Goal: Task Accomplishment & Management: Manage account settings

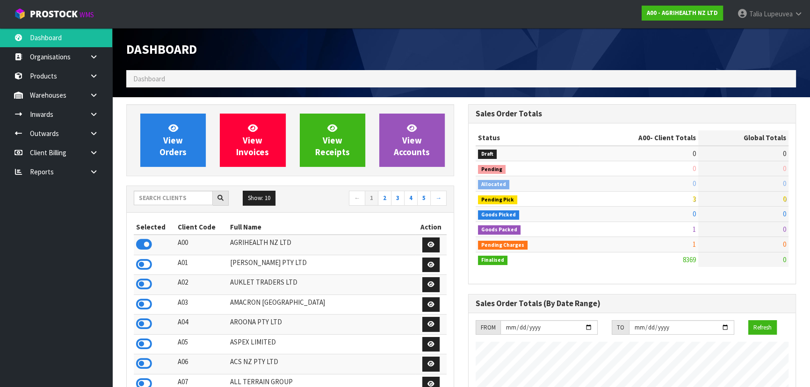
scroll to position [707, 341]
click at [176, 196] on input "text" at bounding box center [173, 198] width 79 height 14
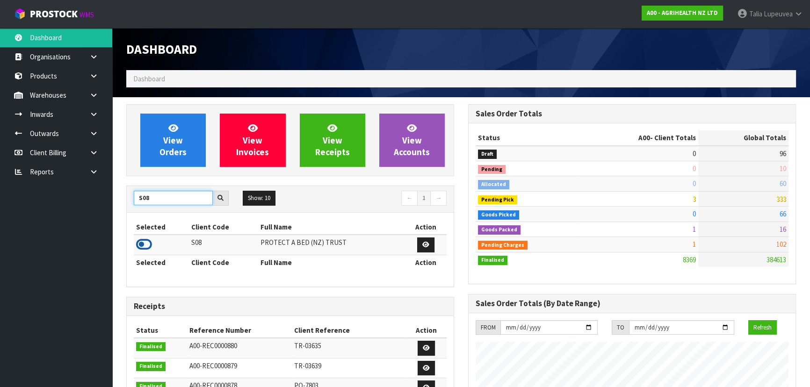
type input "S08"
click at [146, 243] on icon at bounding box center [144, 245] width 16 height 14
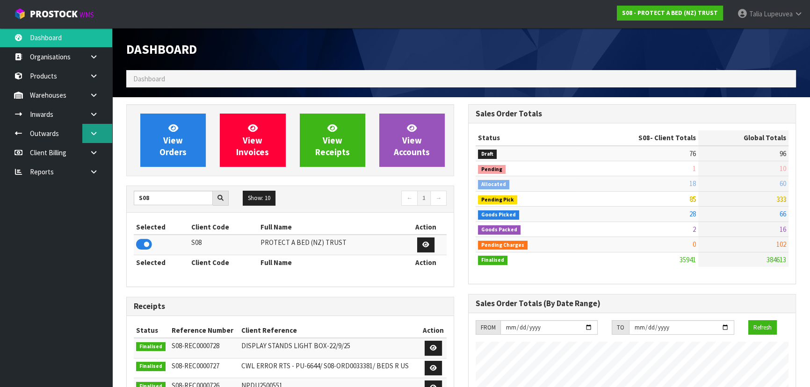
click at [94, 137] on link at bounding box center [97, 133] width 30 height 19
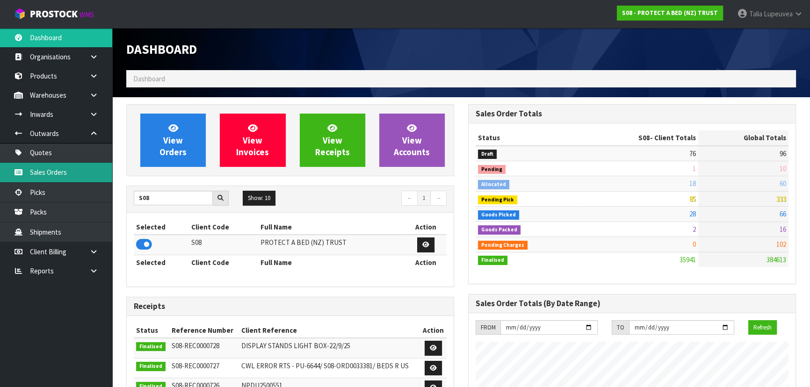
click at [93, 175] on link "Sales Orders" at bounding box center [56, 172] width 112 height 19
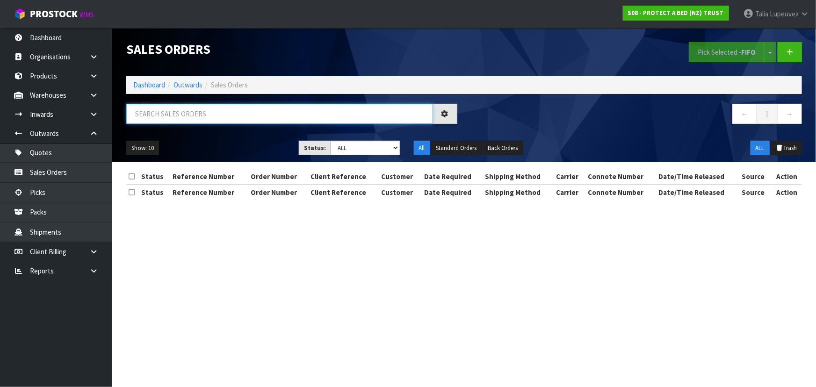
click at [213, 117] on input "text" at bounding box center [279, 114] width 307 height 20
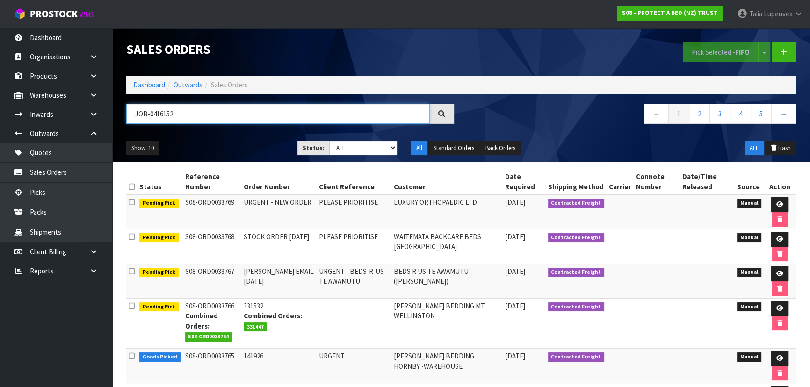
type input "JOB-0416152"
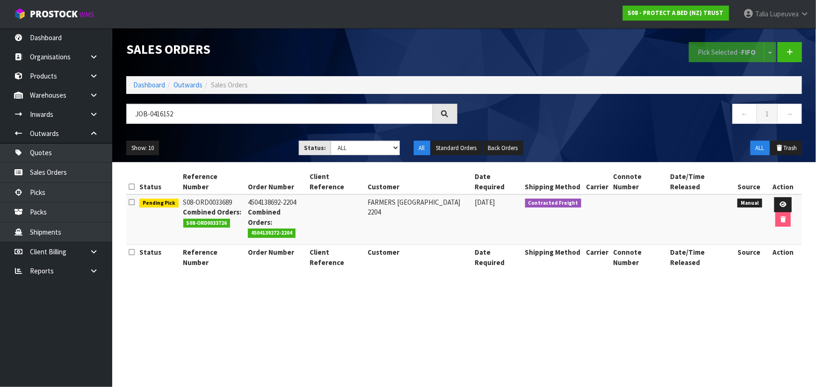
click at [771, 202] on td at bounding box center [782, 220] width 37 height 50
click at [774, 200] on link at bounding box center [782, 204] width 17 height 15
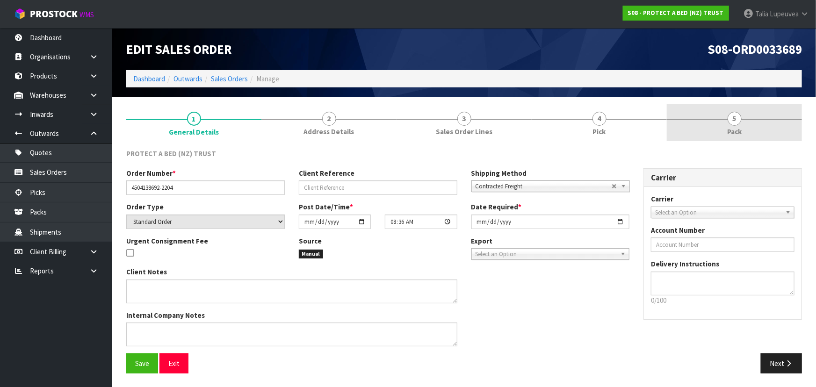
click at [730, 133] on span "Pack" at bounding box center [734, 132] width 14 height 10
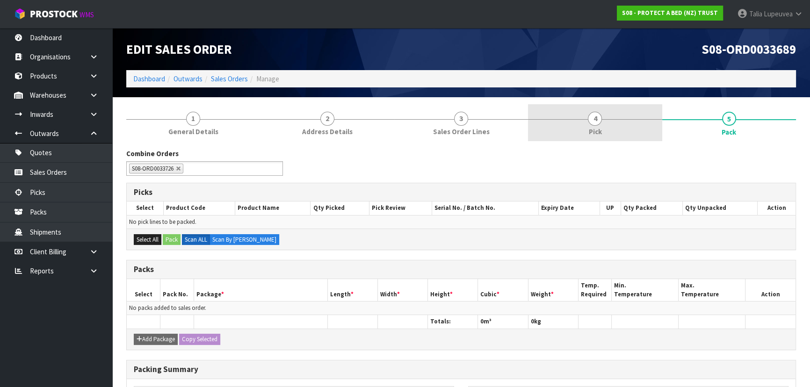
click at [631, 122] on link "4 Pick" at bounding box center [595, 122] width 134 height 37
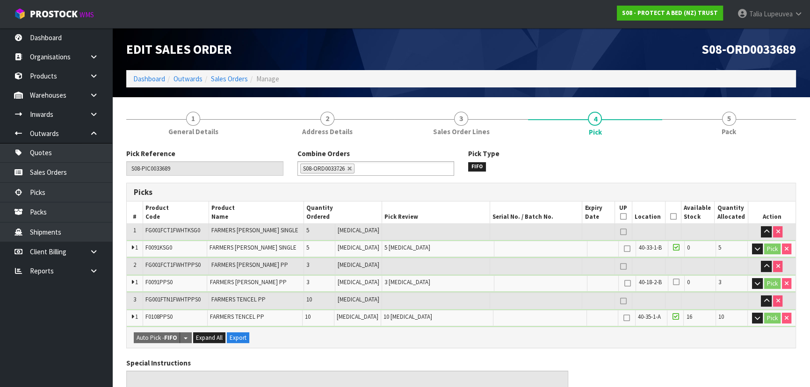
click at [670, 216] on icon at bounding box center [673, 216] width 7 height 0
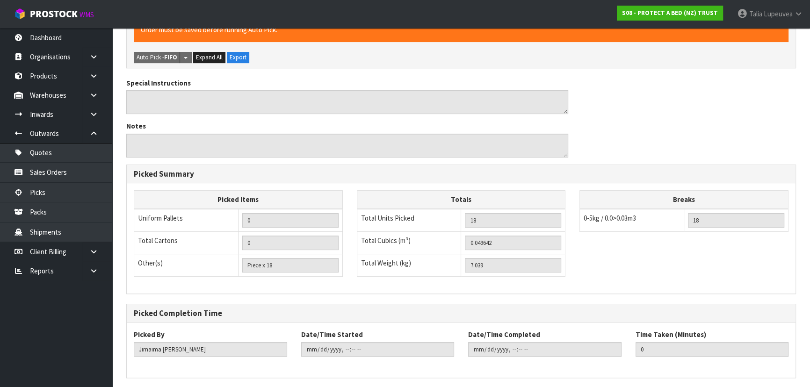
scroll to position [346, 0]
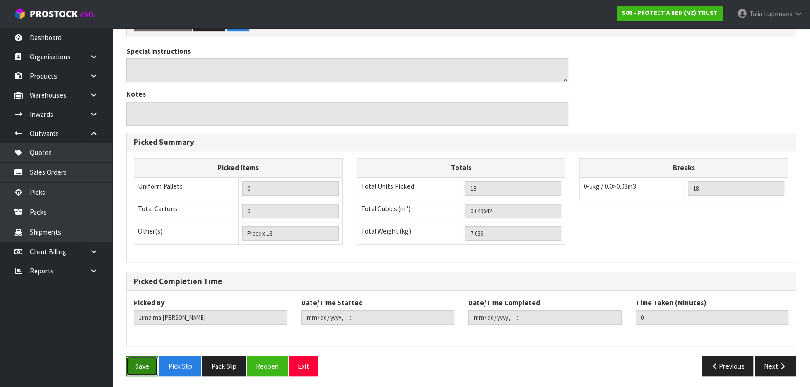
click at [136, 367] on button "Save" at bounding box center [142, 366] width 32 height 20
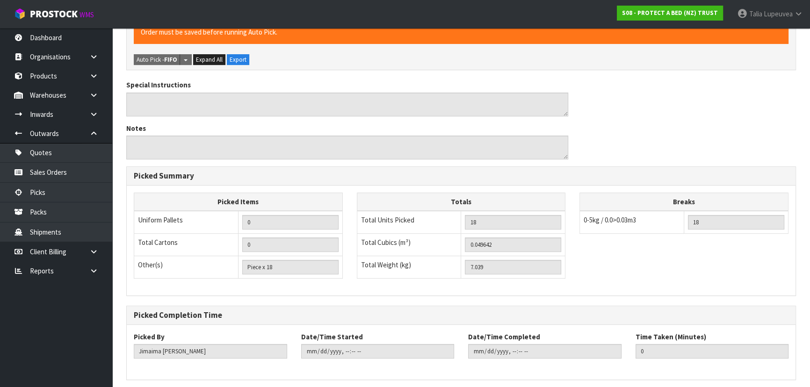
scroll to position [0, 0]
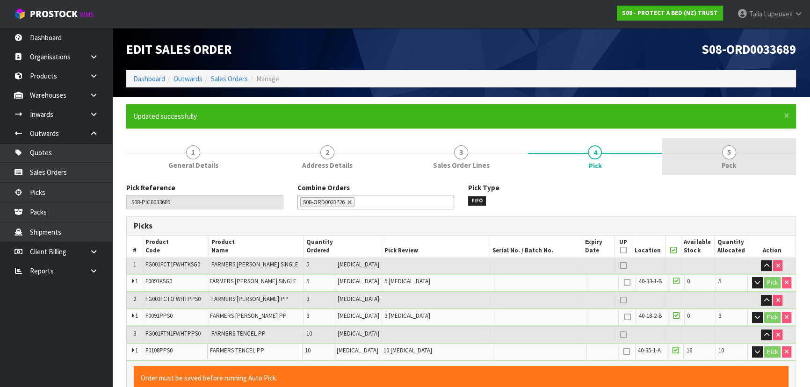
type input "Talia Lupeuvea"
type input "2025-10-08T07:52:08"
click at [729, 164] on span "Pack" at bounding box center [728, 165] width 14 height 10
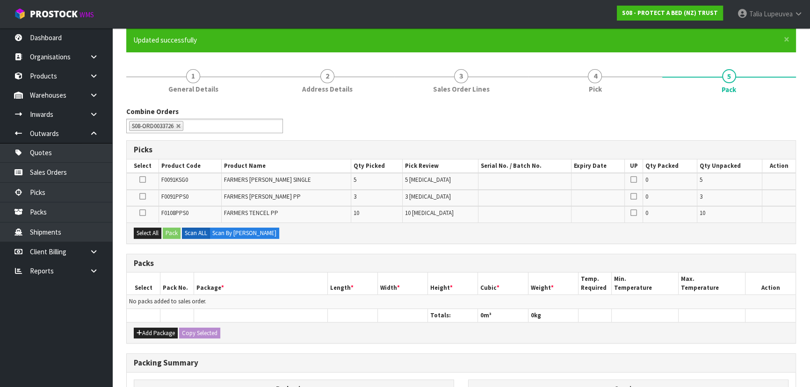
scroll to position [85, 0]
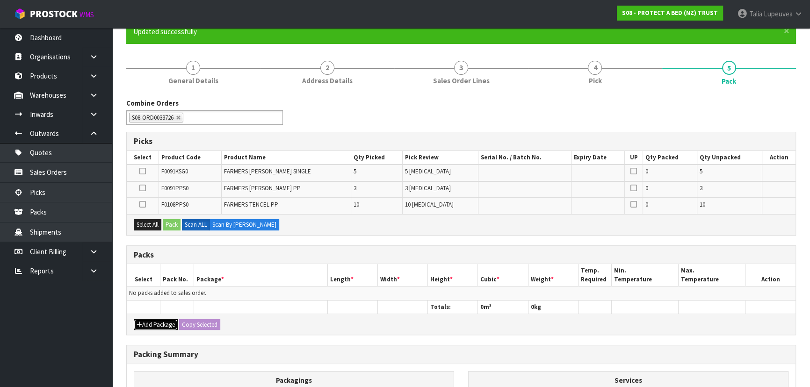
drag, startPoint x: 145, startPoint y: 323, endPoint x: 145, endPoint y: 315, distance: 8.0
click at [145, 323] on button "Add Package" at bounding box center [156, 324] width 44 height 11
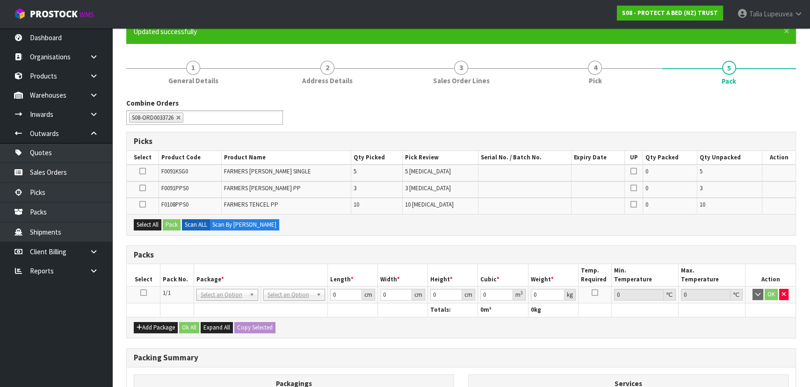
click at [141, 293] on icon at bounding box center [143, 293] width 7 height 0
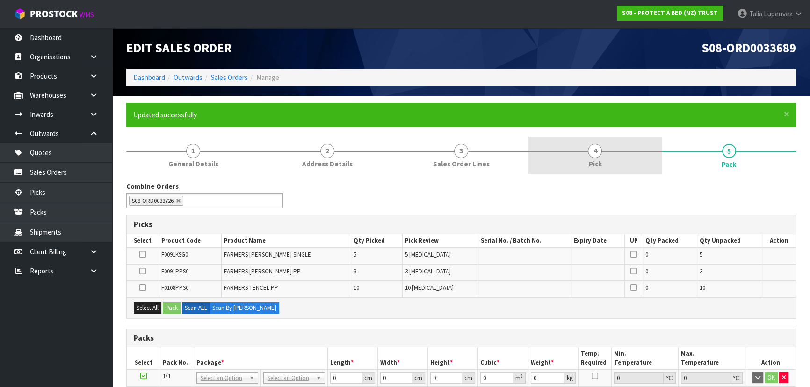
scroll to position [0, 0]
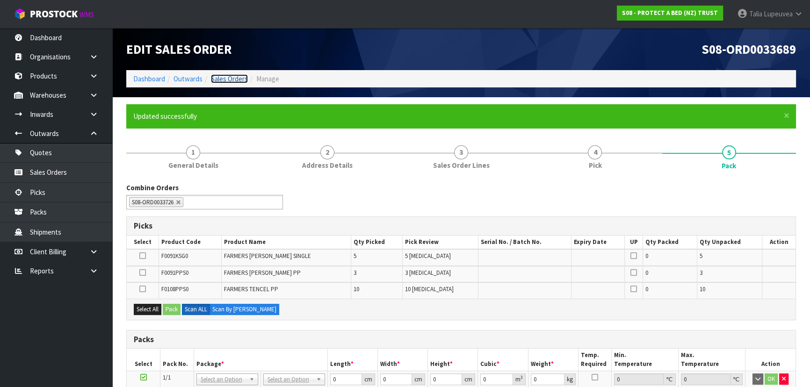
click at [232, 75] on link "Sales Orders" at bounding box center [229, 78] width 37 height 9
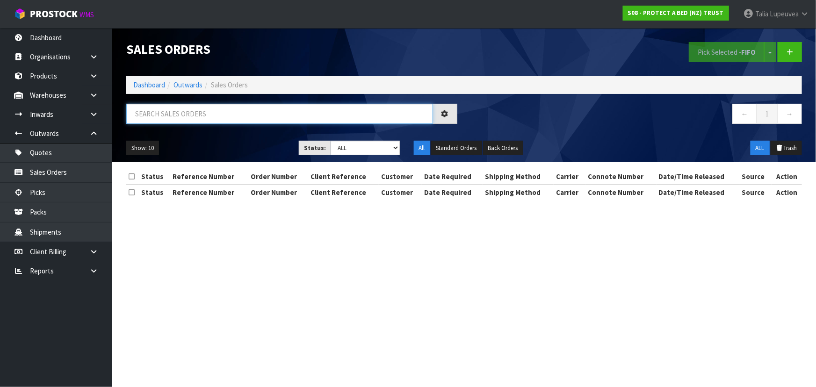
click at [224, 108] on input "text" at bounding box center [279, 114] width 307 height 20
type input "JOB-0416149"
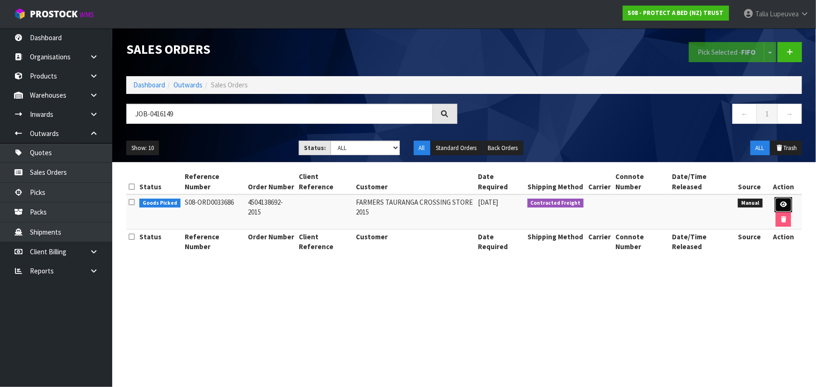
click at [788, 204] on link at bounding box center [783, 204] width 17 height 15
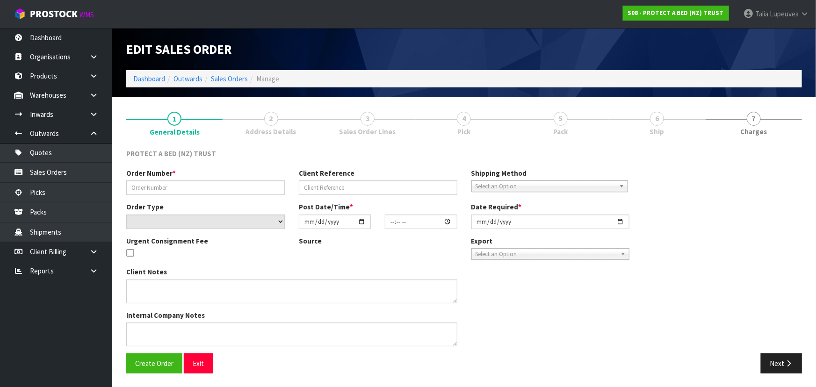
type input "4504138692-2015"
select select "number:0"
type input "[DATE]"
type input "08:34:00.000"
type input "[DATE]"
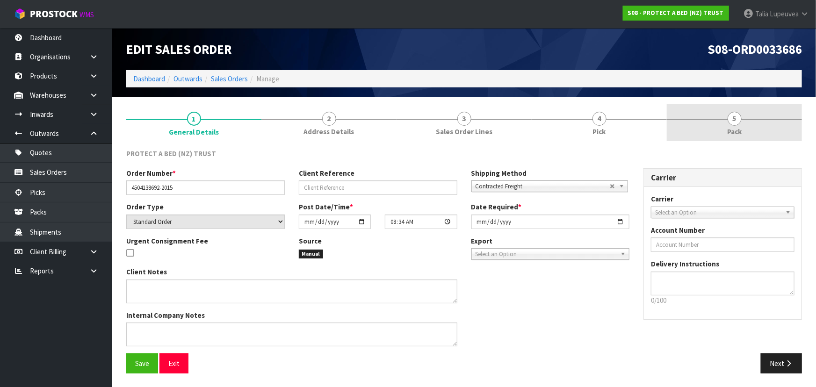
click at [746, 136] on link "5 Pack" at bounding box center [734, 122] width 135 height 37
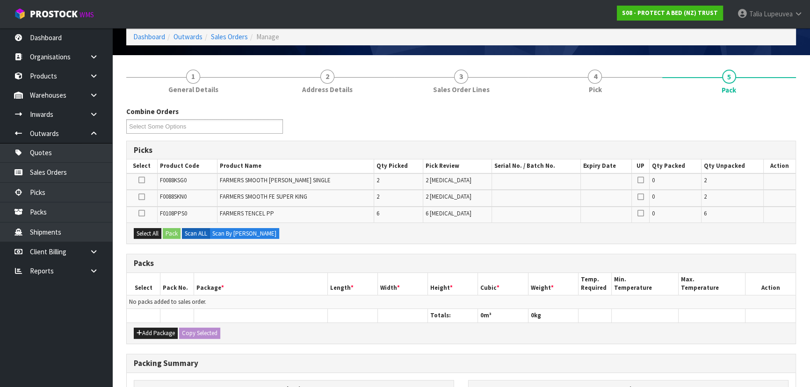
scroll to position [42, 0]
click at [149, 334] on button "Add Package" at bounding box center [156, 333] width 44 height 11
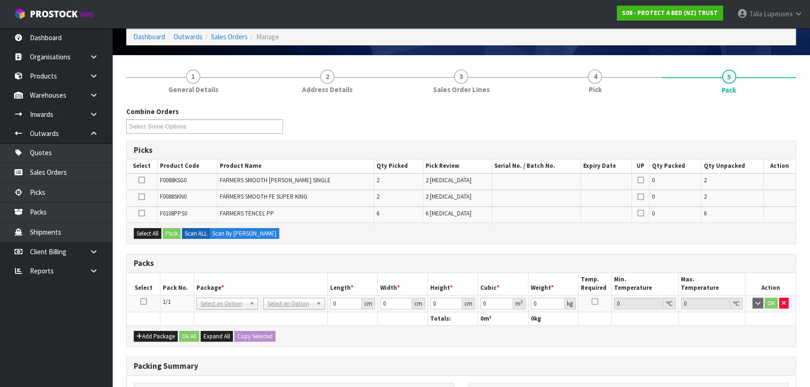
click at [143, 302] on icon at bounding box center [143, 302] width 7 height 0
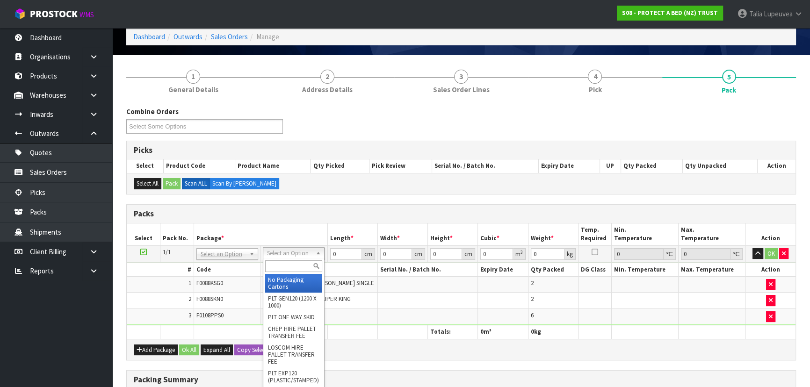
click at [280, 266] on input "text" at bounding box center [293, 266] width 57 height 12
type input "OC"
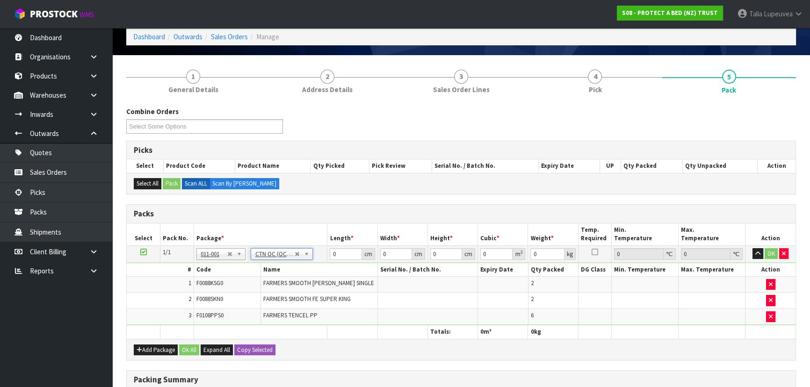
type input "7.35"
drag, startPoint x: 339, startPoint y: 250, endPoint x: 303, endPoint y: 256, distance: 37.0
click at [303, 256] on tr "1/1 NONE 007-001 007-002 007-004 007-009 007-013 007-014 007-015 007-017 007-01…" at bounding box center [461, 253] width 669 height 17
type input "60"
type input "34"
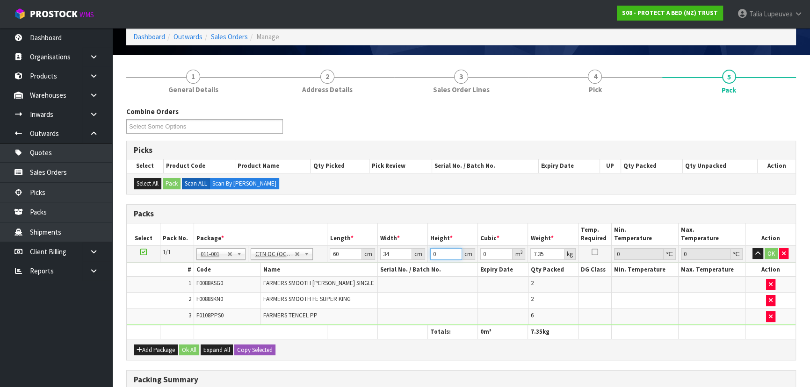
type input "2"
type input "0.00408"
type input "24"
type input "0.04896"
type input "24"
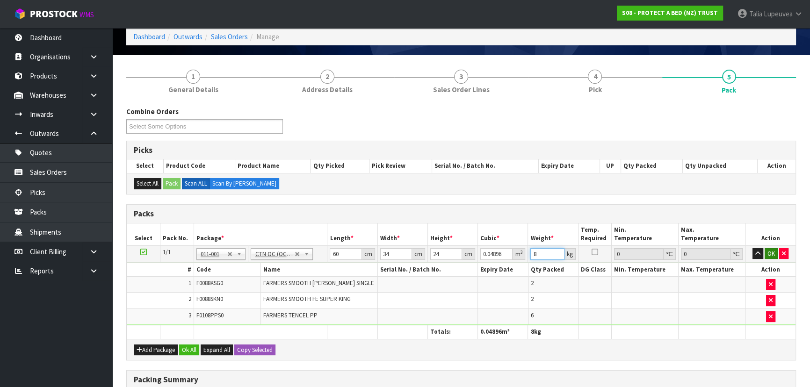
type input "8"
click at [767, 255] on button "OK" at bounding box center [770, 253] width 13 height 11
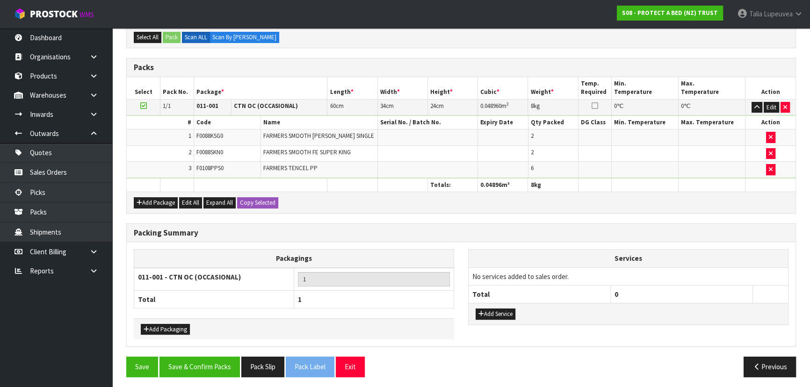
scroll to position [189, 0]
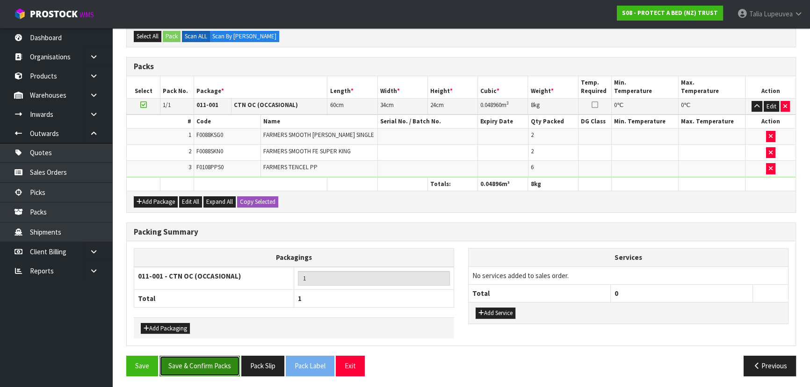
click at [234, 364] on button "Save & Confirm Packs" at bounding box center [199, 366] width 80 height 20
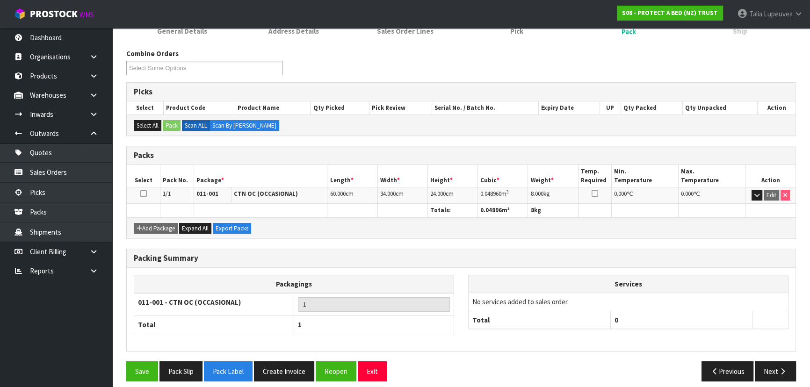
scroll to position [140, 0]
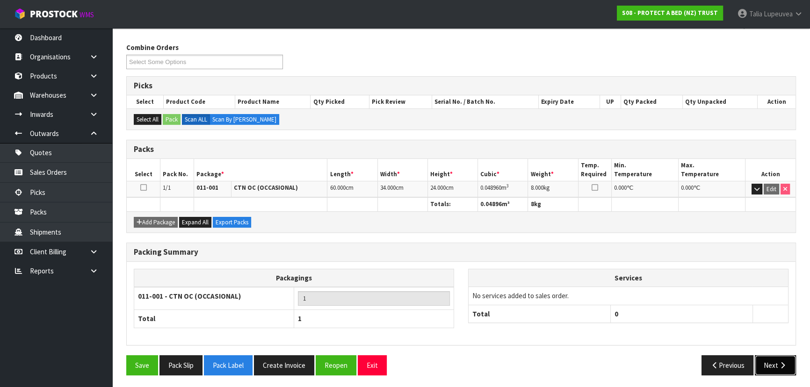
click at [766, 365] on button "Next" at bounding box center [775, 365] width 41 height 20
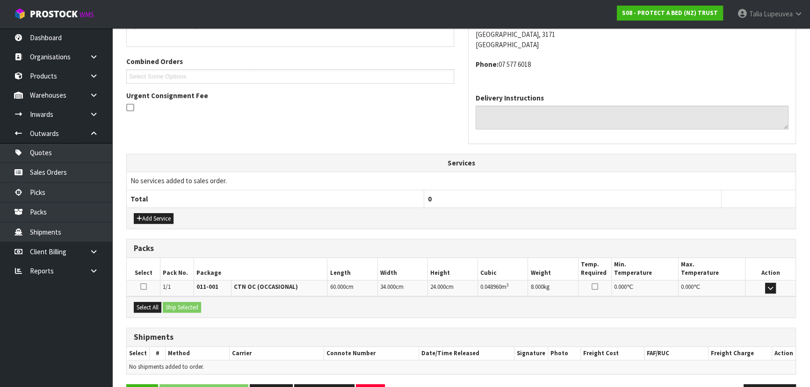
scroll to position [249, 0]
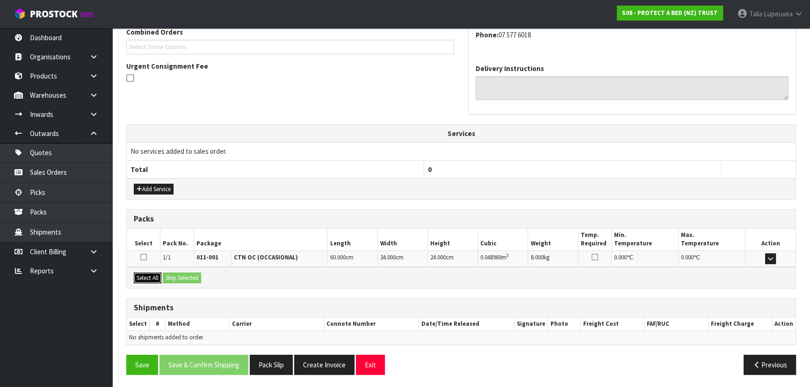
click at [134, 276] on button "Select All" at bounding box center [148, 278] width 28 height 11
click at [181, 276] on button "Ship Selected" at bounding box center [182, 278] width 38 height 11
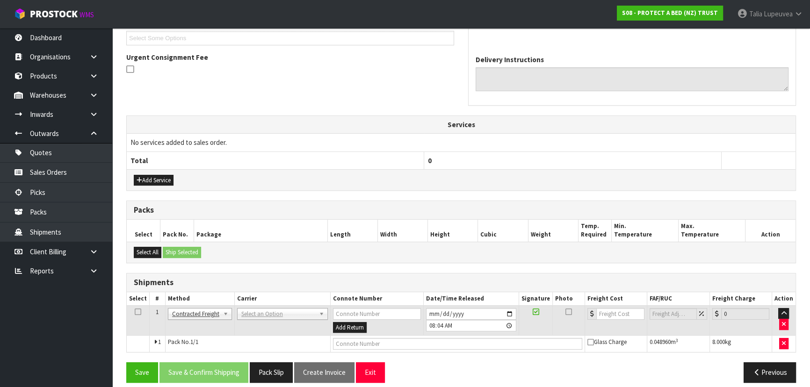
scroll to position [266, 0]
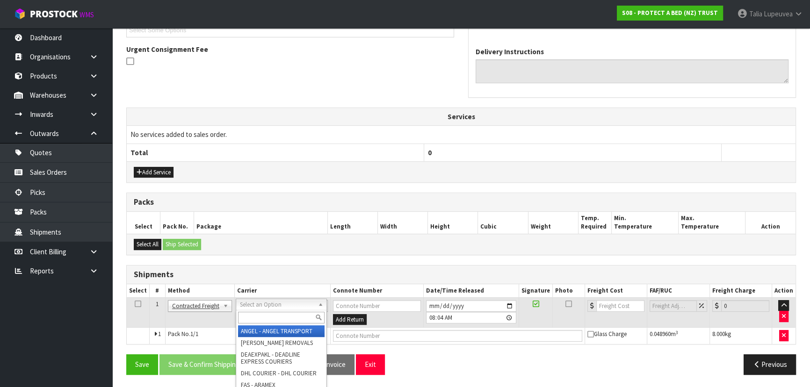
click at [265, 316] on input "text" at bounding box center [281, 318] width 87 height 12
type input "NZP"
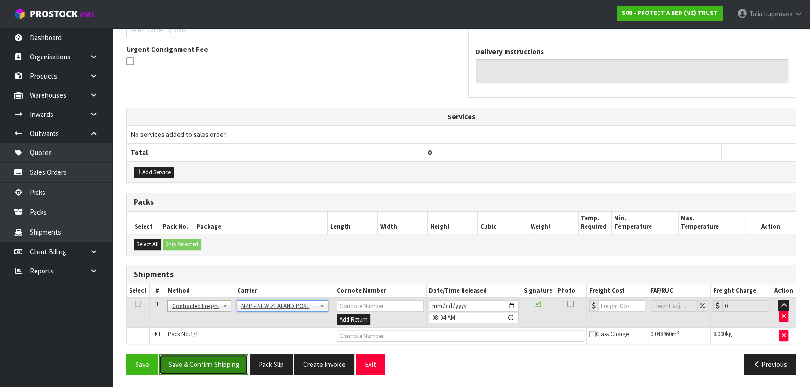
click at [188, 360] on button "Save & Confirm Shipping" at bounding box center [203, 364] width 89 height 20
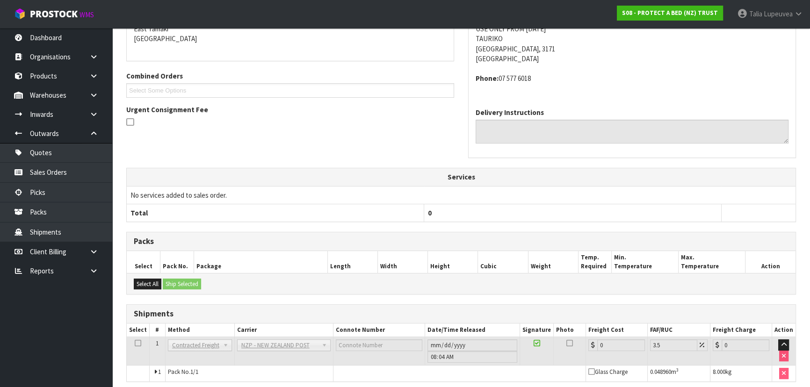
scroll to position [252, 0]
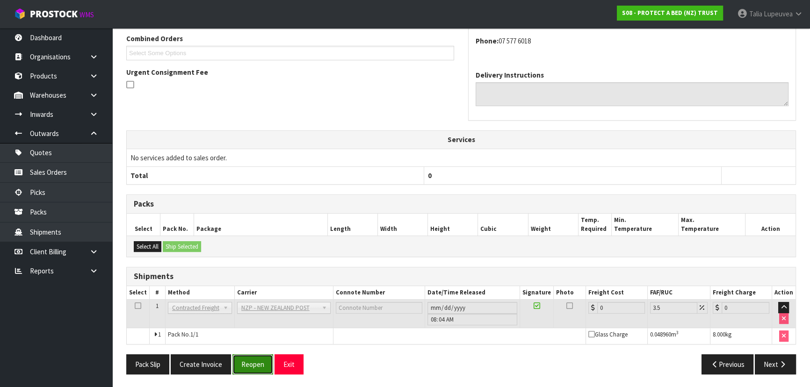
click at [248, 360] on button "Reopen" at bounding box center [252, 364] width 41 height 20
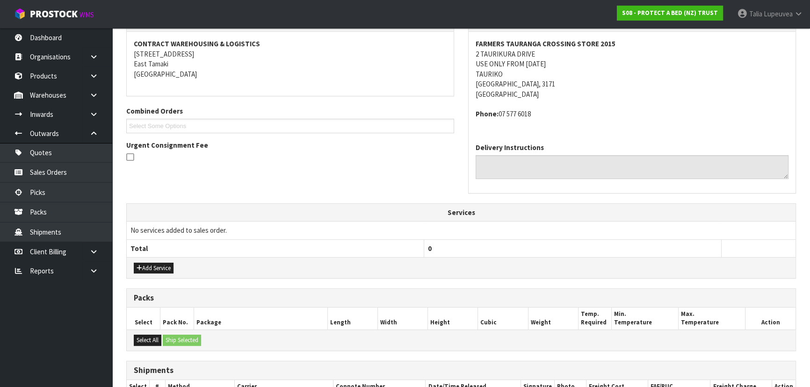
scroll to position [274, 0]
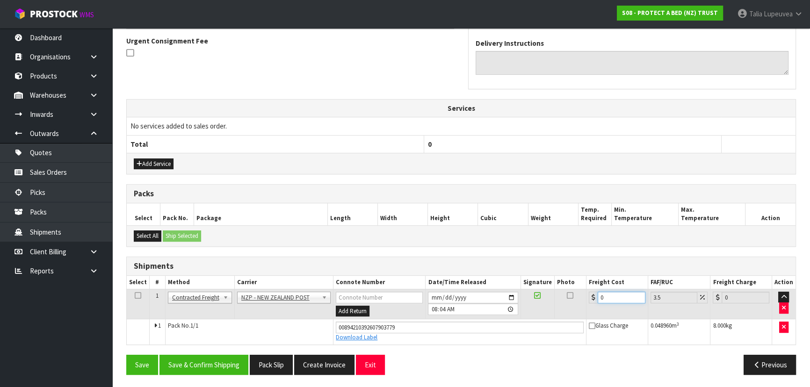
drag, startPoint x: 598, startPoint y: 301, endPoint x: 584, endPoint y: 300, distance: 13.1
click at [584, 300] on tr "1 Client Local Pickup Customer Local Pickup Company Freight Contracted Freight …" at bounding box center [461, 304] width 669 height 30
type input "1"
type input "1.03"
type input "13"
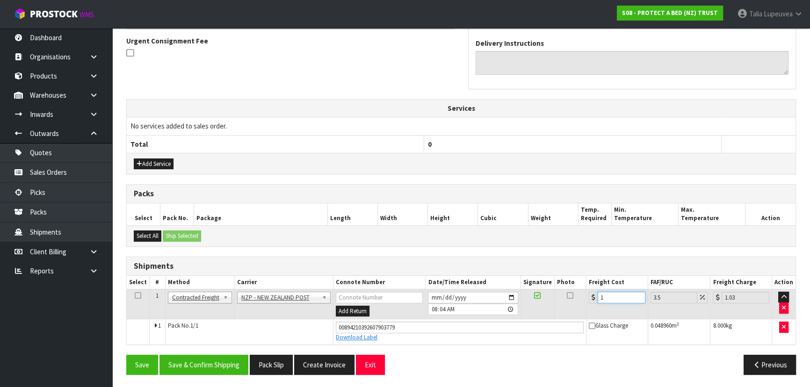
type input "13.45"
type input "13.04"
type input "13.5"
type input "13.04"
click at [210, 364] on button "Save & Confirm Shipping" at bounding box center [203, 365] width 89 height 20
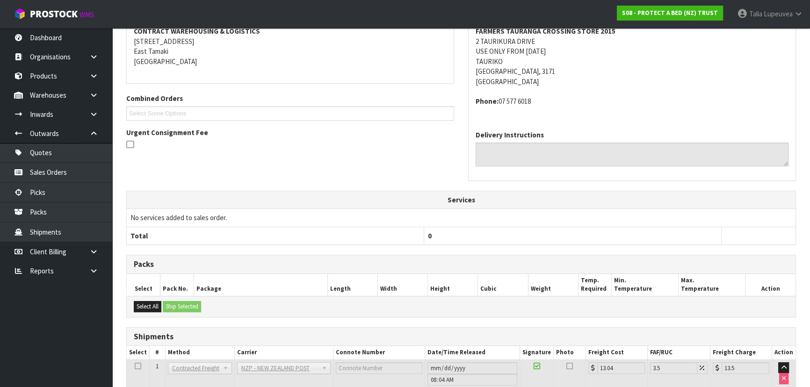
scroll to position [0, 0]
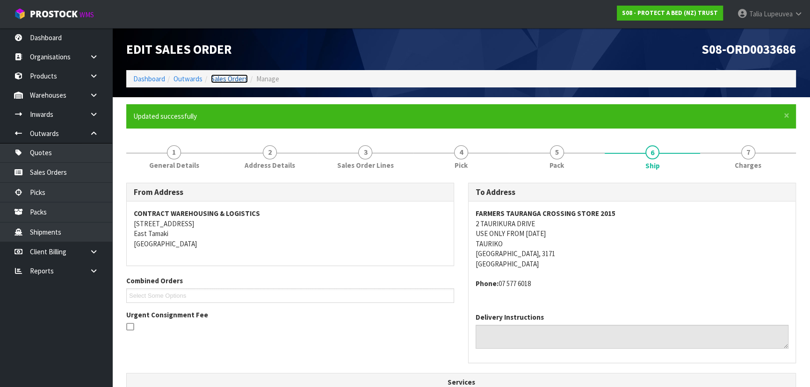
click at [224, 77] on link "Sales Orders" at bounding box center [229, 78] width 37 height 9
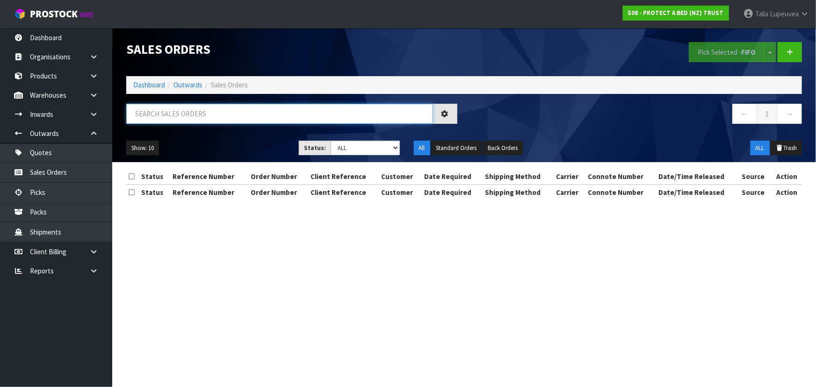
click at [205, 113] on input "text" at bounding box center [279, 114] width 307 height 20
type input "JOB-0415939"
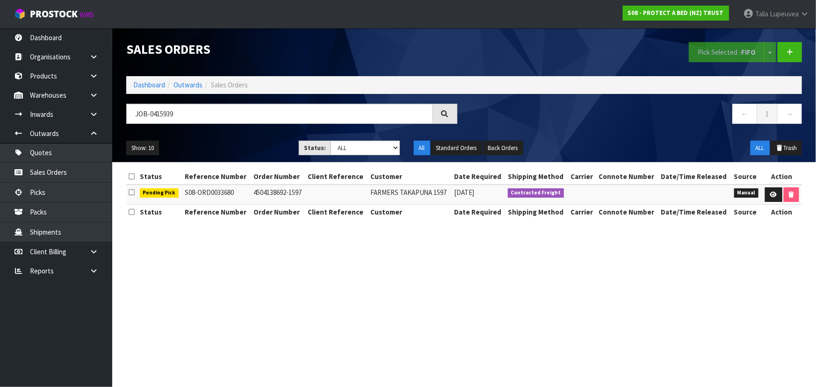
click at [774, 159] on div "Show: 10 5 10 25 50 Status: Draft Pending Allocated Pending Pick Goods Picked G…" at bounding box center [464, 148] width 690 height 29
click at [771, 193] on icon at bounding box center [773, 195] width 7 height 6
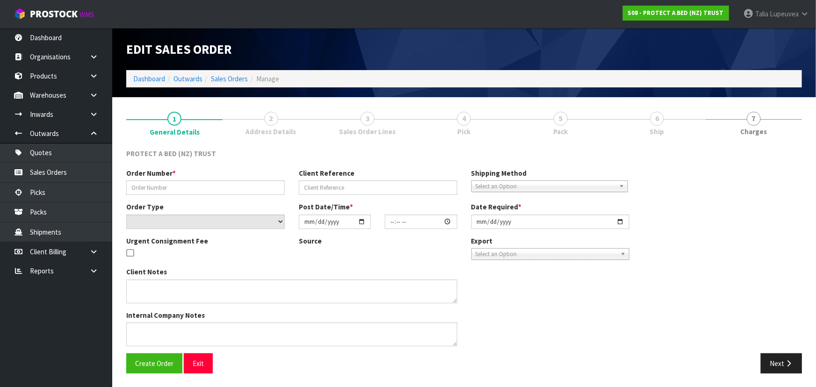
type input "4504138692-1597"
select select "number:0"
type input "[DATE]"
type input "16:18:00.000"
type input "[DATE]"
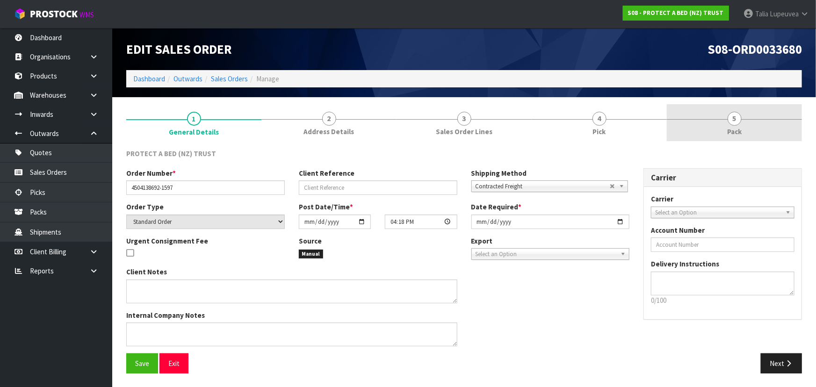
click at [728, 131] on span "Pack" at bounding box center [734, 132] width 14 height 10
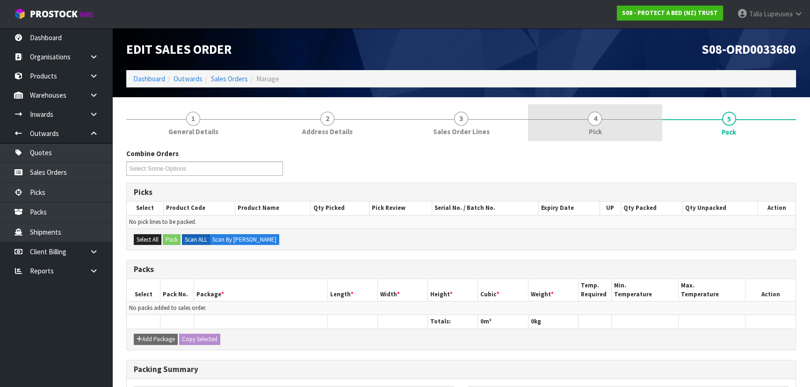
click at [625, 123] on link "4 Pick" at bounding box center [595, 122] width 134 height 37
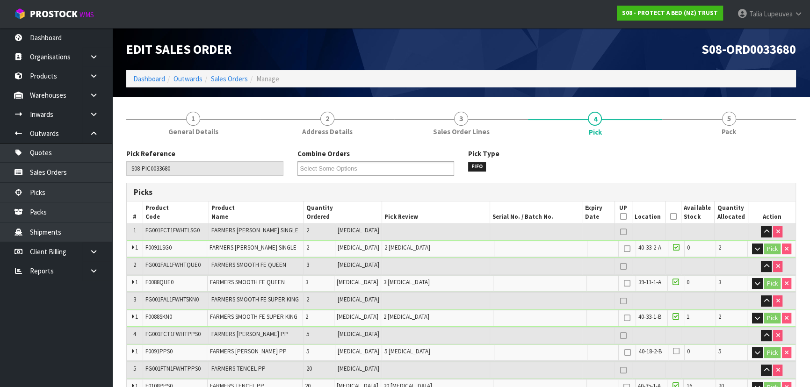
click at [670, 216] on icon at bounding box center [673, 216] width 7 height 0
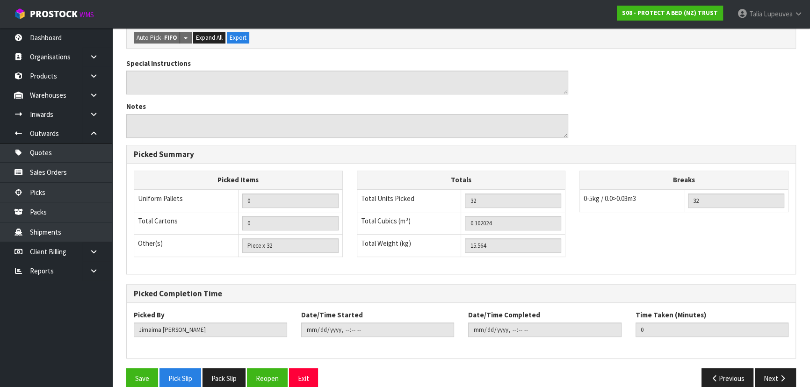
scroll to position [415, 0]
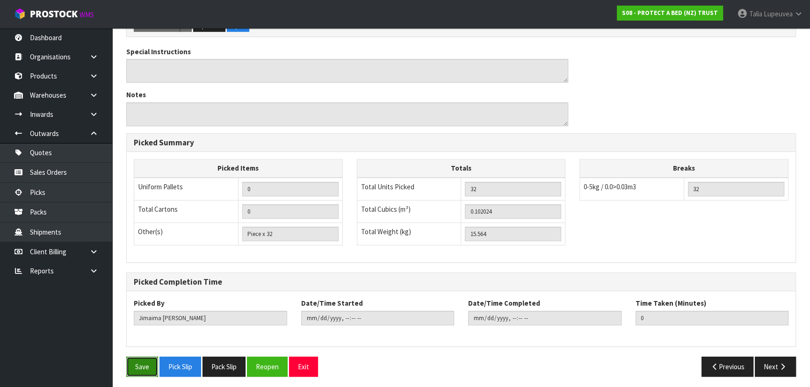
click at [145, 360] on button "Save" at bounding box center [142, 367] width 32 height 20
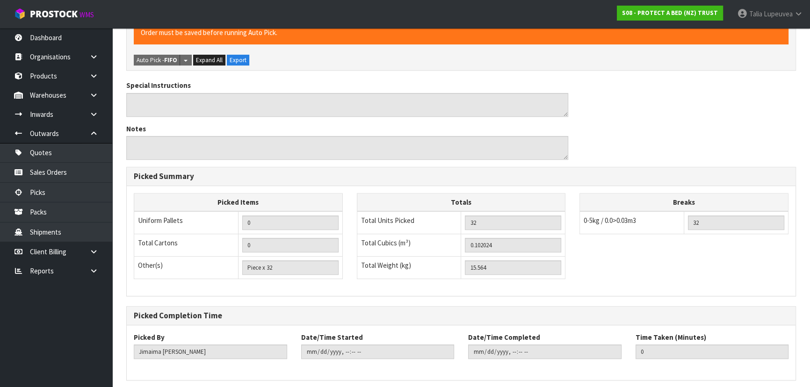
scroll to position [0, 0]
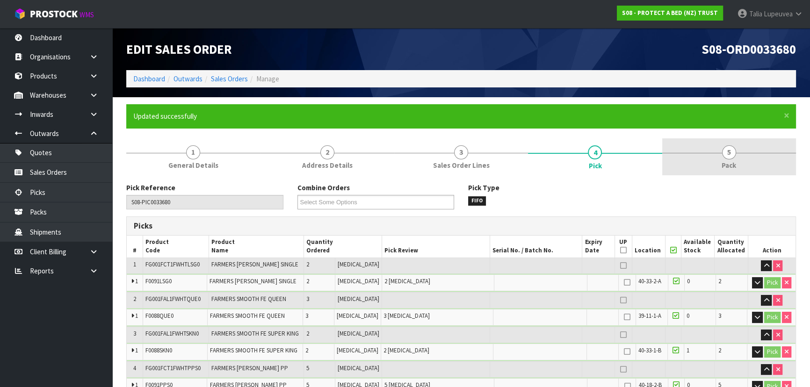
type input "Talia Lupeuvea"
type input "2025-10-08T08:08:51"
click at [712, 165] on link "5 Pack" at bounding box center [729, 156] width 134 height 37
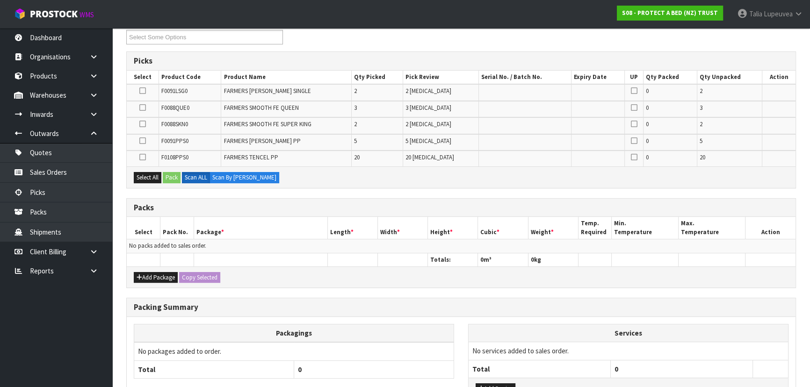
scroll to position [170, 0]
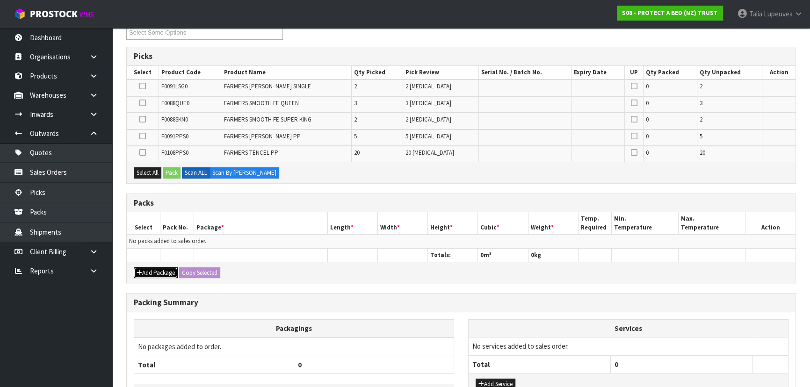
click at [156, 267] on button "Add Package" at bounding box center [156, 272] width 44 height 11
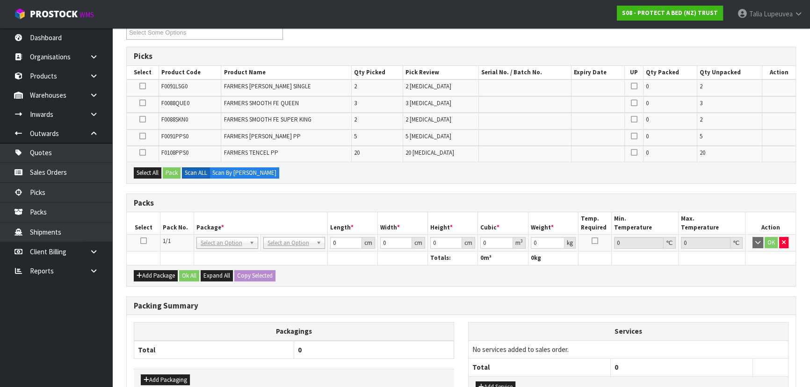
click at [143, 241] on icon at bounding box center [143, 241] width 7 height 0
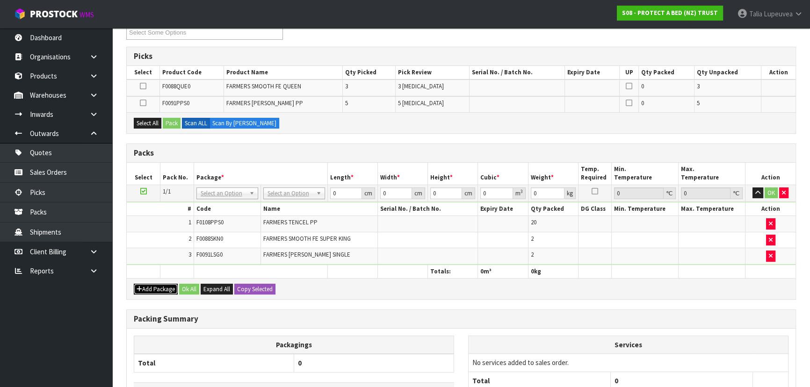
click at [161, 284] on button "Add Package" at bounding box center [156, 289] width 44 height 11
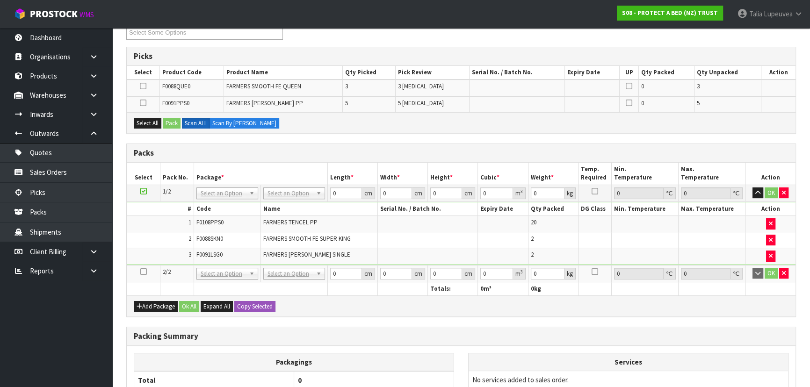
click at [145, 272] on icon at bounding box center [143, 272] width 7 height 0
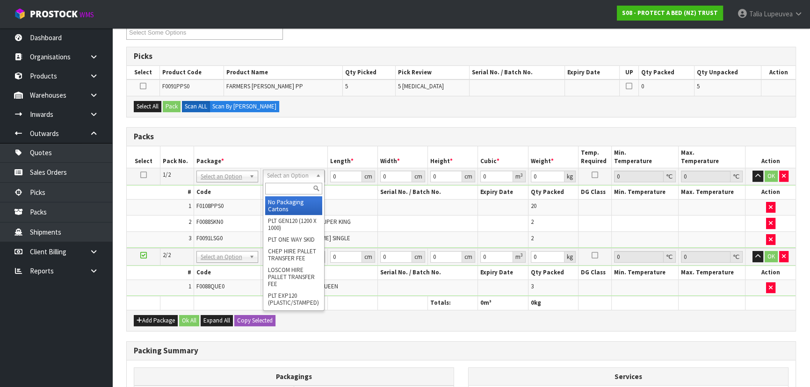
click at [294, 191] on input "text" at bounding box center [293, 189] width 57 height 12
type input "OC"
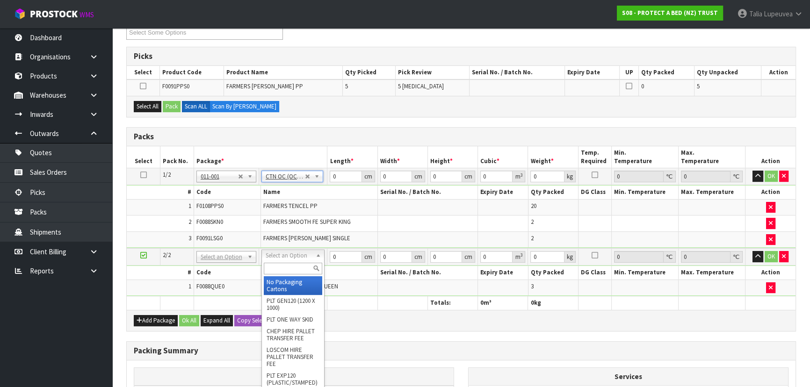
type input "9.06"
click at [295, 271] on input "text" at bounding box center [293, 269] width 58 height 12
type input "OC"
type input "2"
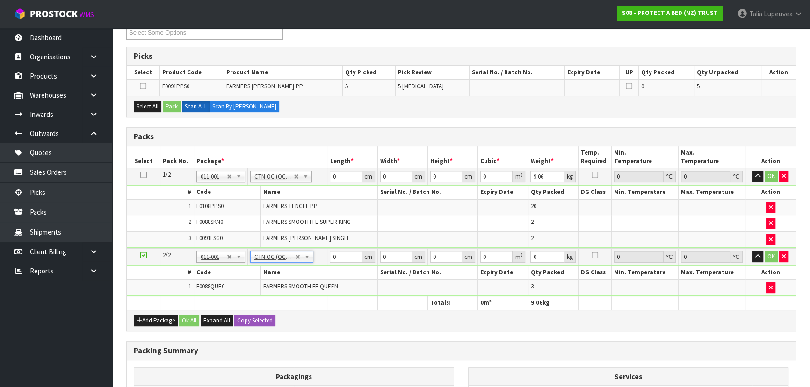
type input "4.689"
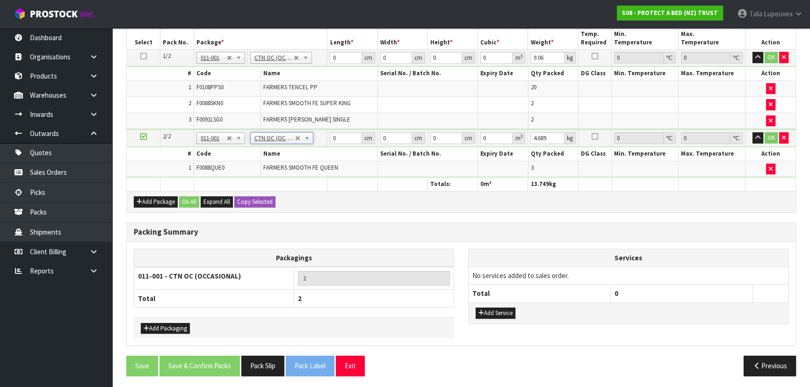
scroll to position [246, 0]
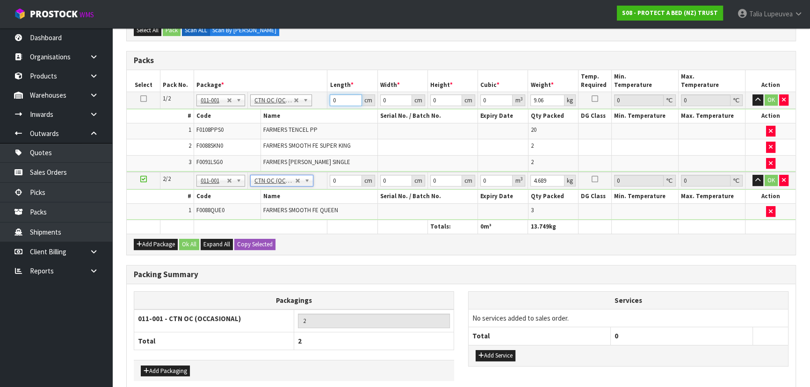
drag, startPoint x: 335, startPoint y: 99, endPoint x: 324, endPoint y: 106, distance: 12.8
click at [324, 106] on tr "1/2 NONE 007-001 007-002 007-004 007-009 007-013 007-014 007-015 007-017 007-01…" at bounding box center [461, 100] width 669 height 17
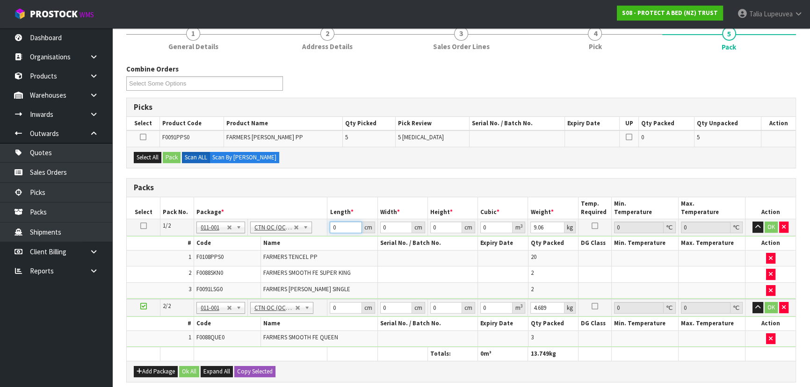
scroll to position [118, 0]
type input "1"
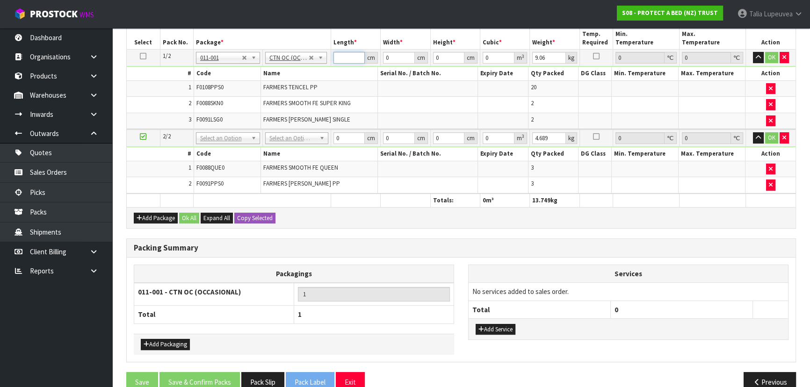
scroll to position [0, 137]
type input "93364730272609336473027260933647302726093364730272609336473027260"
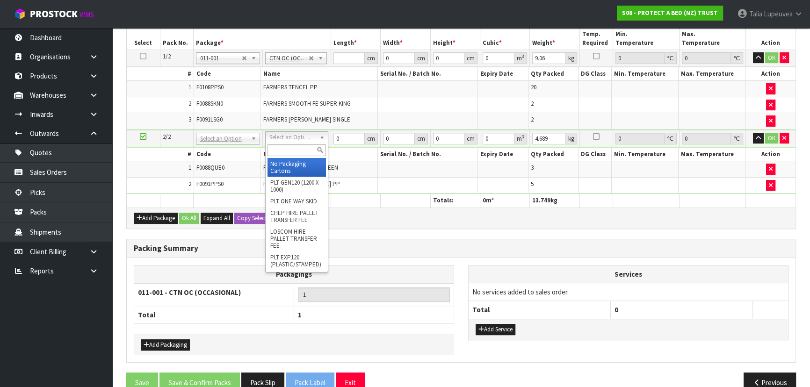
scroll to position [0, 0]
click at [300, 146] on input "text" at bounding box center [296, 150] width 58 height 12
type input "OC"
type input "2"
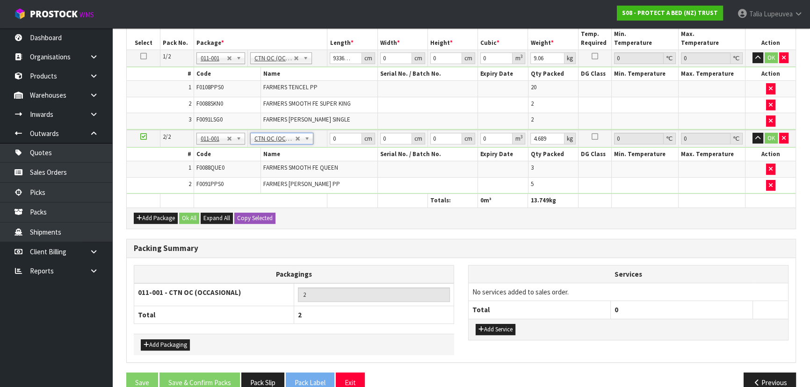
type input "6.504"
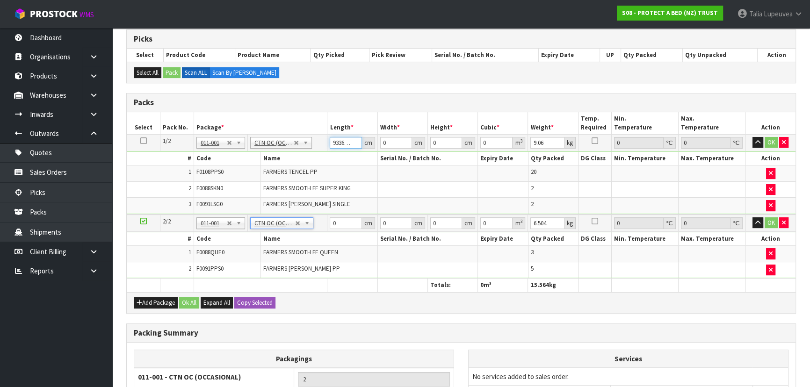
drag, startPoint x: 351, startPoint y: 140, endPoint x: 312, endPoint y: 146, distance: 38.7
click at [312, 146] on tr "1/2 NONE 007-001 007-002 007-004 007-009 007-013 007-014 007-015 007-017 007-01…" at bounding box center [461, 142] width 669 height 17
type input "30272609336473027260933647302726093364730272609336473027260"
click at [346, 143] on input "30272609336473027260933647302726093364730272609336473027260" at bounding box center [346, 143] width 32 height 12
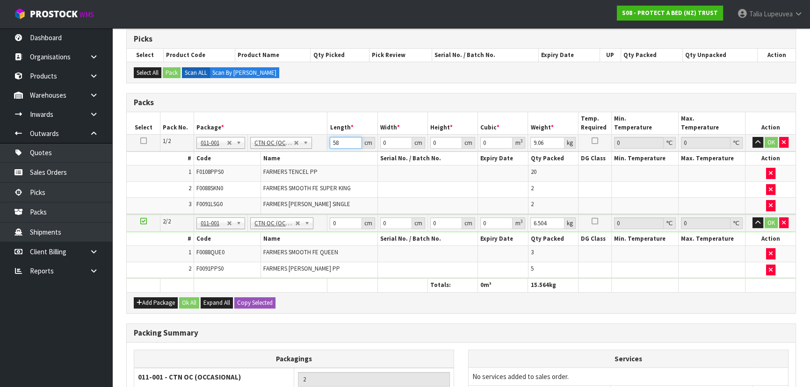
type input "58"
type input "40"
type input "3"
type input "0.00696"
type input "32"
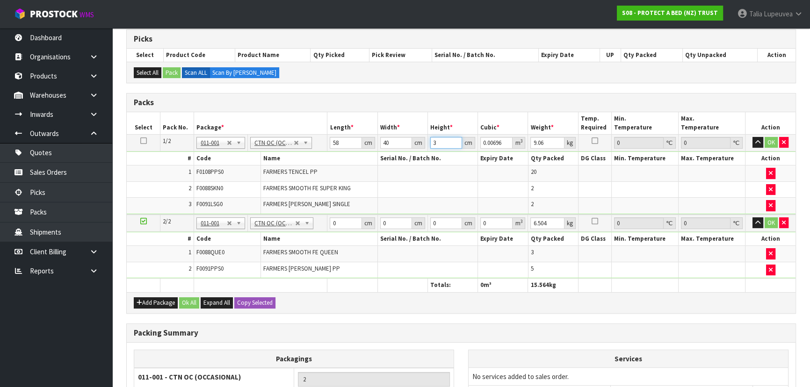
type input "0.07424"
type input "32"
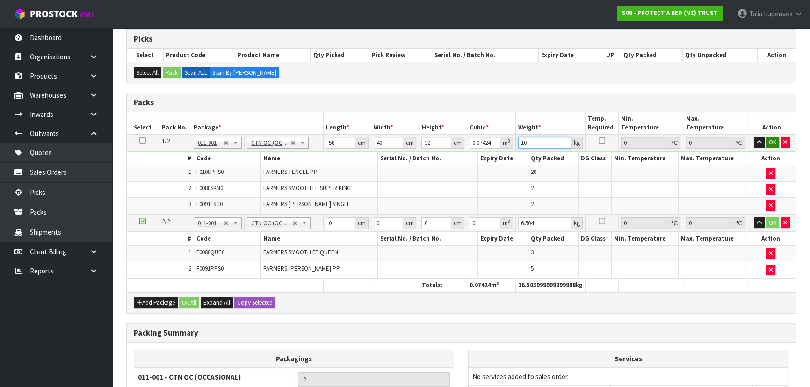
type input "10"
click at [772, 138] on button "OK" at bounding box center [772, 142] width 13 height 11
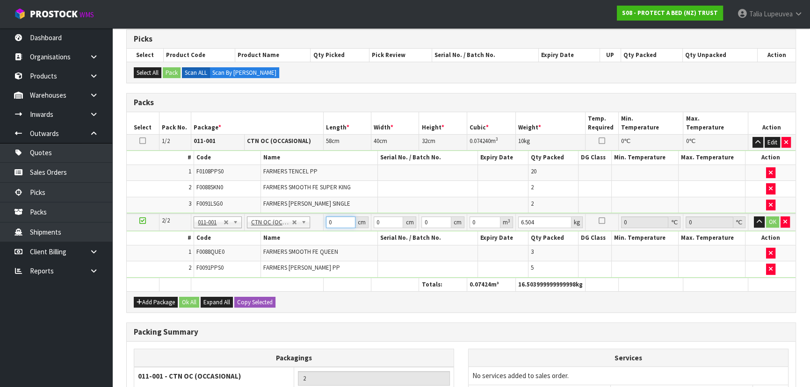
drag, startPoint x: 338, startPoint y: 224, endPoint x: 309, endPoint y: 233, distance: 30.3
click at [309, 229] on tbody "2/2 NONE 007-001 007-002 007-004 007-009 007-013 007-014 007-015 007-017 007-01…" at bounding box center [461, 246] width 669 height 64
type input "44"
type input "35"
type input "2"
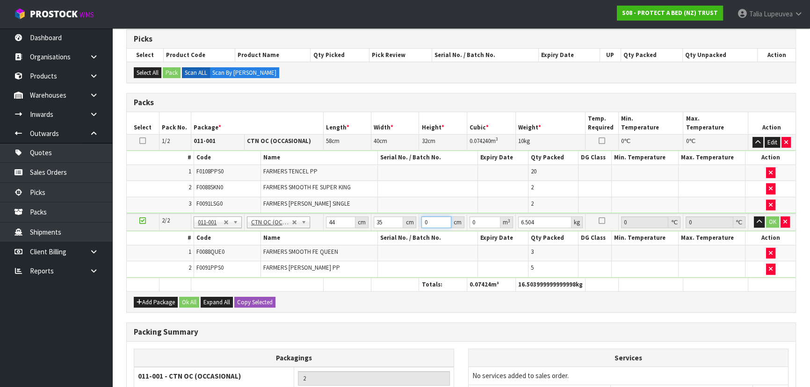
type input "0.00308"
type input "28"
type input "0.04312"
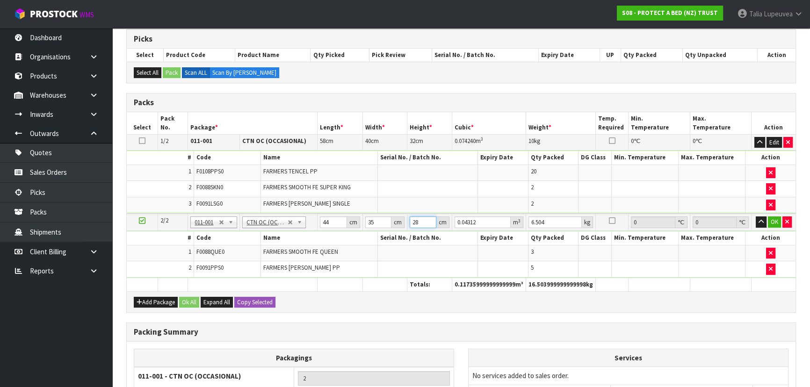
type input "28"
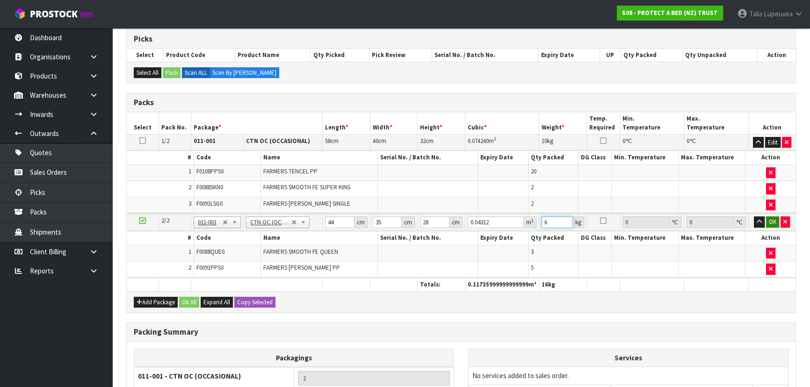
type input "6"
click at [771, 222] on button "OK" at bounding box center [772, 221] width 13 height 11
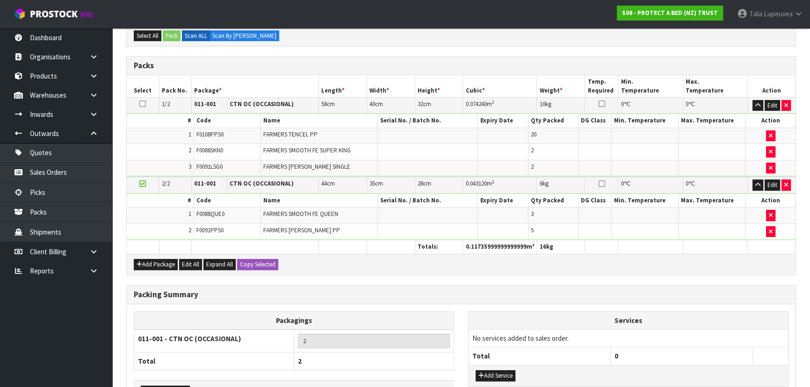
scroll to position [286, 0]
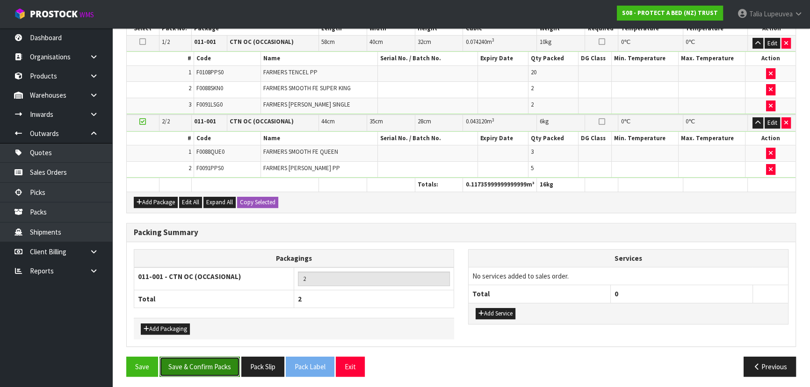
click at [210, 363] on button "Save & Confirm Packs" at bounding box center [199, 367] width 80 height 20
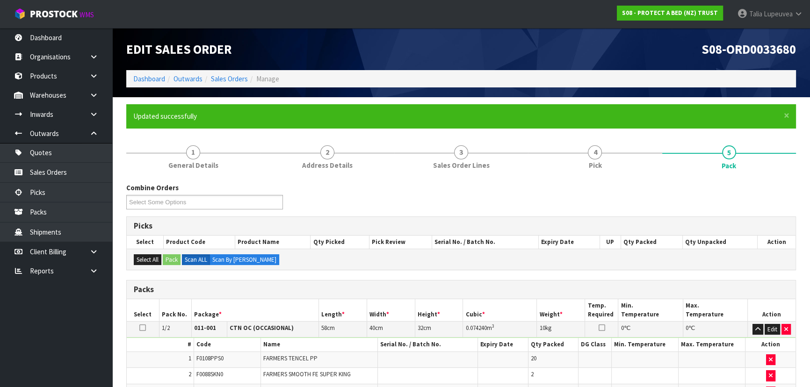
scroll to position [158, 0]
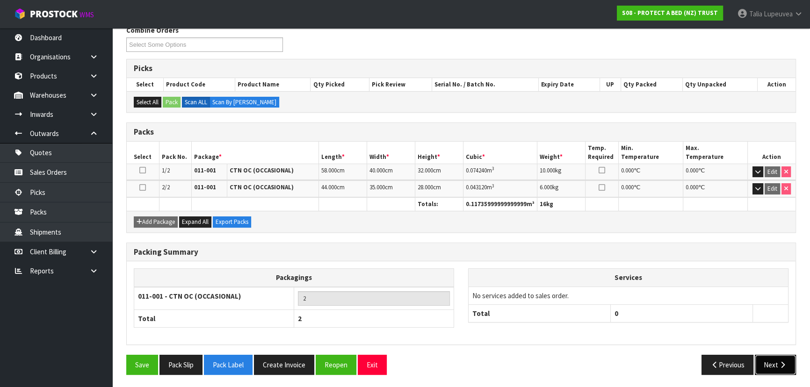
click at [771, 359] on button "Next" at bounding box center [775, 365] width 41 height 20
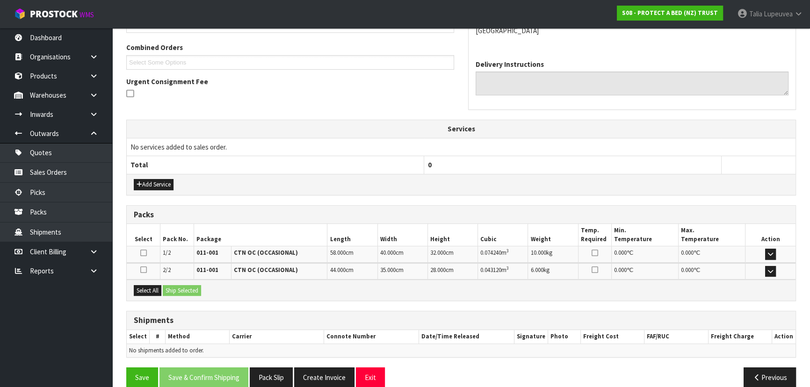
scroll to position [246, 0]
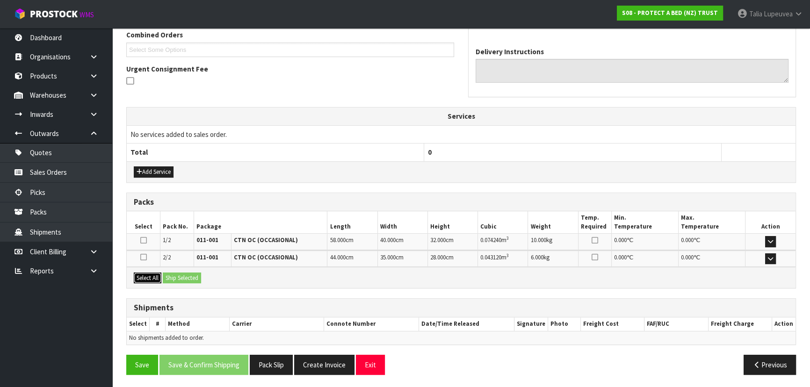
click at [152, 278] on button "Select All" at bounding box center [148, 278] width 28 height 11
click at [174, 275] on button "Ship Selected" at bounding box center [182, 278] width 38 height 11
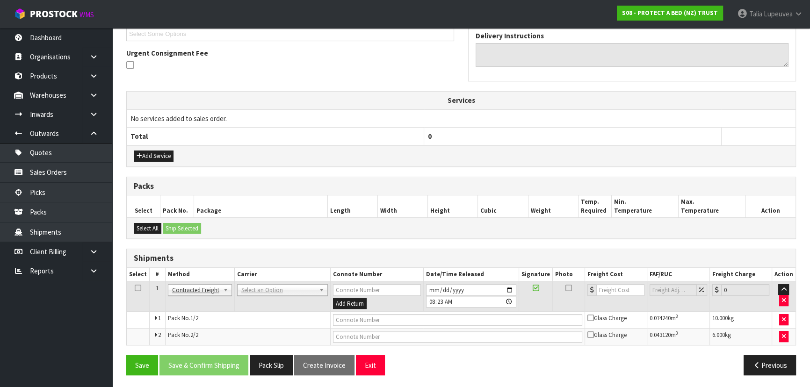
scroll to position [262, 0]
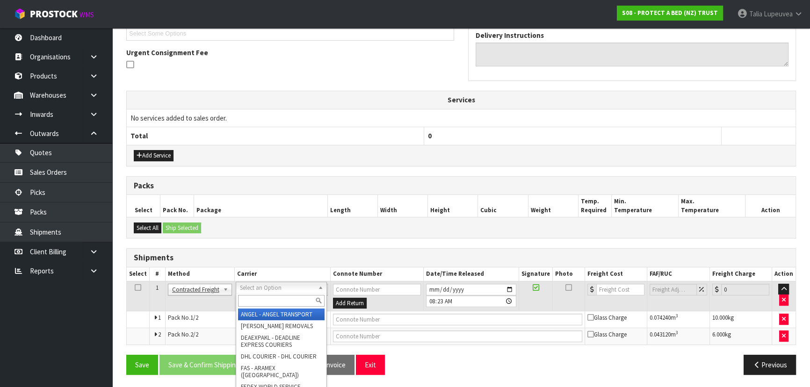
click at [257, 304] on input "text" at bounding box center [281, 301] width 87 height 12
type input "NZP"
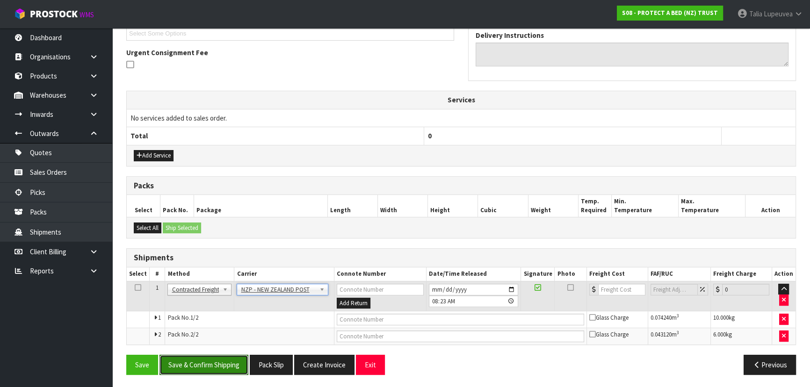
click at [222, 370] on button "Save & Confirm Shipping" at bounding box center [203, 365] width 89 height 20
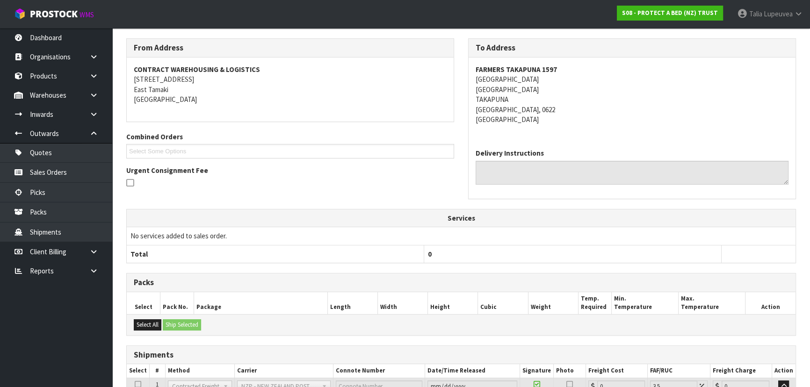
scroll to position [248, 0]
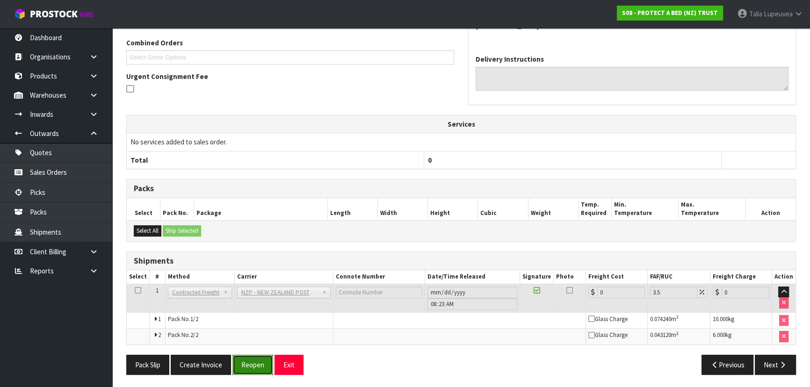
click at [250, 363] on button "Reopen" at bounding box center [252, 365] width 41 height 20
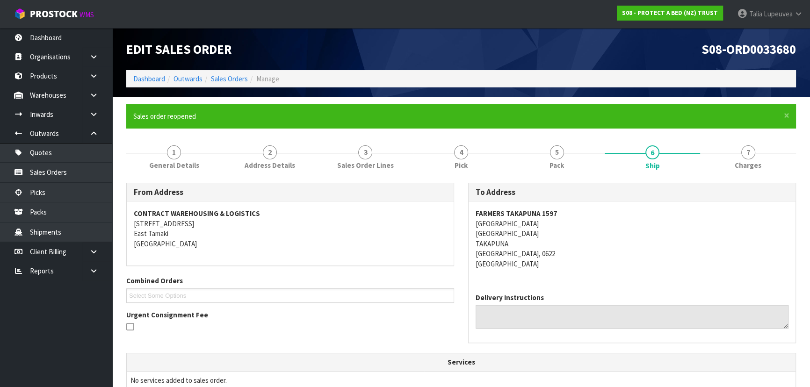
scroll to position [212, 0]
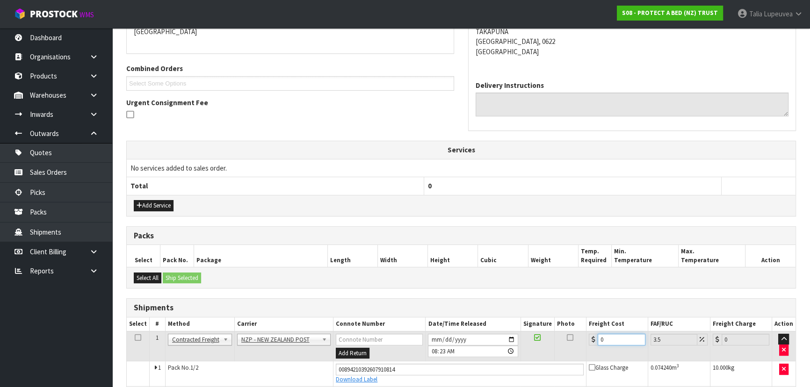
click at [572, 341] on tr "1 Client Local Pickup Customer Local Pickup Company Freight Contracted Freight …" at bounding box center [461, 346] width 669 height 30
type input "8"
type input "8.28"
type input "8.6"
type input "8.9"
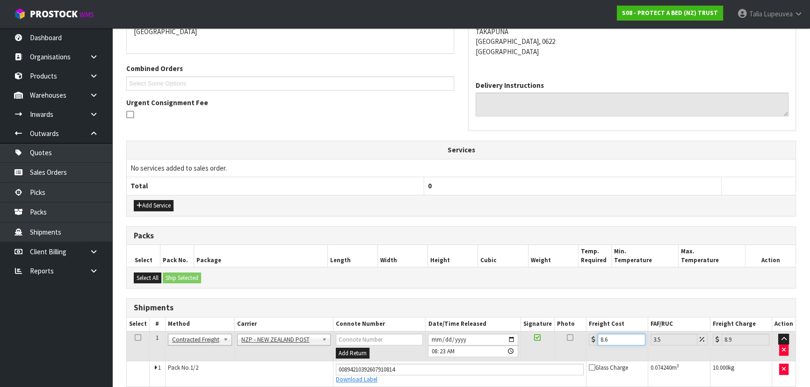
type input "8.66"
type input "8.96"
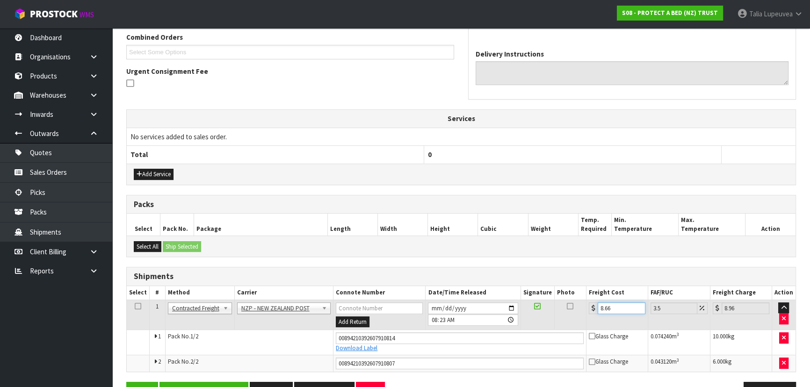
scroll to position [271, 0]
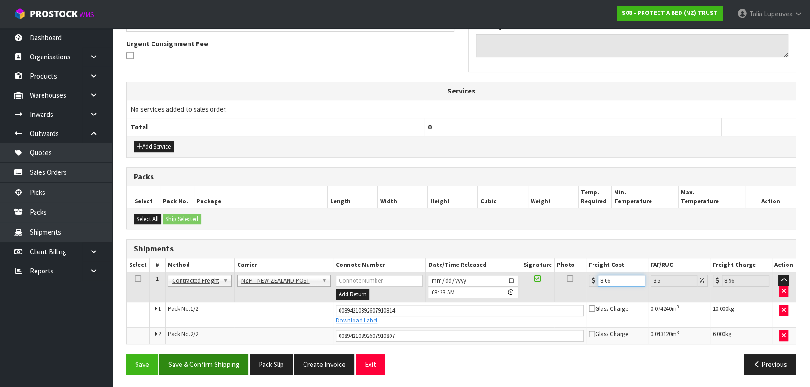
type input "8.66"
click at [219, 363] on button "Save & Confirm Shipping" at bounding box center [203, 364] width 89 height 20
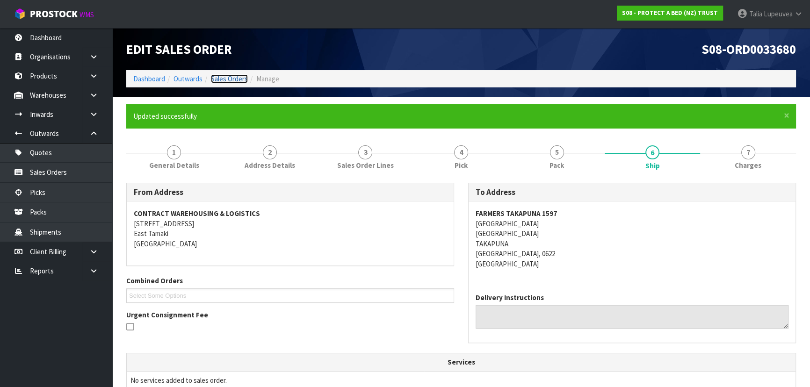
click at [222, 81] on link "Sales Orders" at bounding box center [229, 78] width 37 height 9
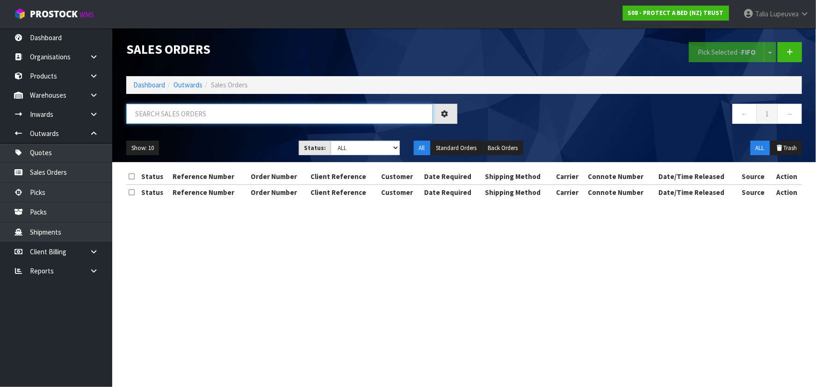
click at [221, 118] on input "text" at bounding box center [279, 114] width 307 height 20
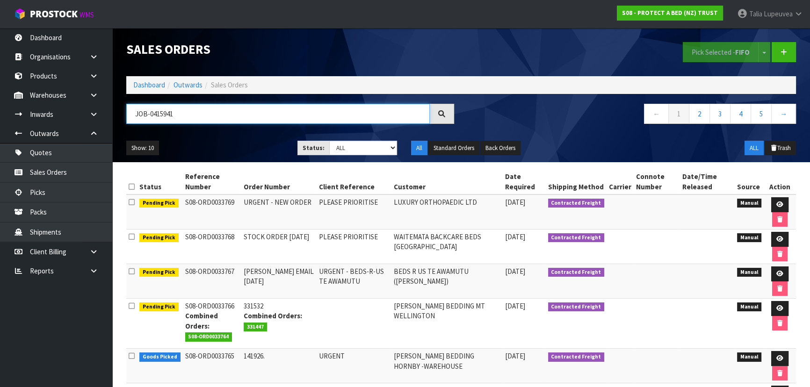
type input "JOB-0415941"
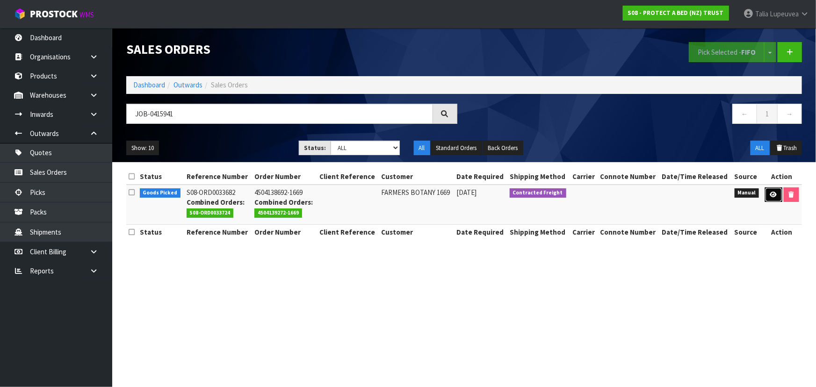
click at [772, 196] on icon at bounding box center [773, 195] width 7 height 6
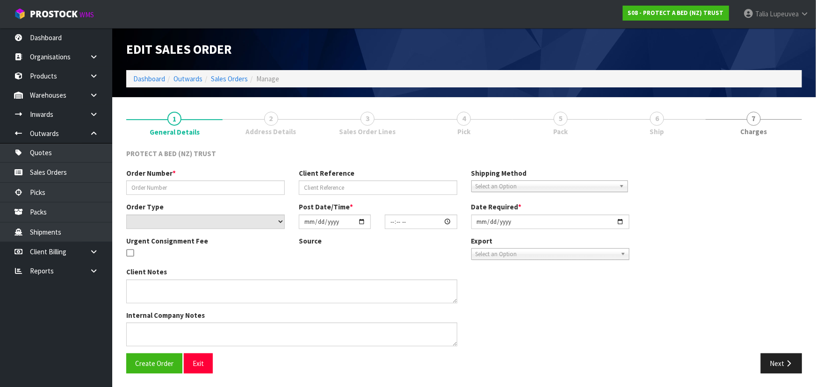
type input "4504138692-1669"
select select "number:0"
type input "[DATE]"
type input "16:24:00.000"
type input "[DATE]"
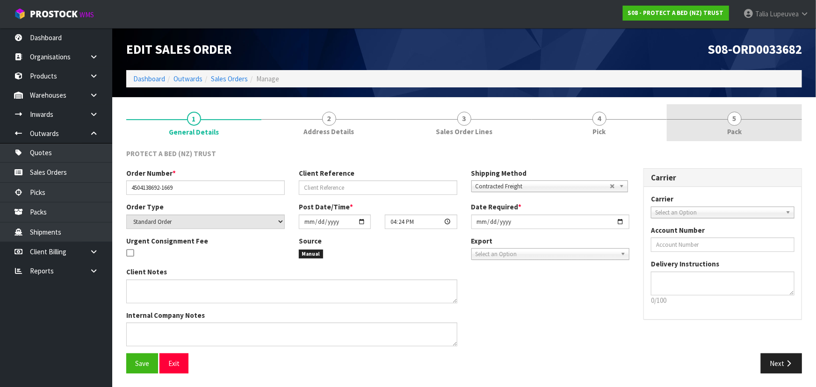
click at [731, 119] on span "5" at bounding box center [735, 119] width 14 height 14
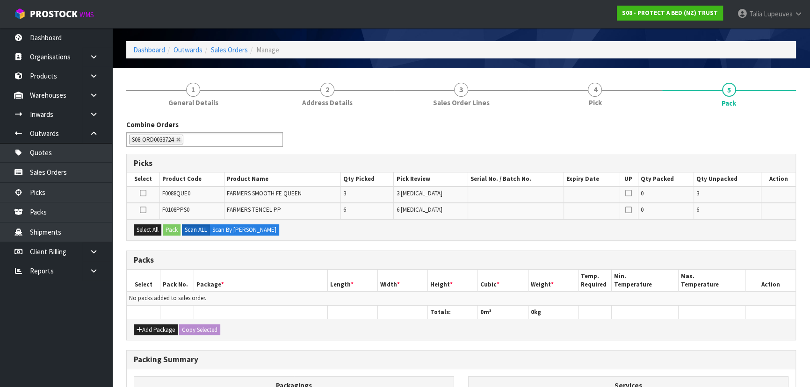
scroll to position [42, 0]
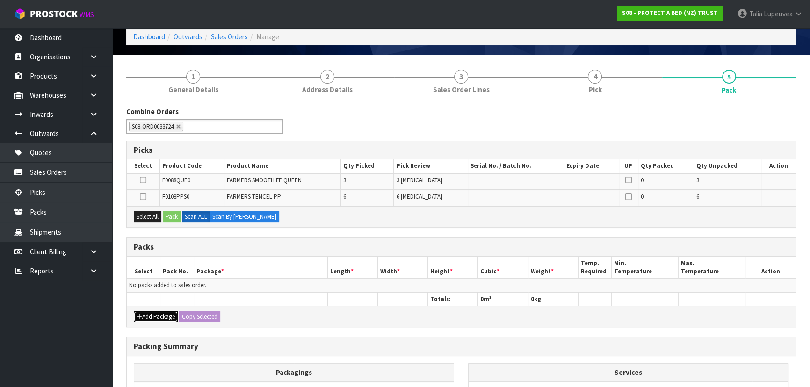
drag, startPoint x: 164, startPoint y: 313, endPoint x: 145, endPoint y: 301, distance: 22.1
click at [164, 312] on button "Add Package" at bounding box center [156, 316] width 44 height 11
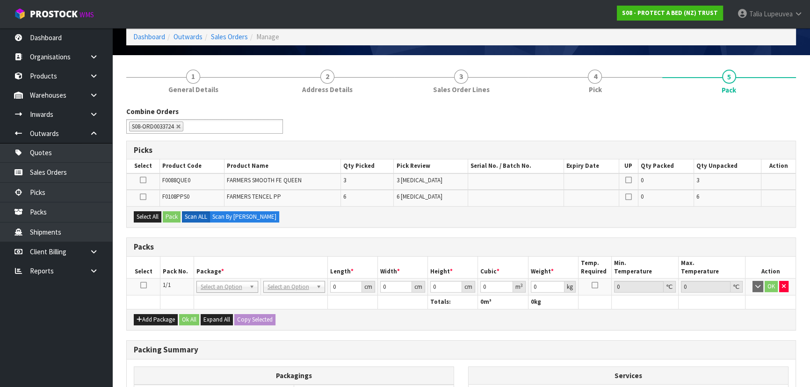
click at [145, 285] on icon at bounding box center [143, 285] width 7 height 0
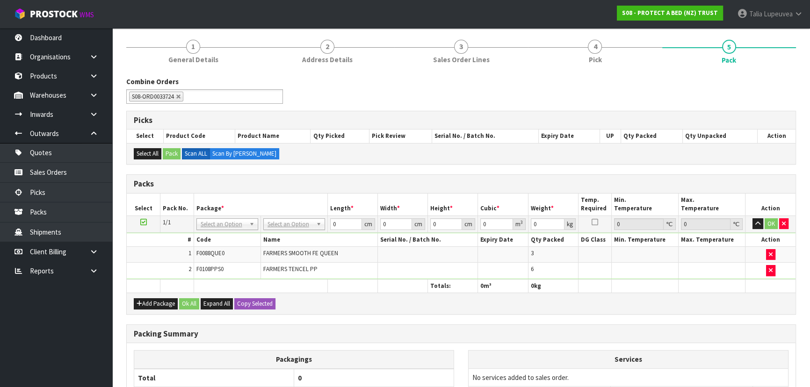
scroll to position [85, 0]
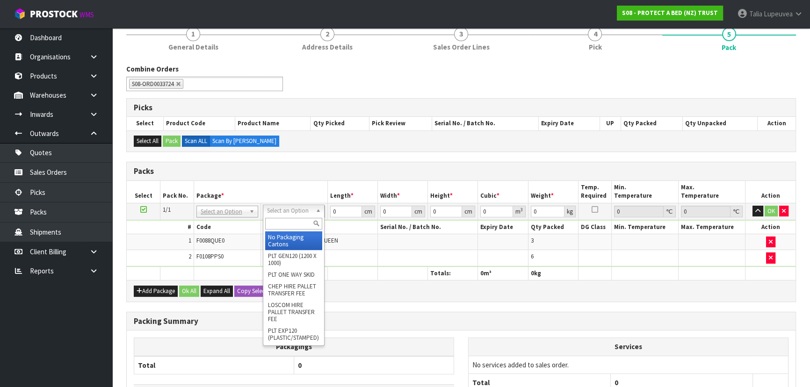
click at [282, 224] on input "text" at bounding box center [293, 224] width 57 height 12
type input "OC"
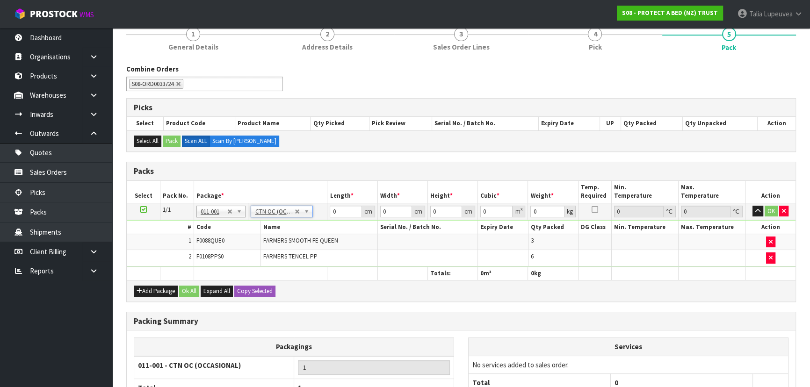
type input "5.979"
drag, startPoint x: 323, startPoint y: 216, endPoint x: 290, endPoint y: 217, distance: 33.2
click at [290, 217] on tr "1/1 NONE 007-001 007-002 007-004 007-009 007-013 007-014 007-015 007-017 007-01…" at bounding box center [461, 211] width 669 height 17
type input "47"
type input "39"
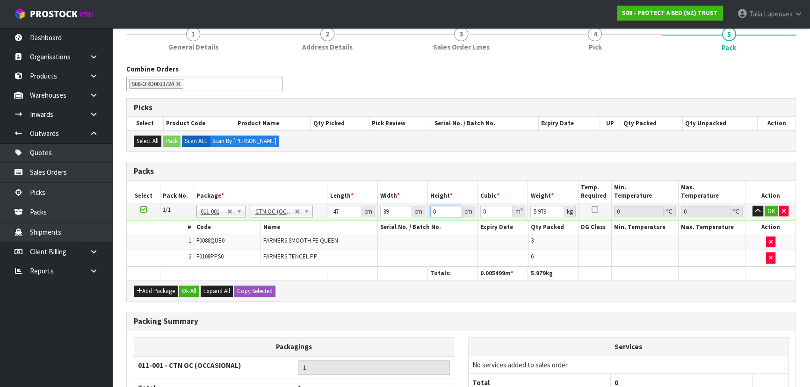
type input "3"
type input "0.005499"
type input "30"
type input "0.05499"
type input "30"
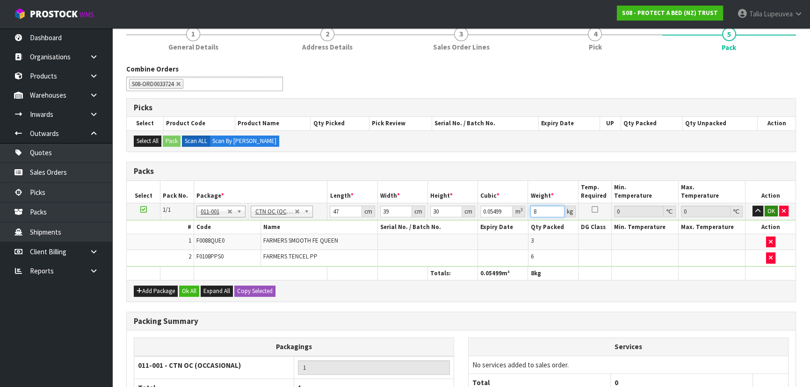
type input "8"
click at [768, 212] on button "OK" at bounding box center [770, 211] width 13 height 11
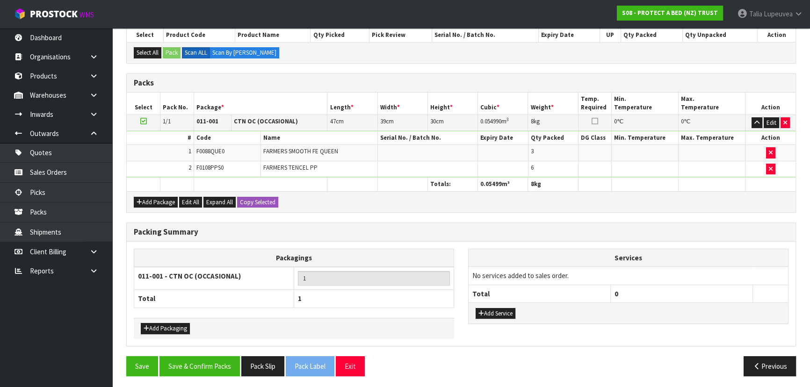
scroll to position [173, 0]
drag, startPoint x: 503, startPoint y: 310, endPoint x: 503, endPoint y: 299, distance: 11.2
click at [504, 310] on button "Add Service" at bounding box center [496, 313] width 40 height 11
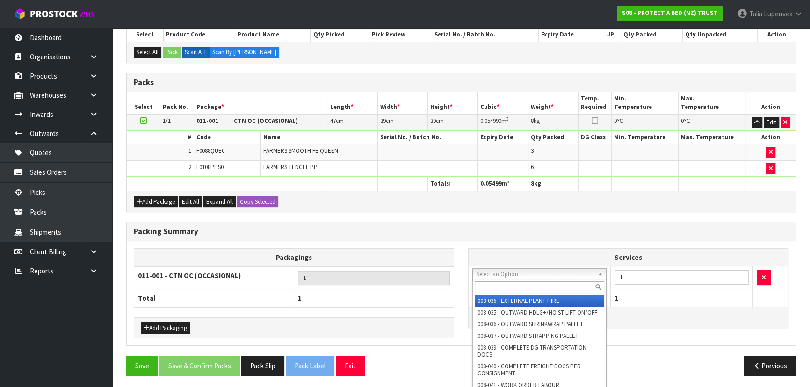
click at [558, 286] on input "text" at bounding box center [540, 287] width 130 height 12
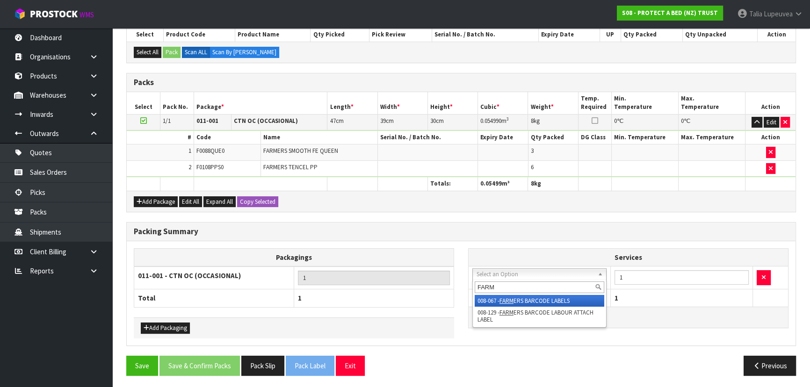
type input "FARM"
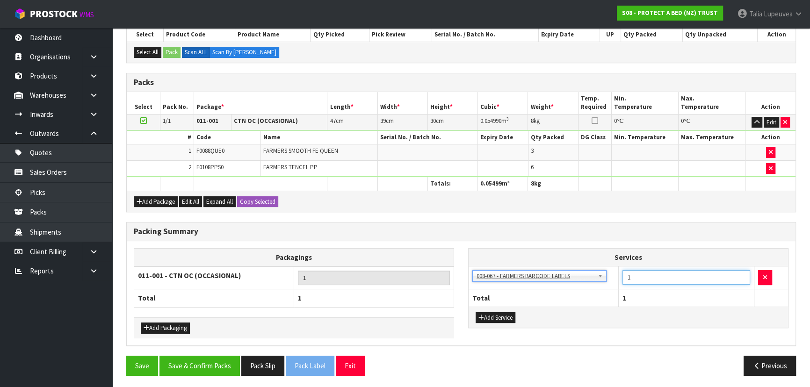
drag, startPoint x: 634, startPoint y: 275, endPoint x: 612, endPoint y: 276, distance: 22.4
click at [612, 276] on tr "003-036 - EXTERNAL PLANT HIRE 008-035 - OUTWARD HDLG+/HOIST LIFT ON/OFF 008-036…" at bounding box center [628, 278] width 319 height 23
type input "6"
click at [188, 361] on button "Save & Confirm Packs" at bounding box center [199, 366] width 80 height 20
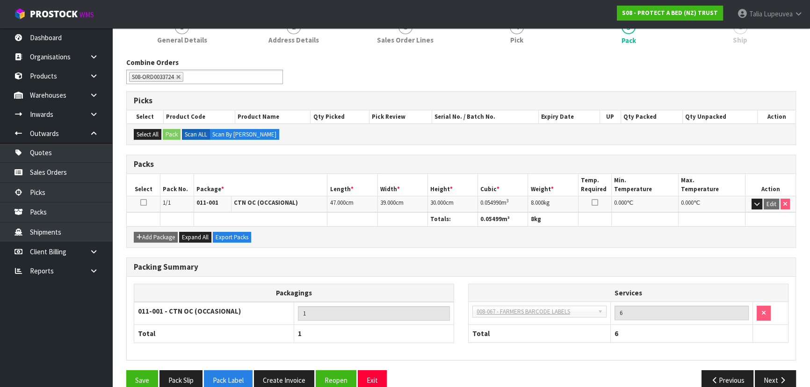
scroll to position [140, 0]
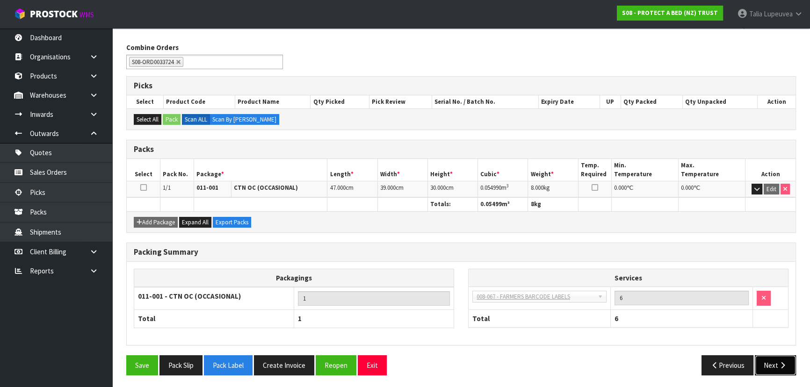
click at [771, 358] on button "Next" at bounding box center [775, 365] width 41 height 20
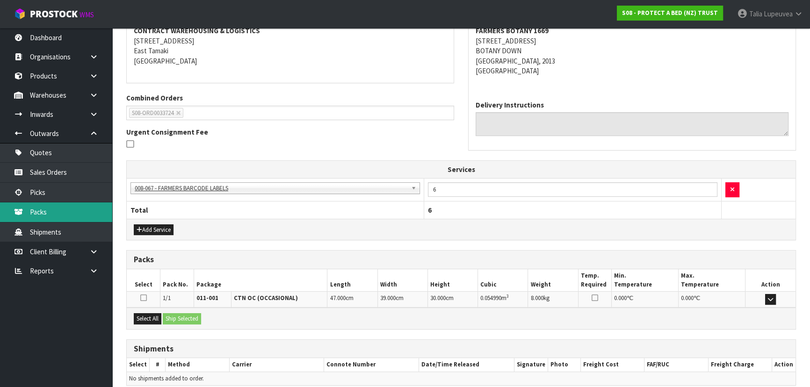
scroll to position [223, 0]
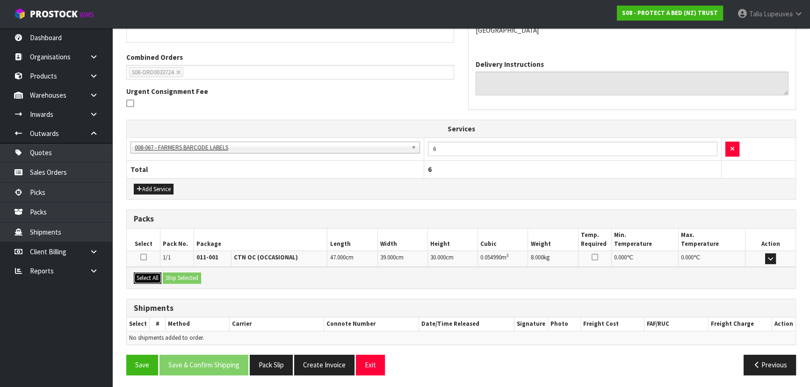
click at [142, 279] on button "Select All" at bounding box center [148, 278] width 28 height 11
click at [179, 274] on button "Ship Selected" at bounding box center [182, 278] width 38 height 11
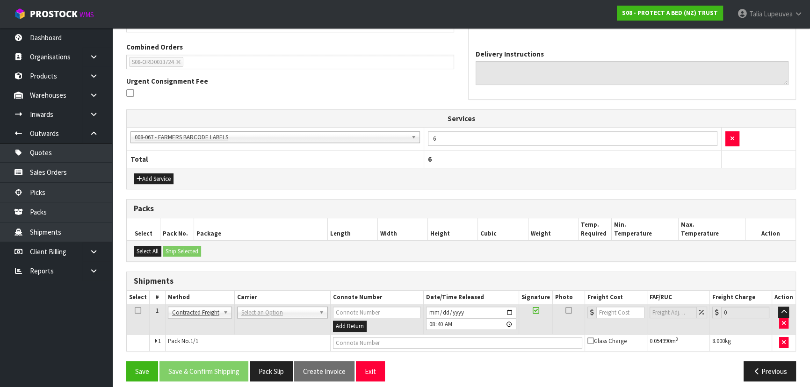
scroll to position [240, 0]
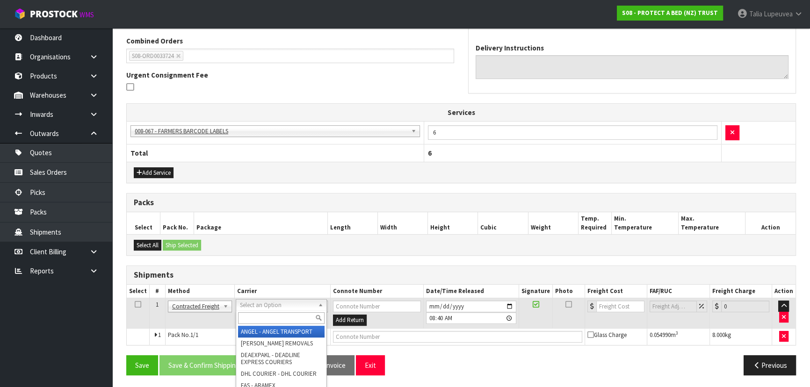
click at [263, 318] on input "text" at bounding box center [281, 318] width 87 height 12
type input "NZP"
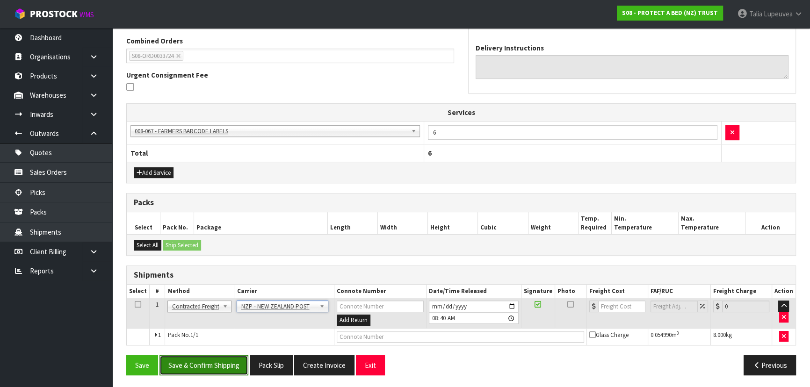
click at [211, 366] on button "Save & Confirm Shipping" at bounding box center [203, 365] width 89 height 20
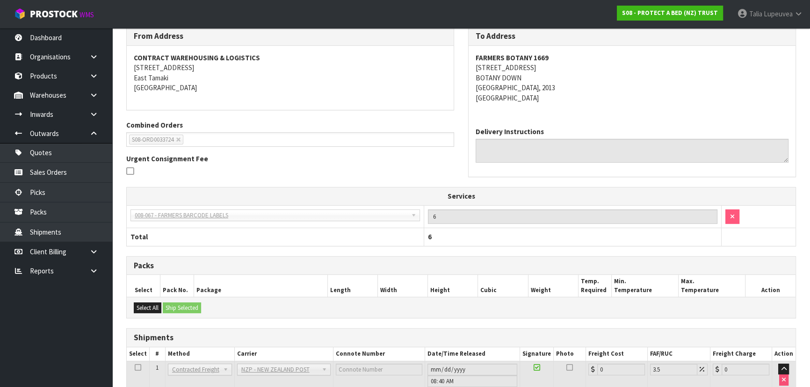
scroll to position [227, 0]
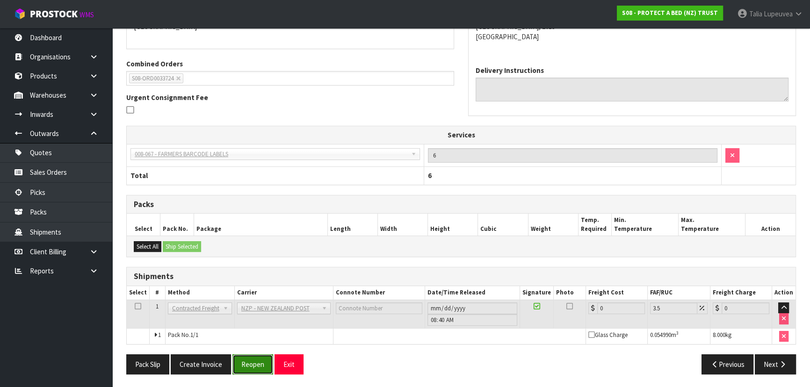
click at [258, 363] on button "Reopen" at bounding box center [252, 364] width 41 height 20
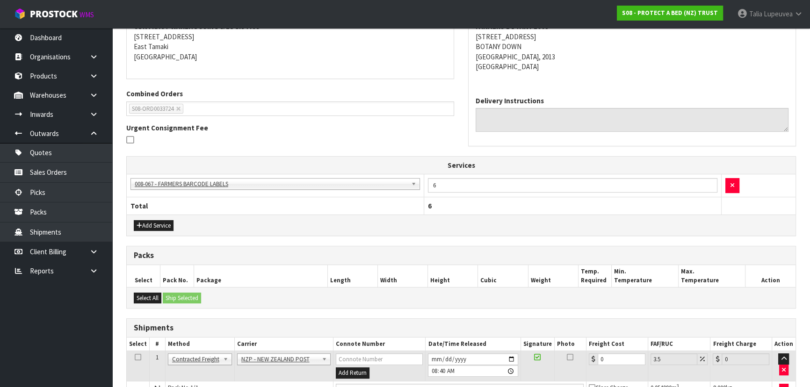
scroll to position [212, 0]
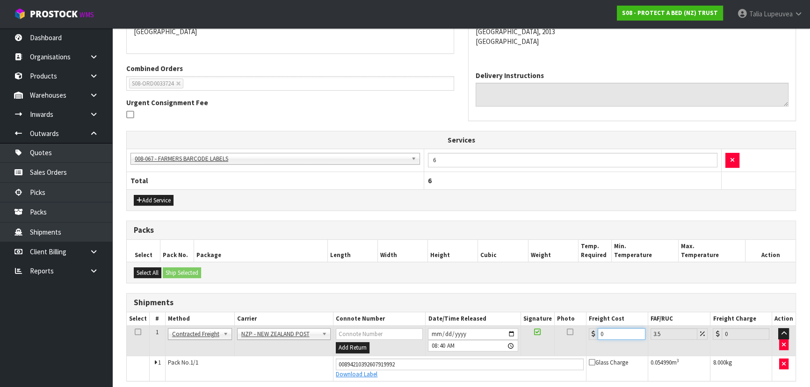
drag, startPoint x: 611, startPoint y: 335, endPoint x: 590, endPoint y: 315, distance: 29.1
click at [586, 337] on td "0" at bounding box center [617, 341] width 62 height 30
type input "4"
type input "4.14"
type input "4.3"
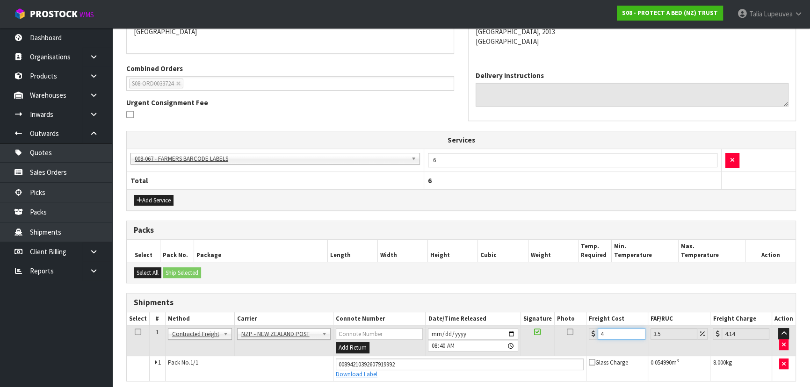
type input "4.45"
type input "4.33"
type input "4.48"
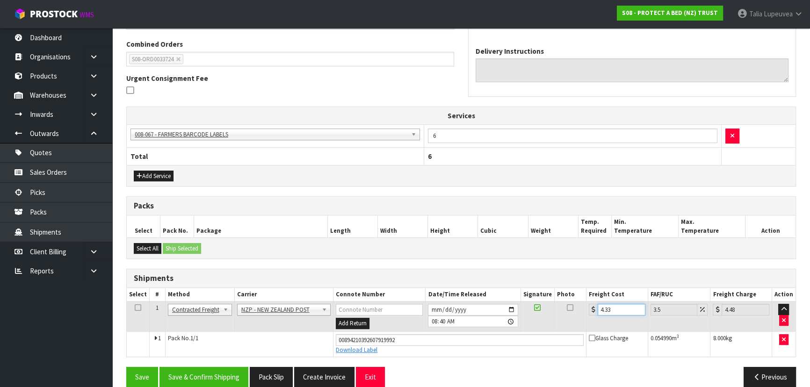
scroll to position [249, 0]
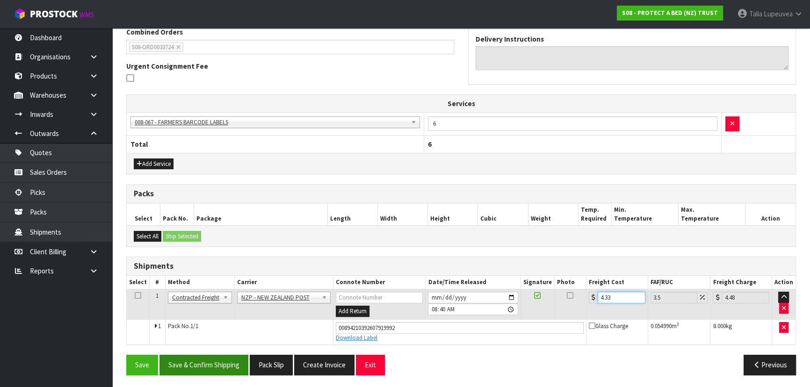
type input "4.33"
click at [213, 369] on button "Save & Confirm Shipping" at bounding box center [203, 365] width 89 height 20
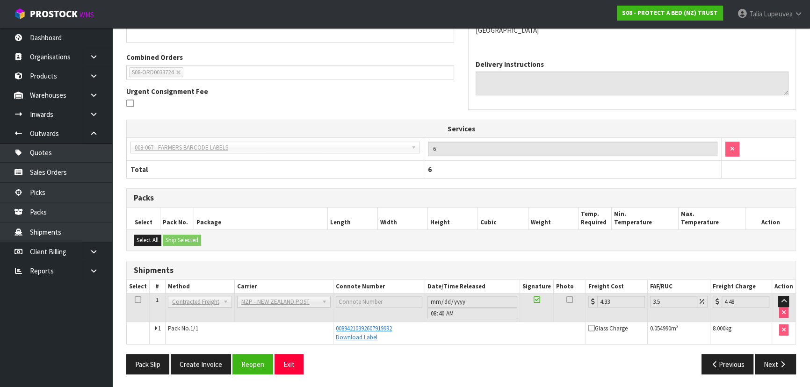
scroll to position [0, 0]
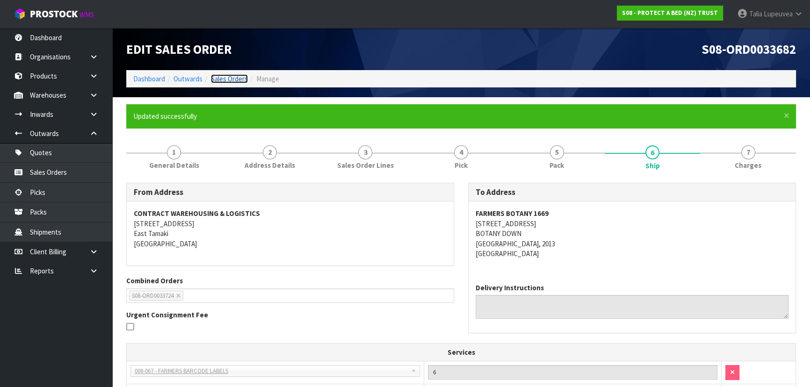
drag, startPoint x: 225, startPoint y: 80, endPoint x: 237, endPoint y: 80, distance: 11.7
click at [225, 80] on link "Sales Orders" at bounding box center [229, 78] width 37 height 9
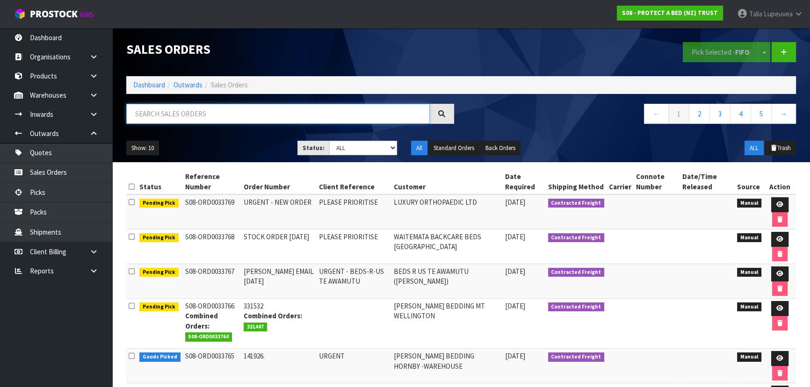
click at [347, 117] on input "text" at bounding box center [277, 114] width 303 height 20
type input "JOB-0416273"
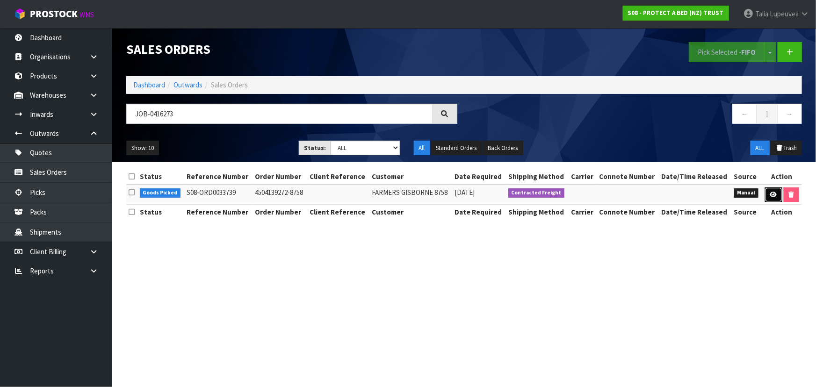
click at [772, 189] on link at bounding box center [773, 194] width 17 height 15
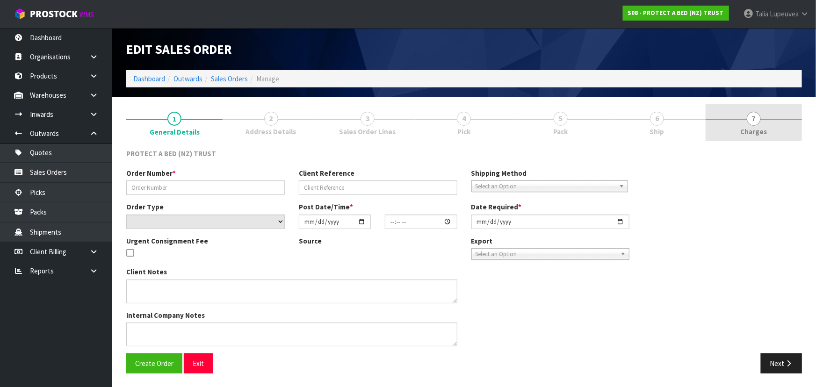
type input "4504139272-8758"
select select "number:0"
type input "[DATE]"
type input "10:32:00.000"
type input "[DATE]"
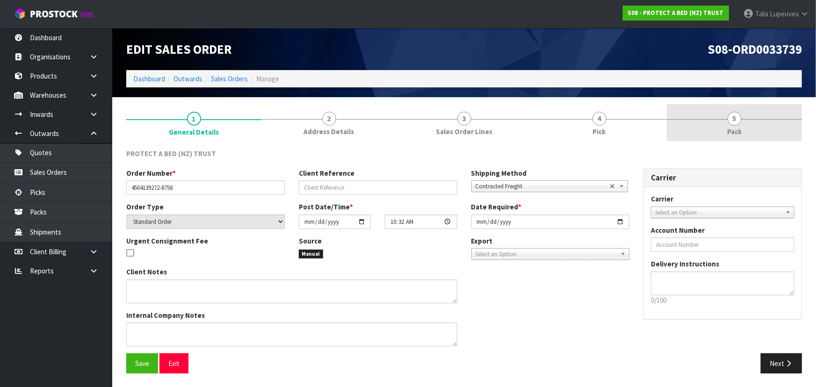
click at [731, 112] on span "5" at bounding box center [735, 119] width 14 height 14
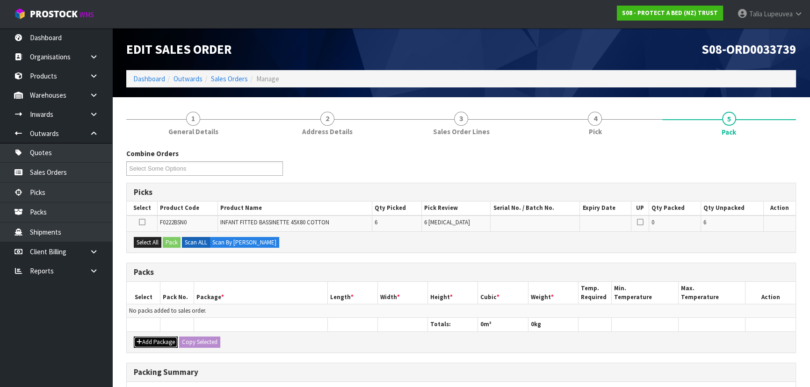
drag, startPoint x: 158, startPoint y: 339, endPoint x: 157, endPoint y: 329, distance: 10.3
click at [158, 339] on button "Add Package" at bounding box center [156, 342] width 44 height 11
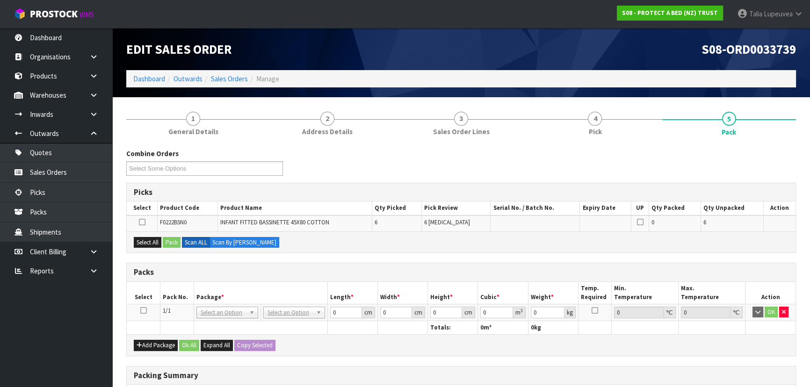
click at [141, 311] on icon at bounding box center [143, 310] width 7 height 0
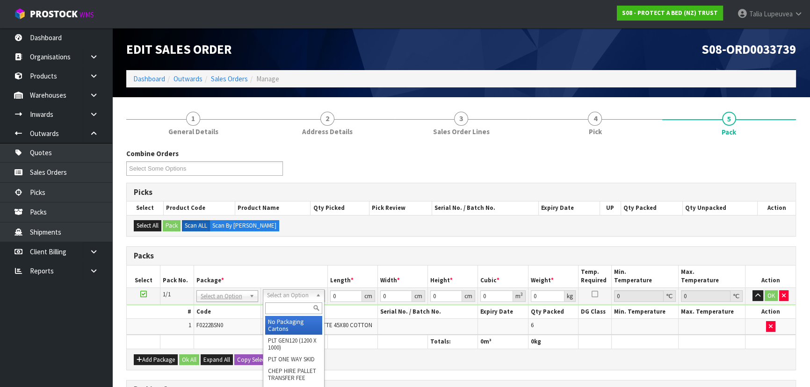
click at [291, 311] on input "text" at bounding box center [293, 309] width 57 height 12
type input "CTNA4"
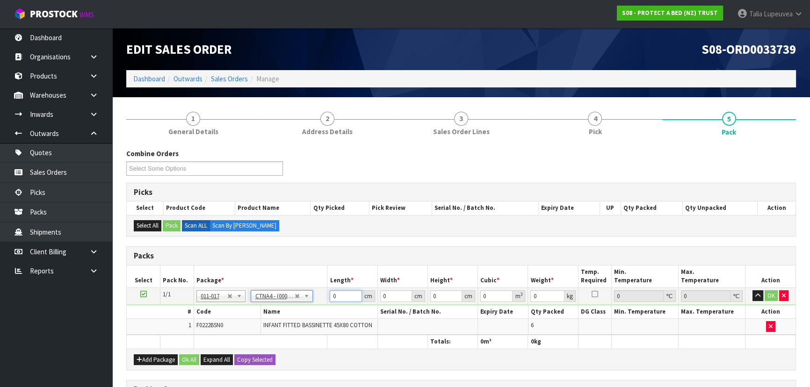
type input "31"
type input "22.5"
type input "25"
type input "0.017438"
type input "1.76"
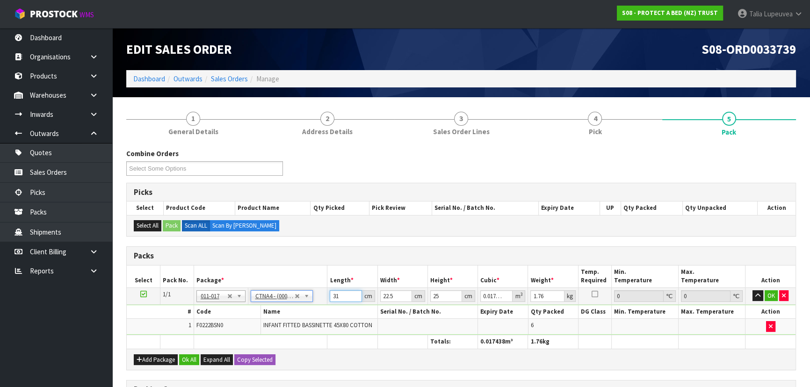
drag, startPoint x: 341, startPoint y: 296, endPoint x: 314, endPoint y: 297, distance: 27.1
click at [311, 297] on tr "1/1 NONE 007-001 007-002 007-004 007-009 007-013 007-014 007-015 007-017 007-01…" at bounding box center [461, 296] width 669 height 17
type input "3"
type input "0.001687"
type input "32"
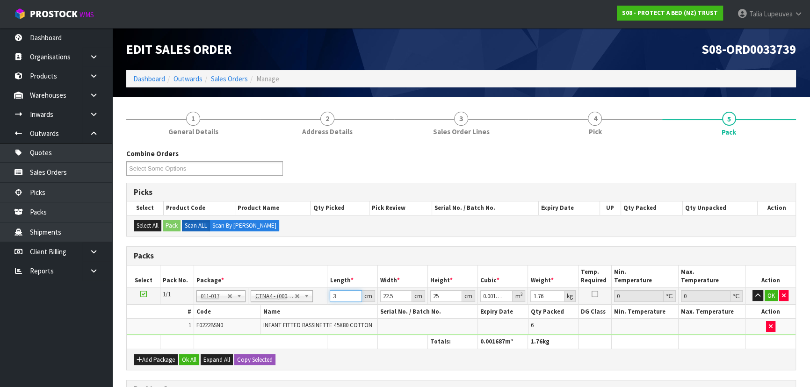
type input "0.018"
type input "32"
type input "2"
type input "0.0016"
type input "24"
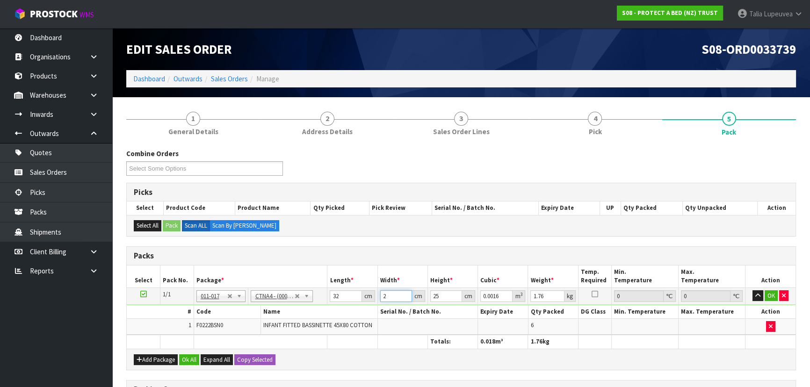
type input "0.0192"
type input "24"
type input "2"
type input "0.001536"
type input "27"
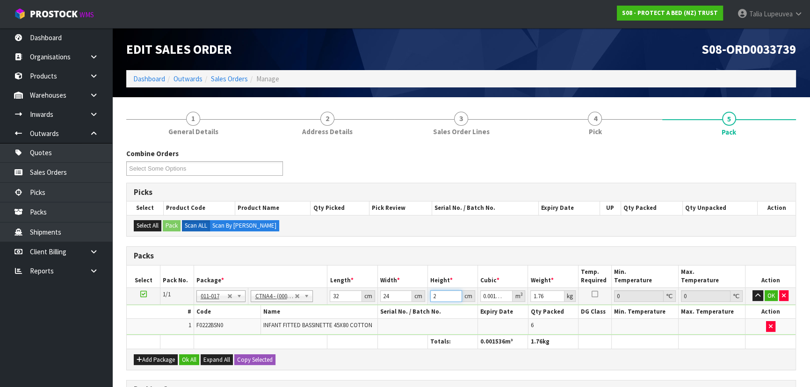
type input "0.020736"
type input "27"
type input "2"
click at [767, 291] on button "OK" at bounding box center [770, 295] width 13 height 11
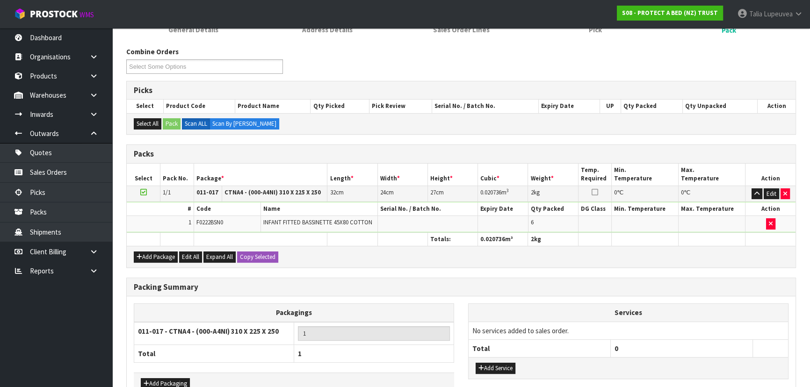
scroll to position [158, 0]
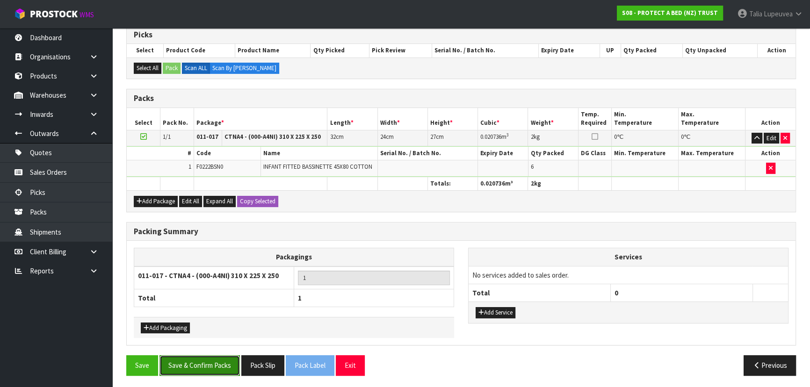
click at [209, 367] on button "Save & Confirm Packs" at bounding box center [199, 365] width 80 height 20
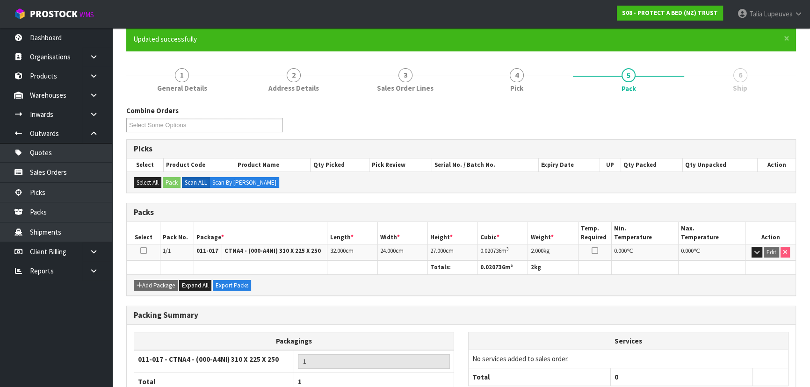
scroll to position [140, 0]
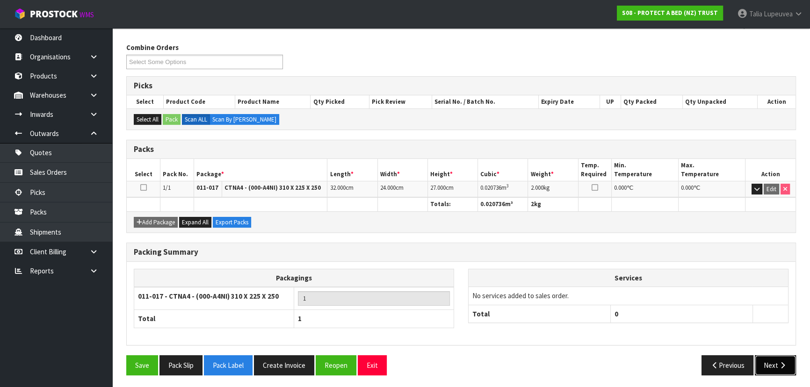
click at [763, 360] on button "Next" at bounding box center [775, 365] width 41 height 20
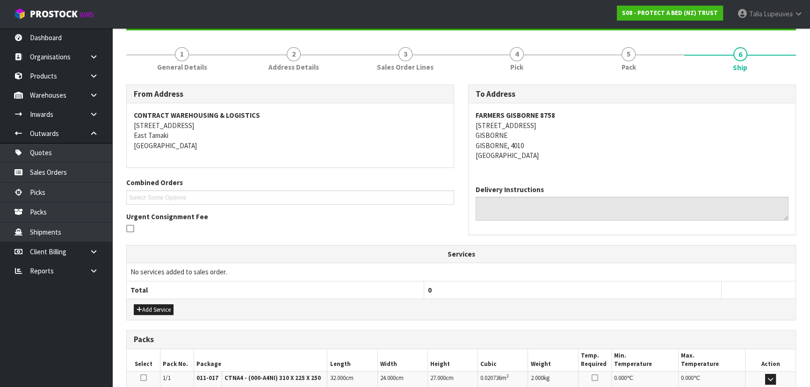
scroll to position [91, 0]
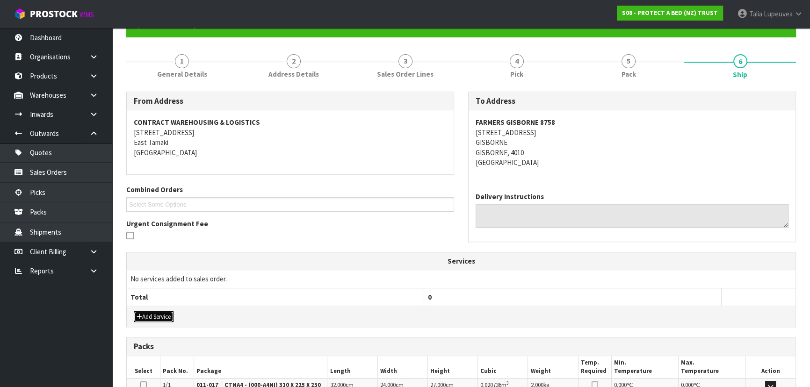
click at [144, 314] on button "Add Service" at bounding box center [154, 316] width 40 height 11
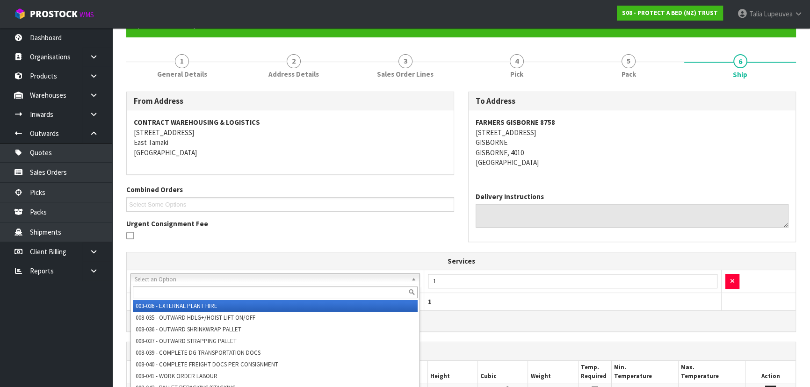
click at [316, 290] on input "text" at bounding box center [275, 293] width 285 height 12
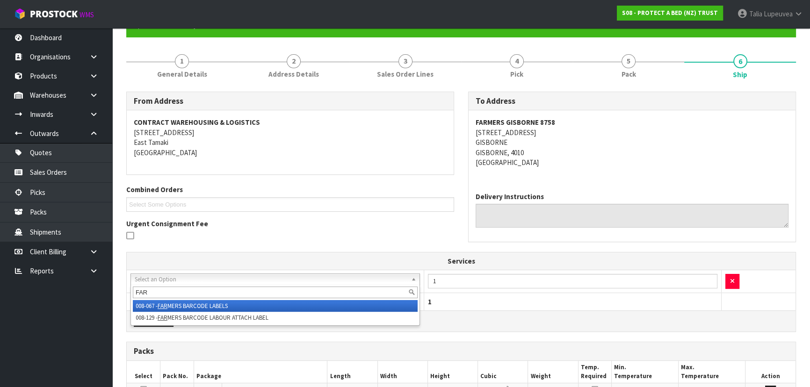
type input "FAR"
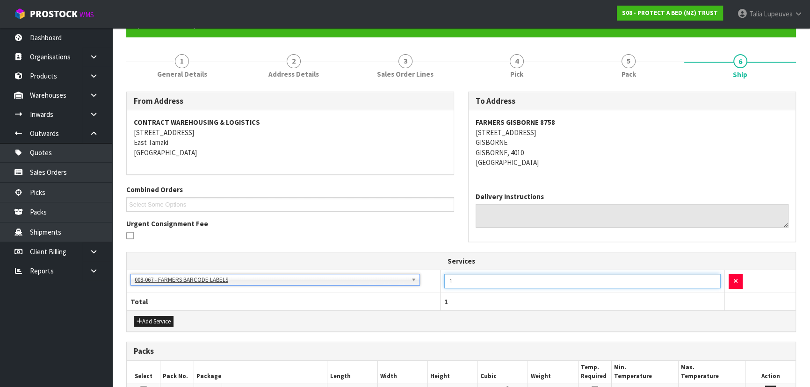
drag, startPoint x: 468, startPoint y: 277, endPoint x: 406, endPoint y: 307, distance: 68.4
click at [406, 307] on table "Services 003-036 - EXTERNAL PLANT HIRE 008-035 - OUTWARD HDLG+/HOIST LIFT ON/OF…" at bounding box center [461, 281] width 669 height 58
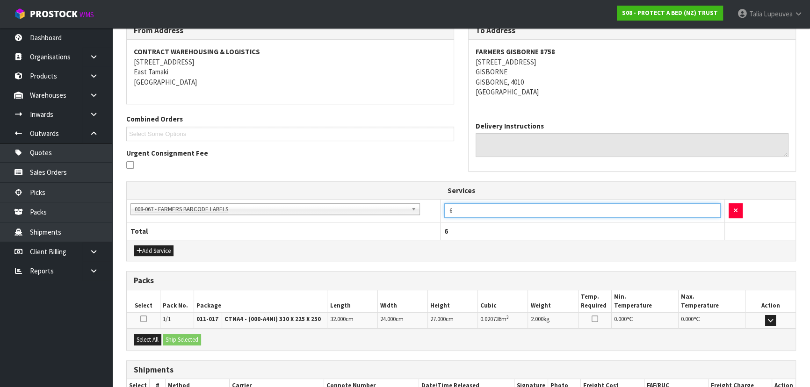
scroll to position [223, 0]
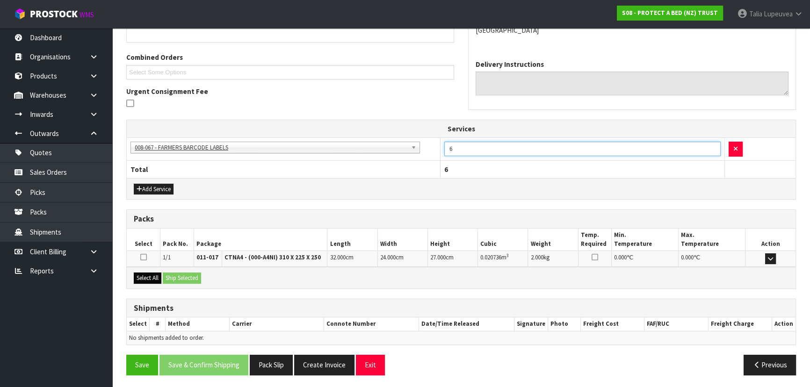
type input "6"
click at [141, 275] on button "Select All" at bounding box center [148, 278] width 28 height 11
click at [174, 281] on button "Ship Selected" at bounding box center [182, 278] width 38 height 11
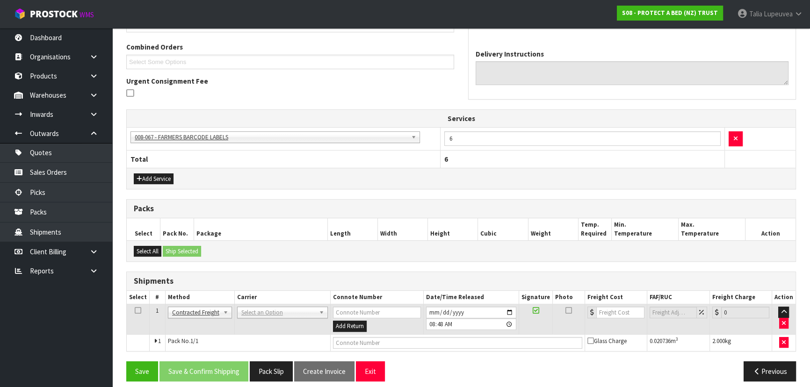
scroll to position [240, 0]
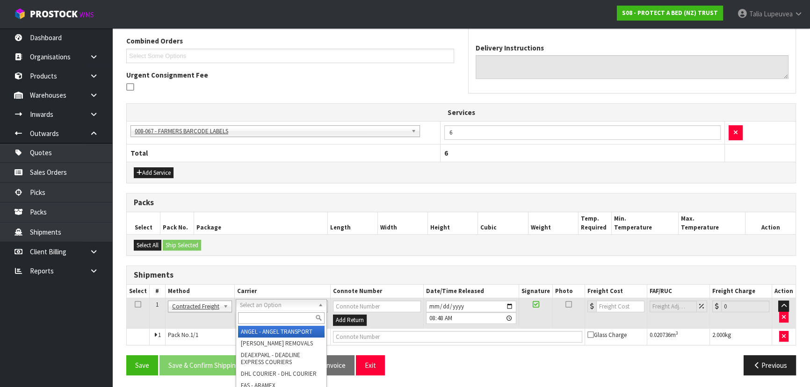
click at [259, 322] on input "text" at bounding box center [281, 318] width 87 height 12
type input "NZP"
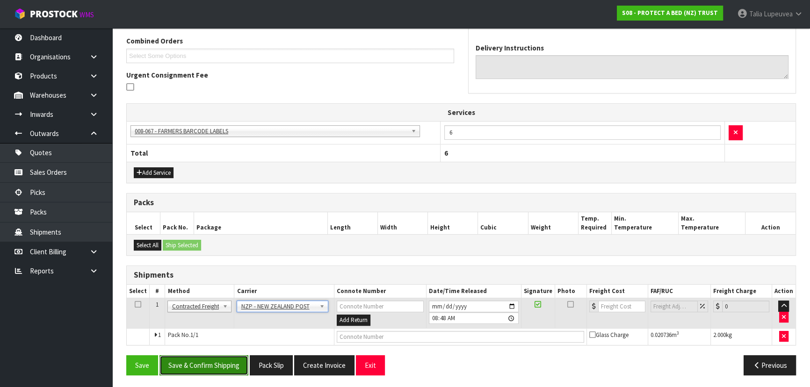
click at [221, 369] on button "Save & Confirm Shipping" at bounding box center [203, 365] width 89 height 20
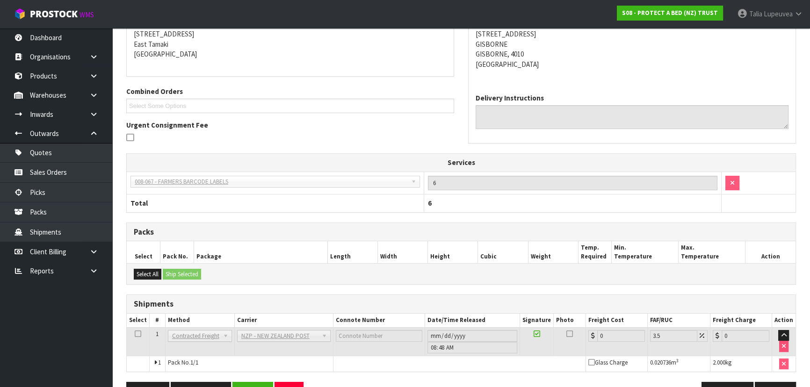
scroll to position [227, 0]
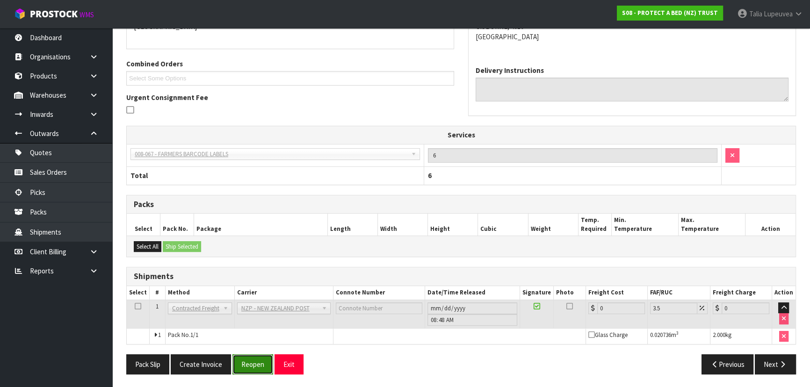
click at [244, 362] on button "Reopen" at bounding box center [252, 364] width 41 height 20
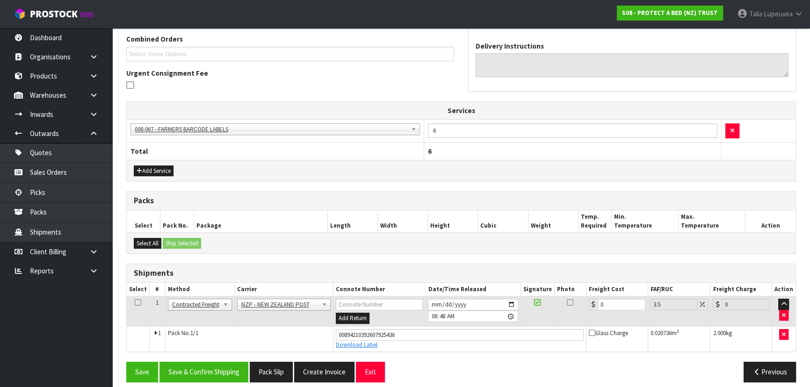
scroll to position [249, 0]
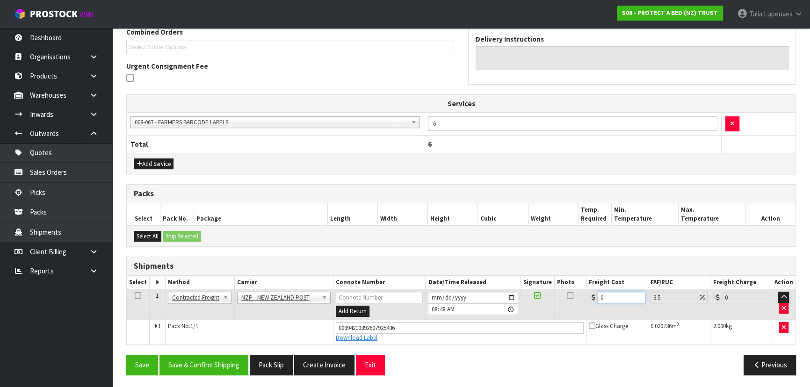
drag, startPoint x: 606, startPoint y: 297, endPoint x: 575, endPoint y: 310, distance: 33.8
click at [575, 310] on tr "1 Client Local Pickup Customer Local Pickup Company Freight Contracted Freight …" at bounding box center [461, 304] width 669 height 30
type input "8"
type input "8.28"
type input "8.4"
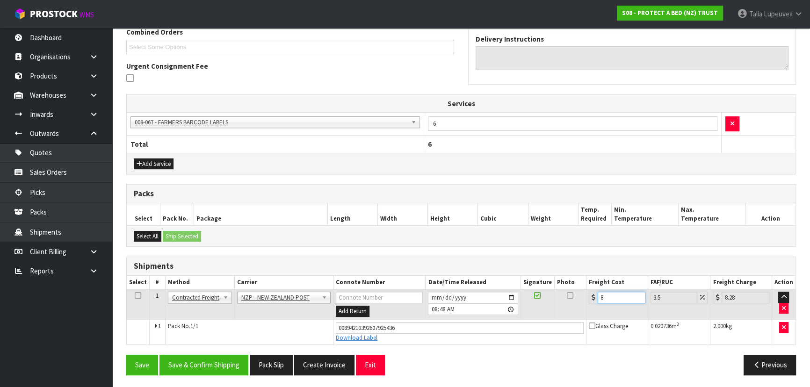
type input "8.69"
type input "8.45"
type input "8.75"
type input "8.45"
click at [221, 368] on button "Save & Confirm Shipping" at bounding box center [203, 365] width 89 height 20
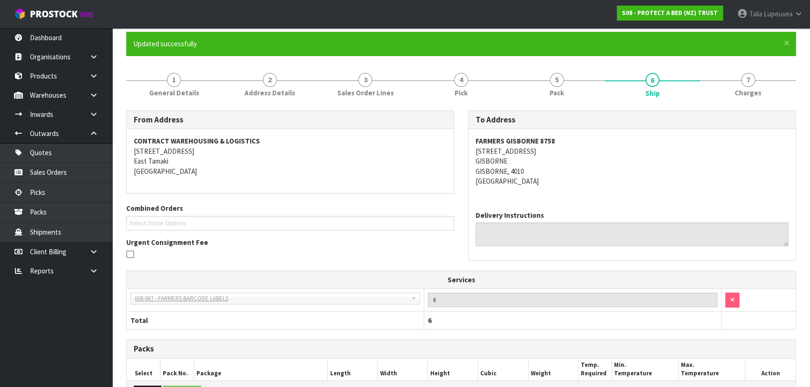
scroll to position [0, 0]
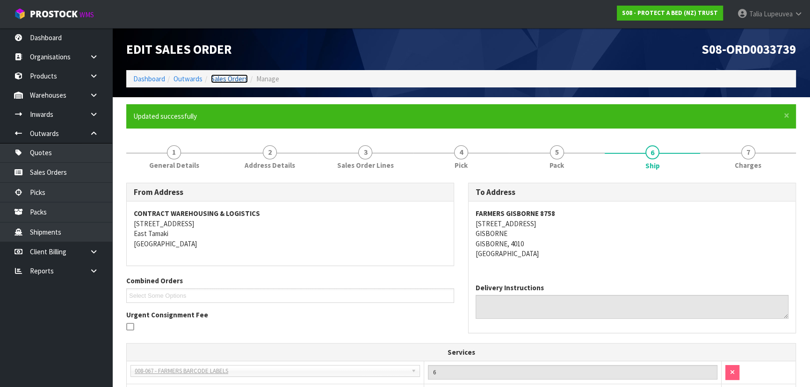
click at [235, 76] on link "Sales Orders" at bounding box center [229, 78] width 37 height 9
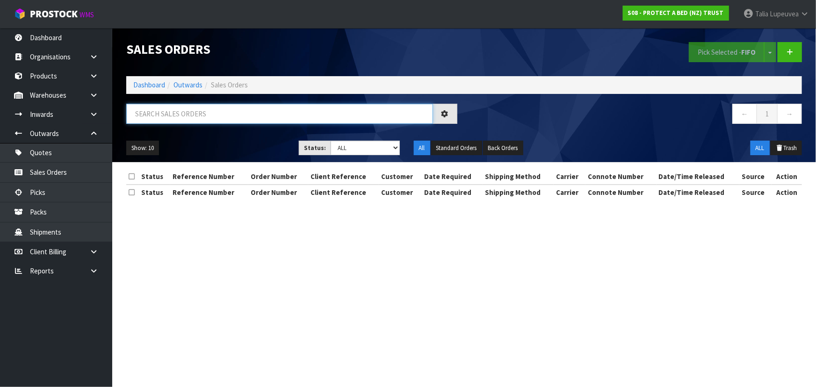
click at [237, 108] on input "text" at bounding box center [279, 114] width 307 height 20
type input "JOB-0416266"
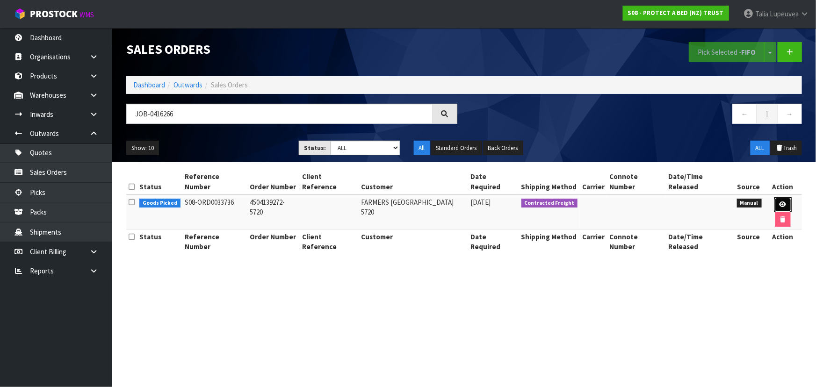
click at [774, 197] on link at bounding box center [782, 204] width 17 height 15
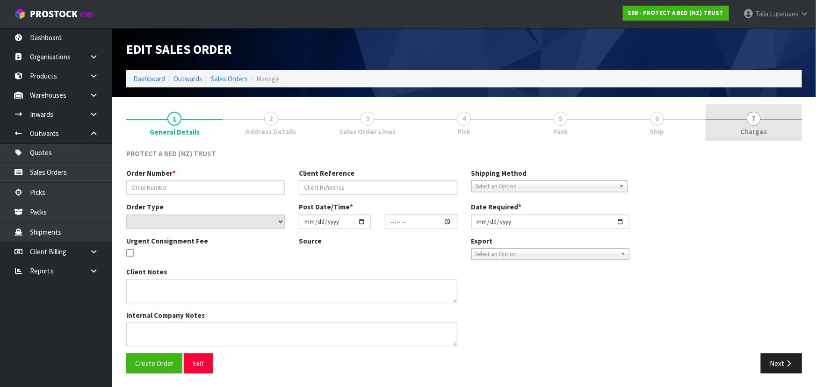
type input "4504139272-5720"
select select "number:0"
type input "[DATE]"
type input "10:19:00.000"
type input "[DATE]"
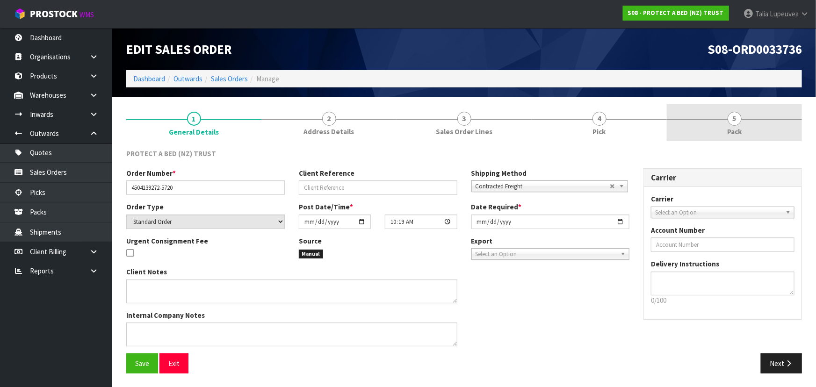
click at [749, 122] on link "5 Pack" at bounding box center [734, 122] width 135 height 37
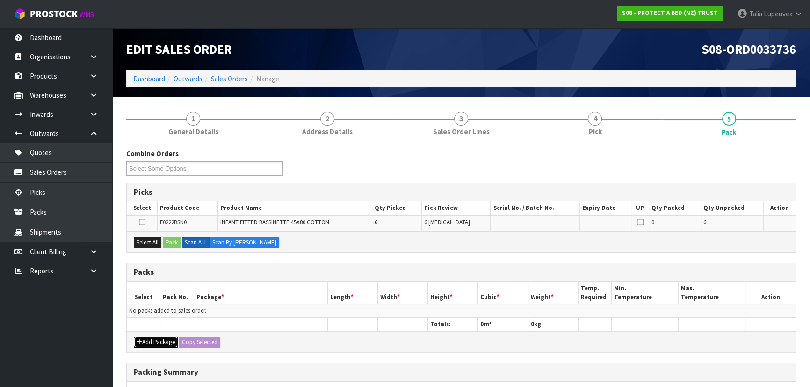
click at [161, 337] on button "Add Package" at bounding box center [156, 342] width 44 height 11
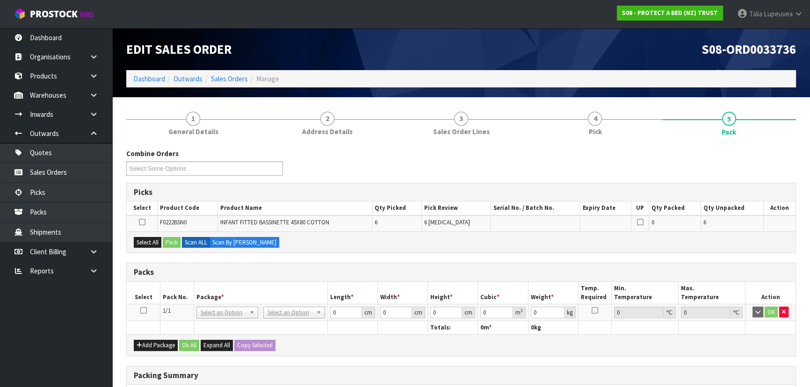
click at [145, 310] on icon at bounding box center [143, 310] width 7 height 0
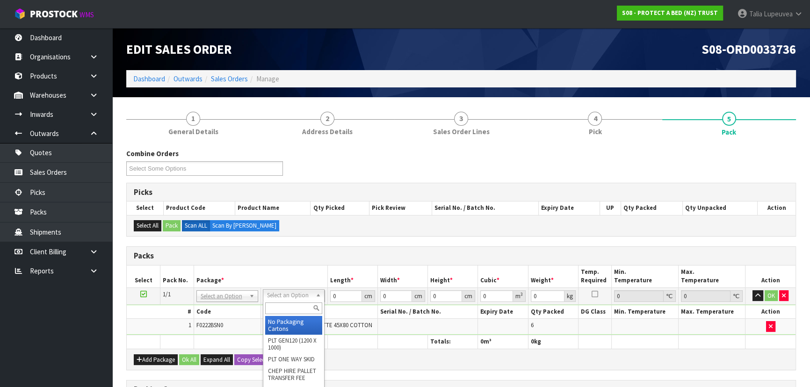
drag, startPoint x: 284, startPoint y: 309, endPoint x: 288, endPoint y: 304, distance: 6.4
click at [284, 308] on input "text" at bounding box center [293, 309] width 57 height 12
type input "OC"
type input "1.56"
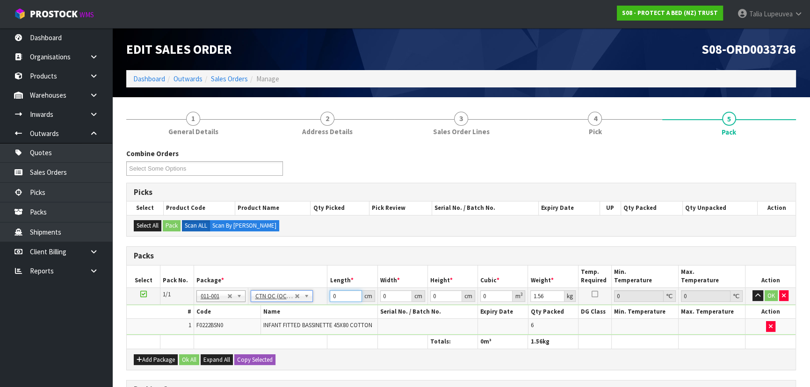
drag, startPoint x: 309, startPoint y: 300, endPoint x: 287, endPoint y: 309, distance: 24.3
click at [284, 307] on tbody "1/1 NONE 007-001 007-002 007-004 007-009 007-013 007-014 007-015 007-017 007-01…" at bounding box center [461, 312] width 669 height 48
type input "33"
type input "26"
type input "2"
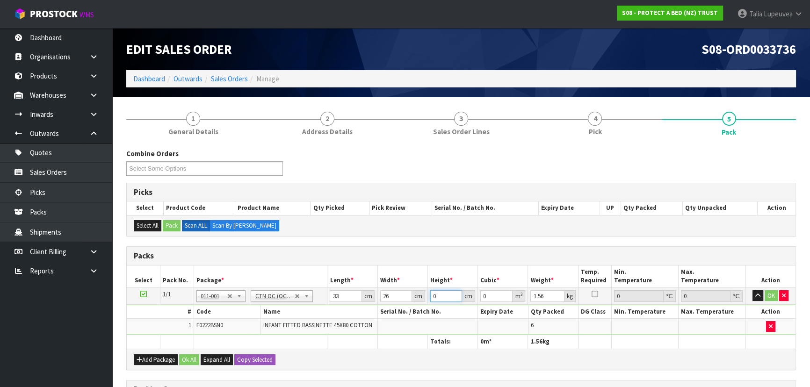
type input "0.001716"
type input "22"
type input "0.018876"
type input "22"
drag, startPoint x: 344, startPoint y: 296, endPoint x: 309, endPoint y: 306, distance: 36.3
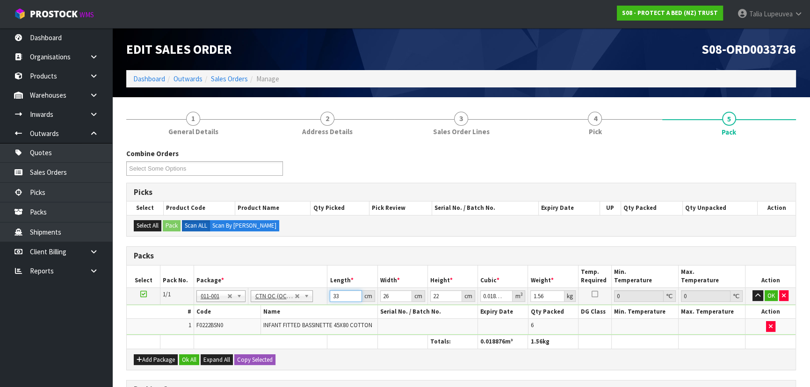
click at [309, 306] on tbody "1/1 NONE 007-001 007-002 007-004 007-009 007-013 007-014 007-015 007-017 007-01…" at bounding box center [461, 312] width 669 height 48
type input "3"
type input "0.001716"
type input "33"
type input "0.018876"
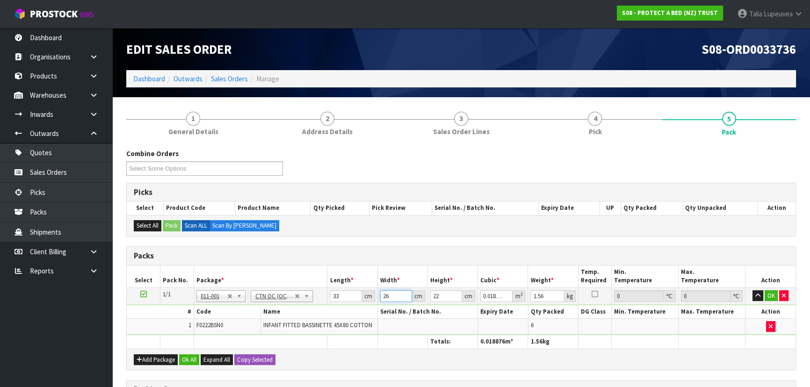
type input "2"
type input "0.001452"
type input "26"
type input "0.018876"
type input "2"
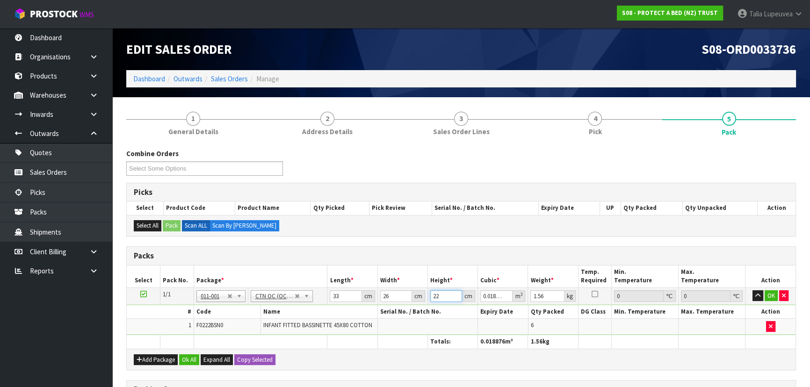
type input "0.001716"
type input "22"
type input "0.018876"
type input "2"
click at [769, 292] on button "OK" at bounding box center [770, 295] width 13 height 11
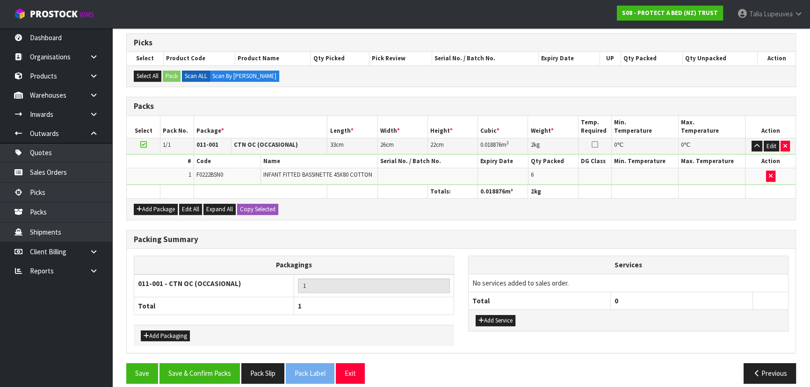
scroll to position [158, 0]
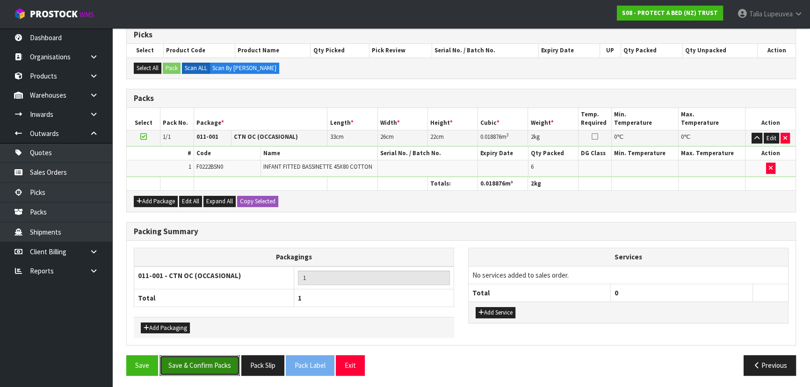
click at [212, 365] on button "Save & Confirm Packs" at bounding box center [199, 365] width 80 height 20
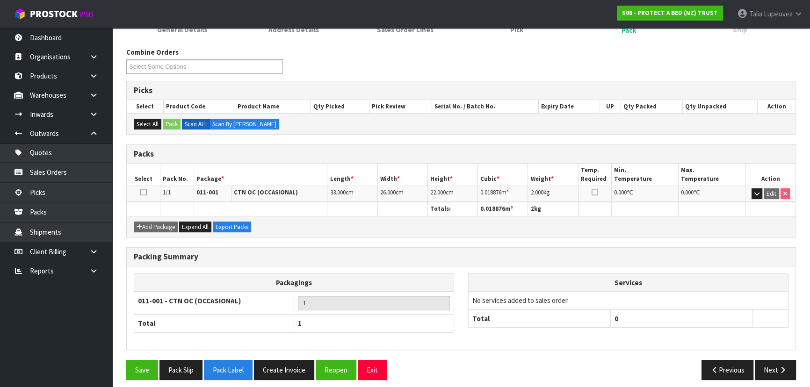
scroll to position [140, 0]
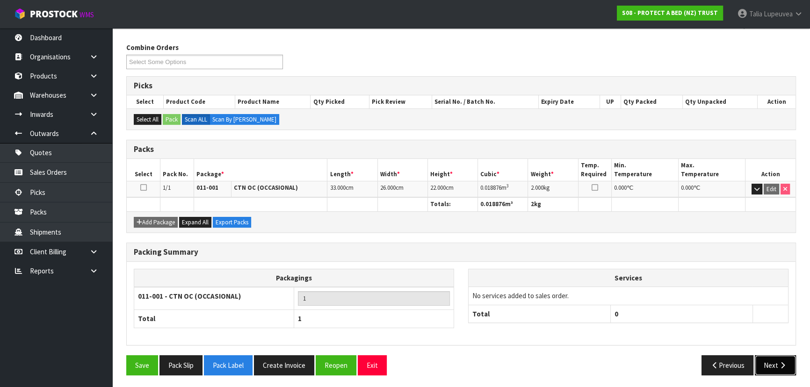
click at [769, 360] on button "Next" at bounding box center [775, 365] width 41 height 20
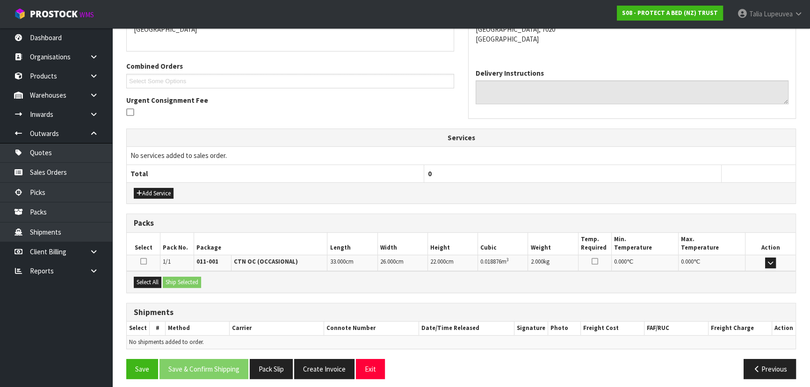
scroll to position [219, 0]
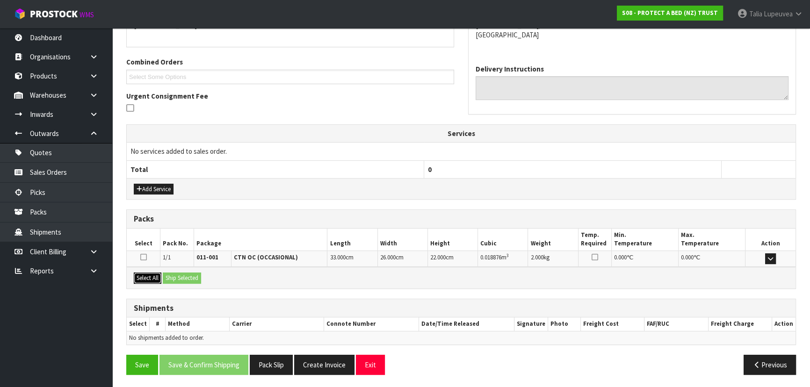
drag, startPoint x: 149, startPoint y: 281, endPoint x: 159, endPoint y: 277, distance: 10.9
click at [148, 281] on button "Select All" at bounding box center [148, 278] width 28 height 11
click at [184, 276] on button "Ship Selected" at bounding box center [182, 278] width 38 height 11
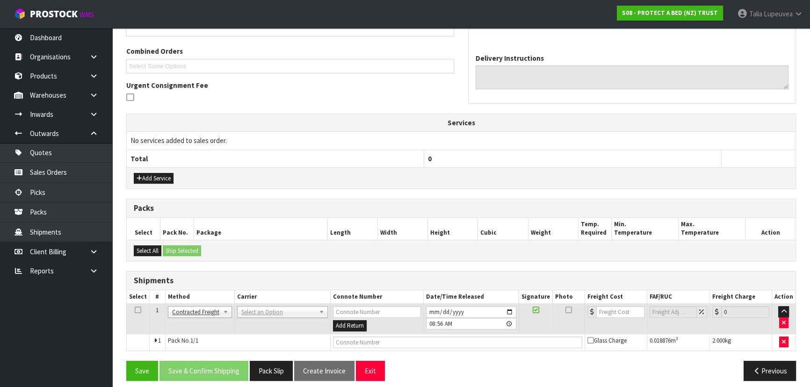
scroll to position [236, 0]
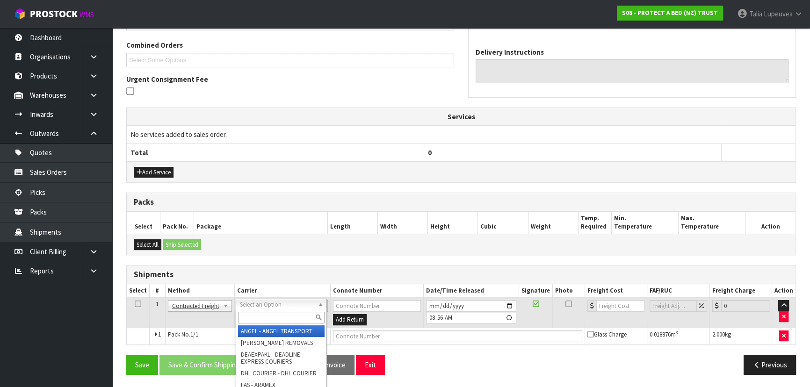
click at [268, 316] on input "text" at bounding box center [281, 318] width 87 height 12
type input "NZP"
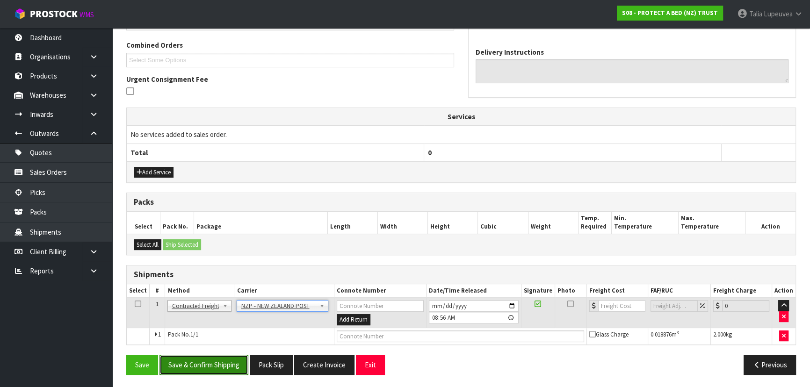
click at [222, 363] on button "Save & Confirm Shipping" at bounding box center [203, 365] width 89 height 20
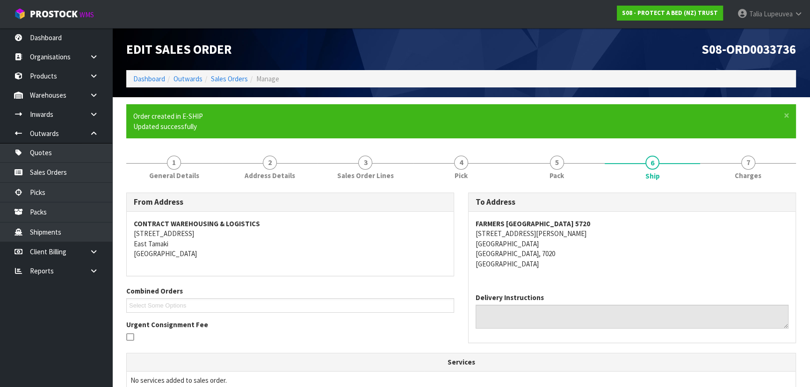
scroll to position [212, 0]
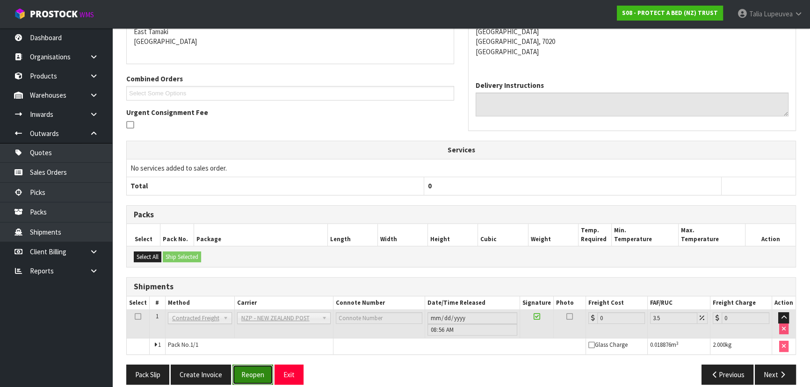
click at [246, 376] on button "Reopen" at bounding box center [252, 375] width 41 height 20
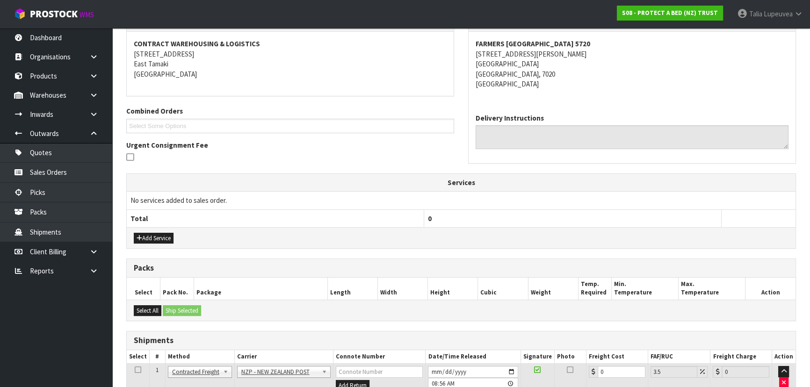
scroll to position [244, 0]
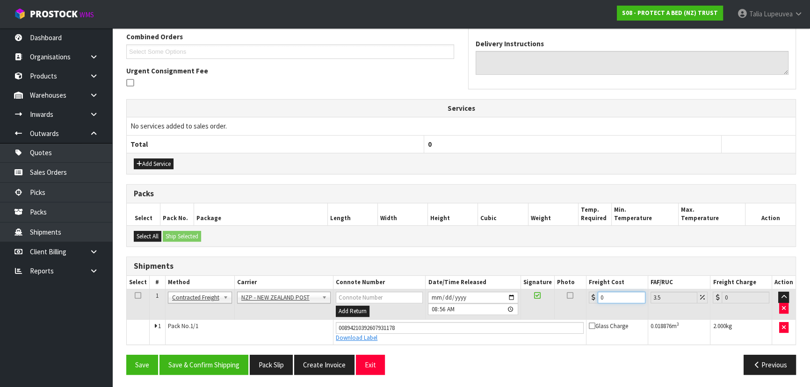
drag, startPoint x: 606, startPoint y: 296, endPoint x: 554, endPoint y: 285, distance: 54.0
click at [556, 297] on tr "1 Client Local Pickup Customer Local Pickup Company Freight Contracted Freight …" at bounding box center [461, 304] width 669 height 30
type input "1"
type input "1.03"
type input "11"
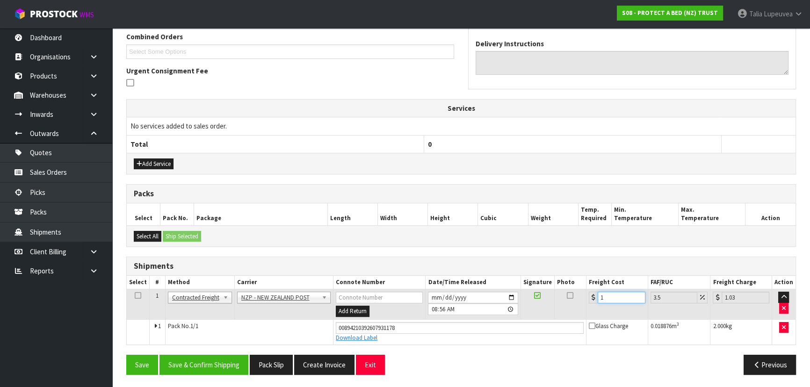
type input "11.38"
type input "11.6"
type input "12.01"
type input "11.61"
type input "12.02"
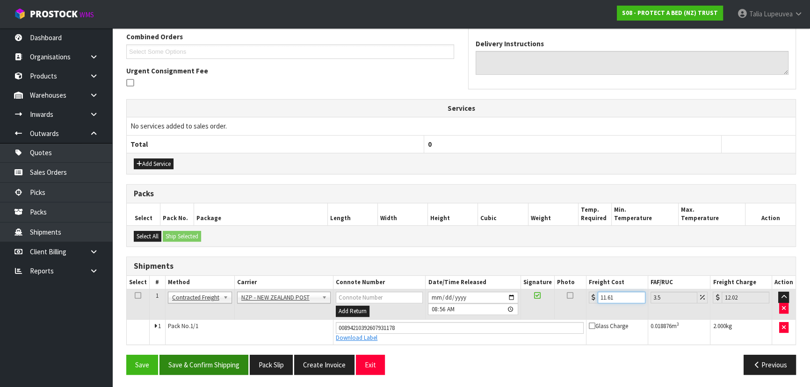
type input "11.61"
click at [215, 362] on button "Save & Confirm Shipping" at bounding box center [203, 365] width 89 height 20
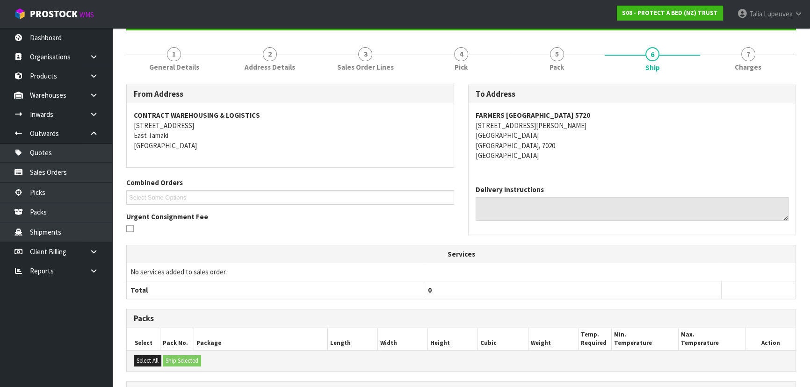
scroll to position [0, 0]
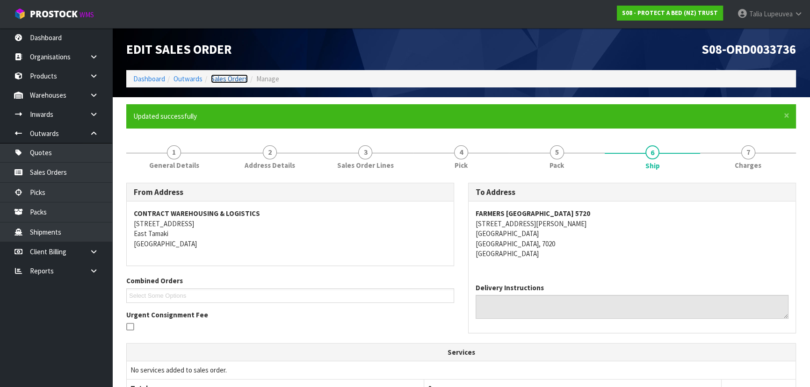
click at [238, 78] on link "Sales Orders" at bounding box center [229, 78] width 37 height 9
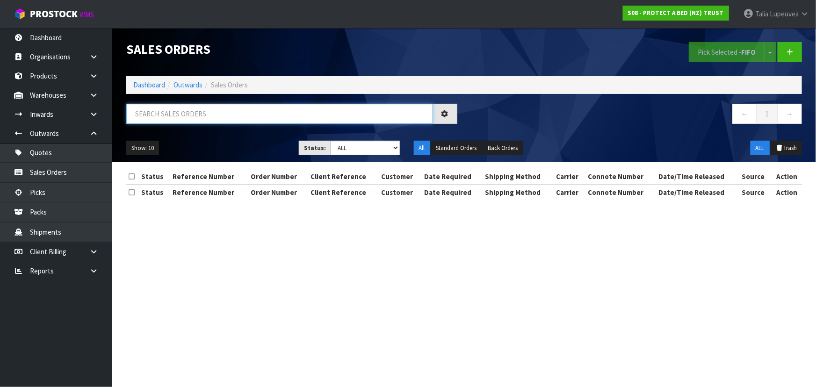
click at [227, 107] on input "text" at bounding box center [279, 114] width 307 height 20
type input "JOB-0416160"
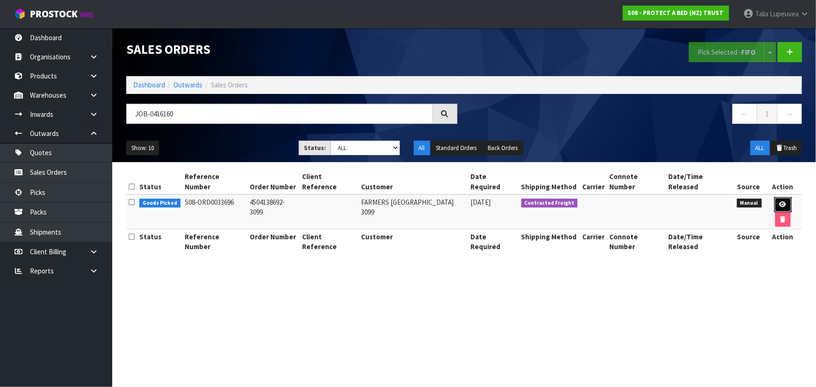
click at [779, 201] on link at bounding box center [782, 204] width 17 height 15
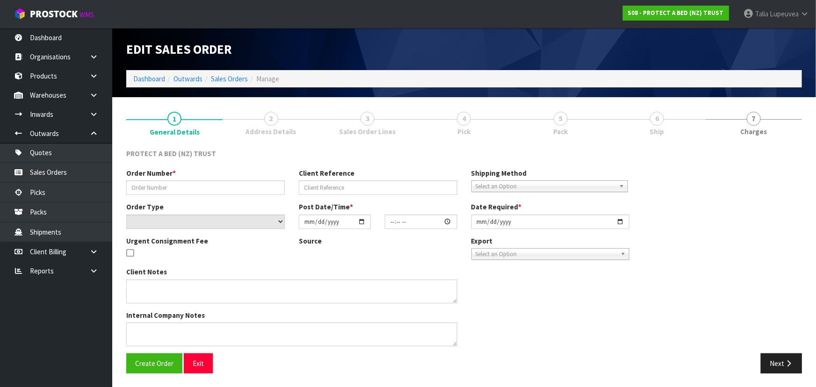
type input "4504138692-3099"
select select "number:0"
type input "[DATE]"
type input "08:41:00.000"
type input "[DATE]"
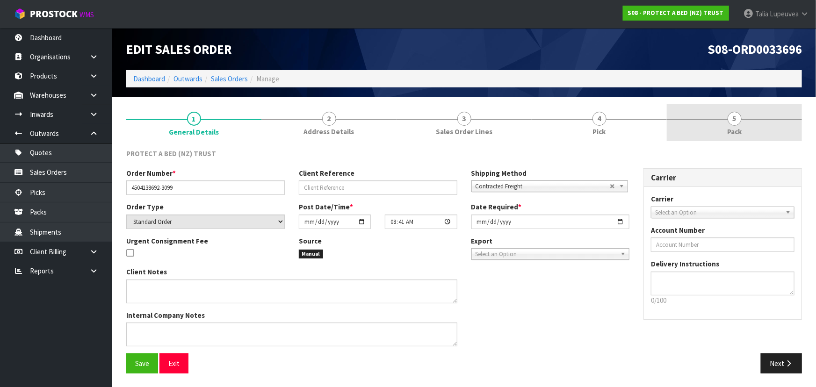
click at [735, 136] on span "Pack" at bounding box center [734, 132] width 14 height 10
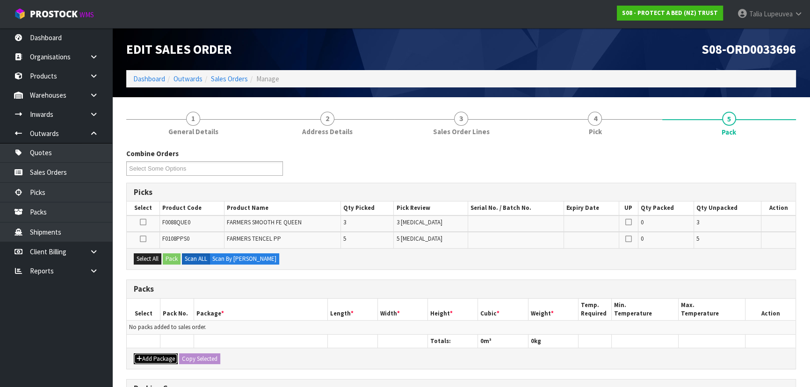
click at [173, 358] on button "Add Package" at bounding box center [156, 358] width 44 height 11
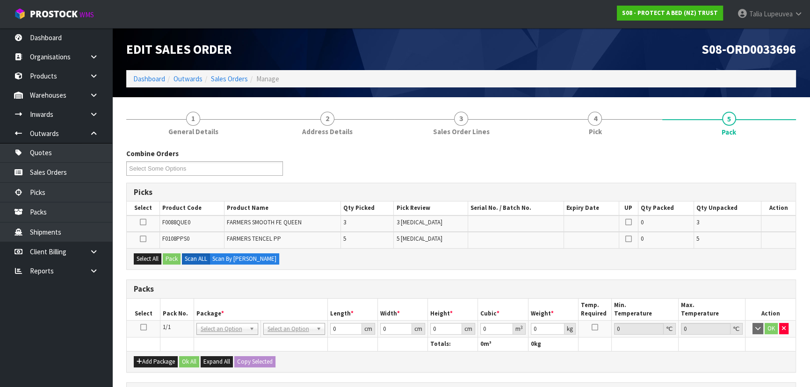
click at [140, 327] on icon at bounding box center [143, 327] width 7 height 0
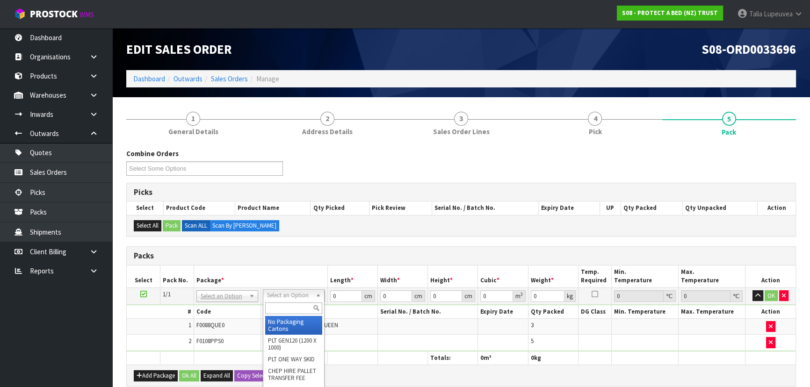
click at [285, 313] on input "text" at bounding box center [293, 309] width 57 height 12
type input "OC"
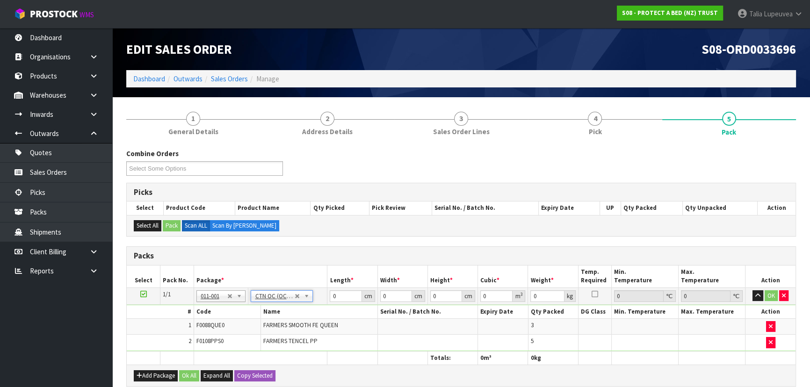
type input "5.764"
drag, startPoint x: 341, startPoint y: 289, endPoint x: 308, endPoint y: 311, distance: 39.2
click at [312, 310] on tbody "1/1 NONE 007-001 007-002 007-004 007-009 007-013 007-014 007-015 007-017 007-01…" at bounding box center [461, 320] width 669 height 64
type input "39"
type input "40"
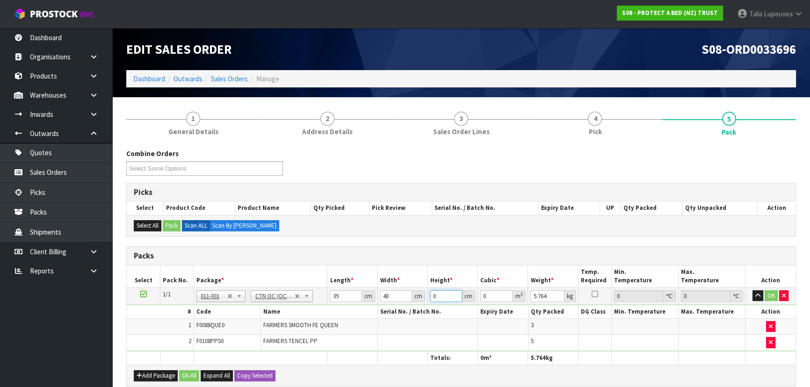
type input "3"
type input "0.00468"
type input "32"
type input "0.04992"
type input "32"
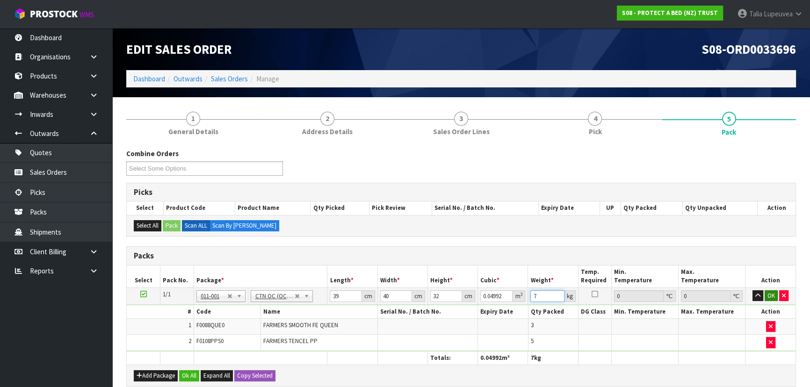
type input "7"
click at [769, 292] on button "OK" at bounding box center [770, 295] width 13 height 11
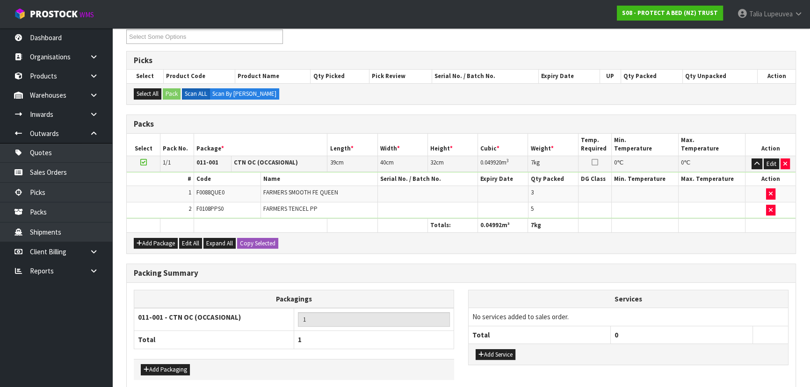
scroll to position [170, 0]
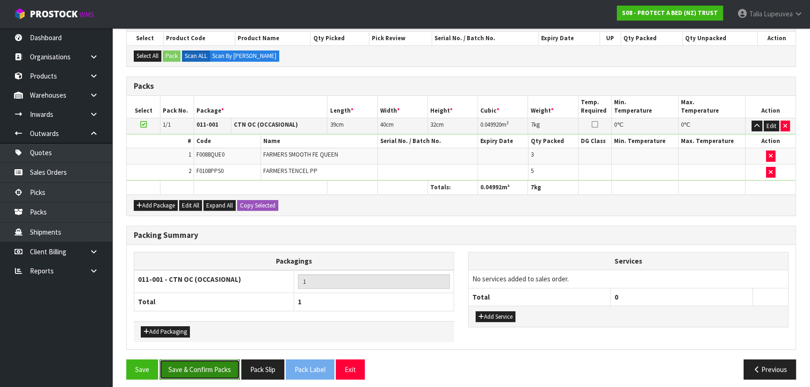
drag, startPoint x: 206, startPoint y: 362, endPoint x: 212, endPoint y: 357, distance: 8.3
click at [207, 362] on button "Save & Confirm Packs" at bounding box center [199, 370] width 80 height 20
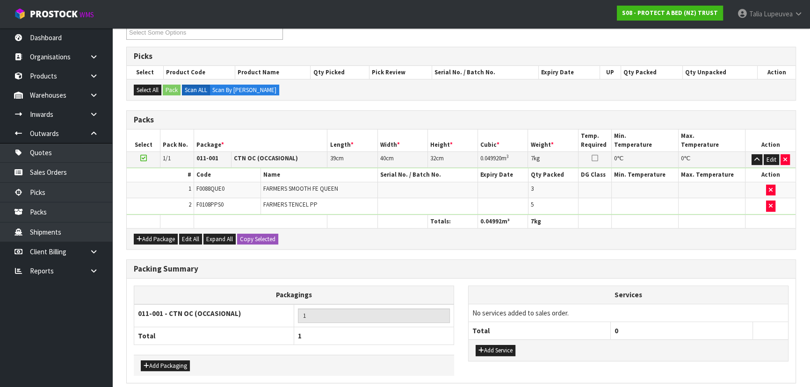
scroll to position [0, 0]
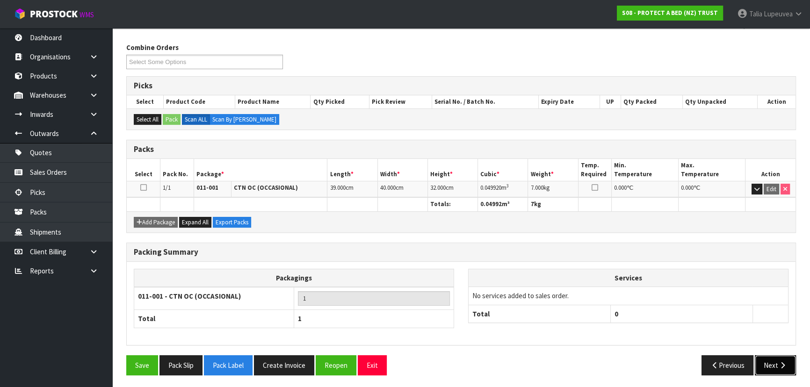
click at [760, 359] on button "Next" at bounding box center [775, 365] width 41 height 20
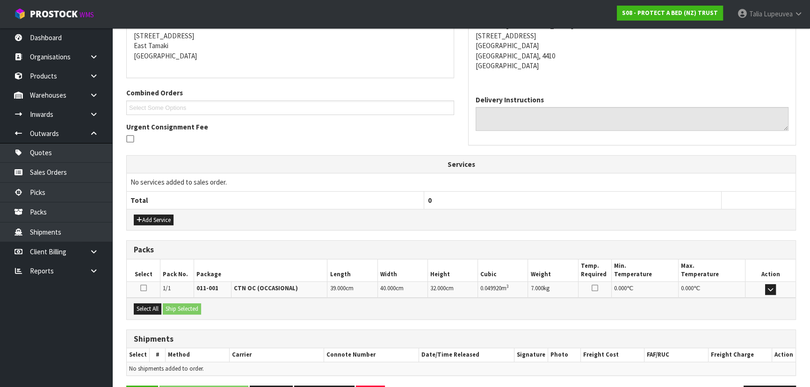
scroll to position [219, 0]
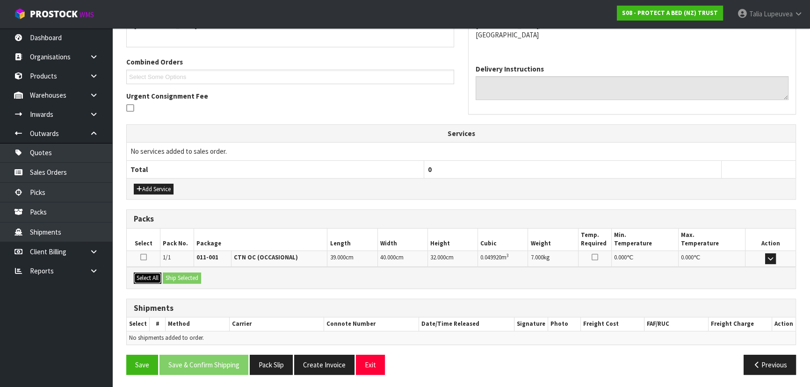
click at [137, 273] on button "Select All" at bounding box center [148, 278] width 28 height 11
click at [196, 277] on button "Ship Selected" at bounding box center [182, 278] width 38 height 11
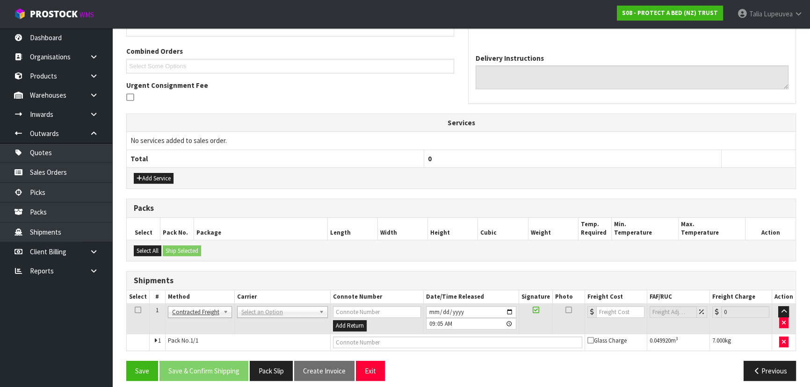
scroll to position [236, 0]
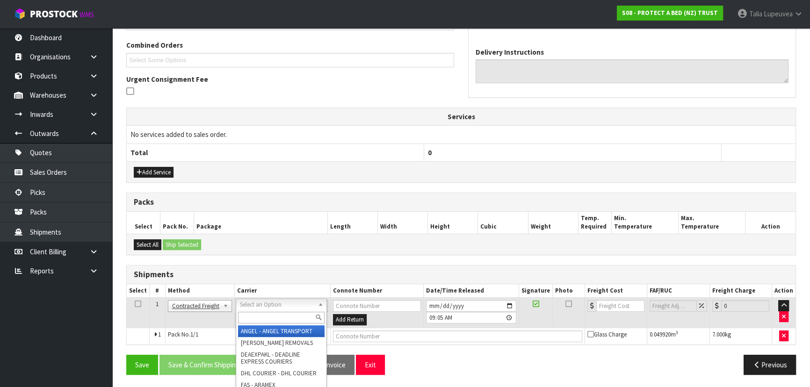
click at [276, 313] on input "text" at bounding box center [281, 318] width 87 height 12
type input "NZP"
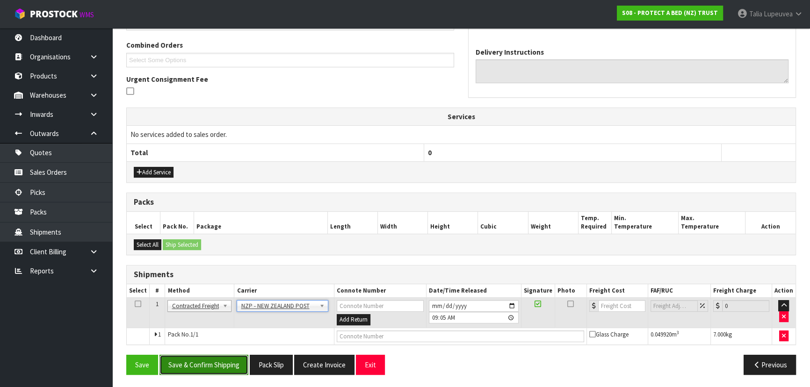
click at [207, 366] on button "Save & Confirm Shipping" at bounding box center [203, 365] width 89 height 20
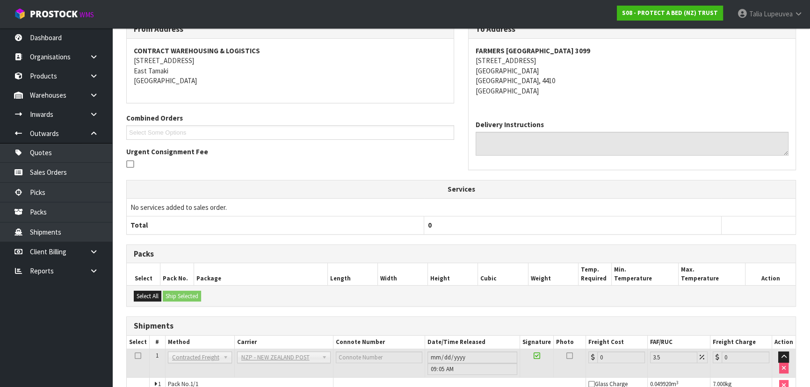
scroll to position [223, 0]
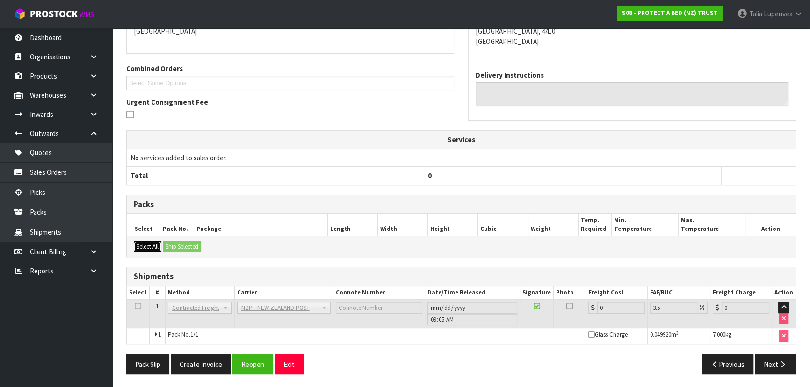
click at [143, 245] on button "Select All" at bounding box center [148, 246] width 28 height 11
drag, startPoint x: 139, startPoint y: 244, endPoint x: 173, endPoint y: 246, distance: 34.2
click at [140, 243] on button "Select All" at bounding box center [148, 246] width 28 height 11
click at [244, 359] on button "Reopen" at bounding box center [252, 364] width 41 height 20
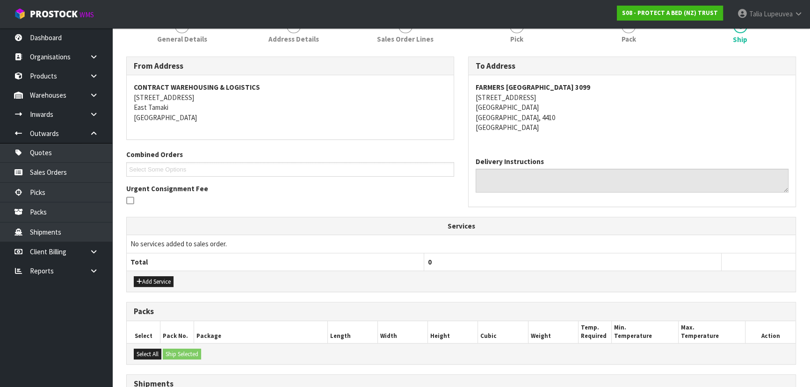
scroll to position [212, 0]
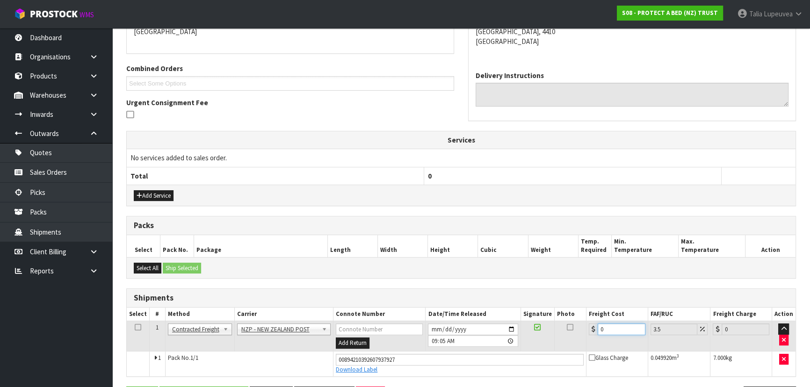
drag, startPoint x: 603, startPoint y: 327, endPoint x: 584, endPoint y: 333, distance: 19.7
click at [584, 333] on tr "1 Client Local Pickup Customer Local Pickup Company Freight Contracted Freight …" at bounding box center [461, 336] width 669 height 30
type input "8"
type input "8.28"
type input "8.4"
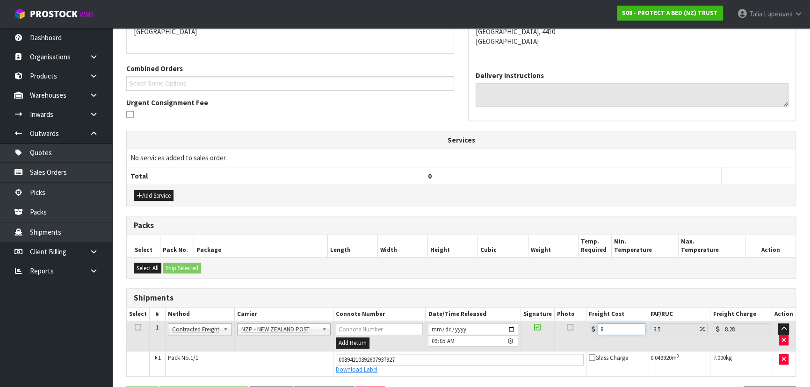
type input "8.69"
type input "8.45"
type input "8.75"
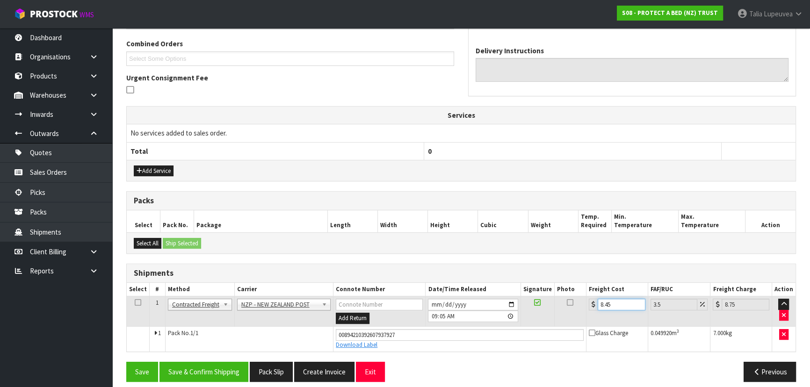
scroll to position [244, 0]
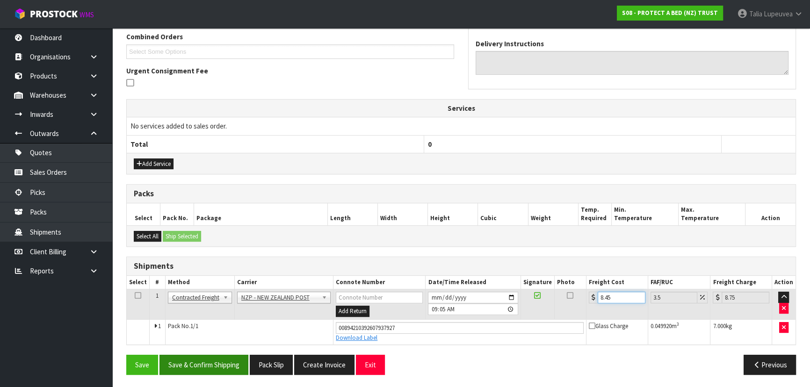
type input "8.45"
click at [214, 360] on button "Save & Confirm Shipping" at bounding box center [203, 365] width 89 height 20
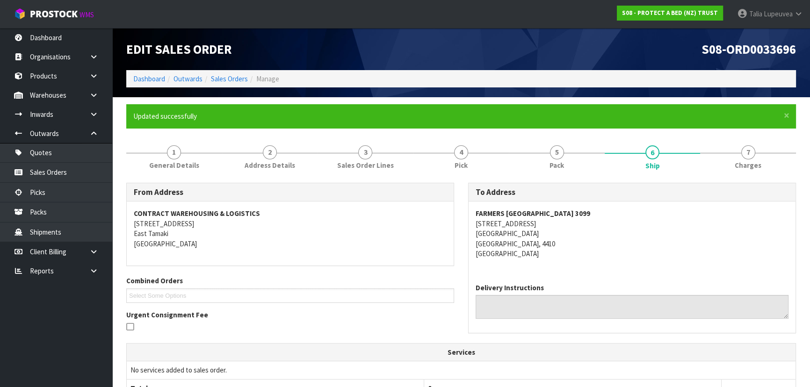
scroll to position [0, 0]
click at [232, 78] on link "Sales Orders" at bounding box center [229, 78] width 37 height 9
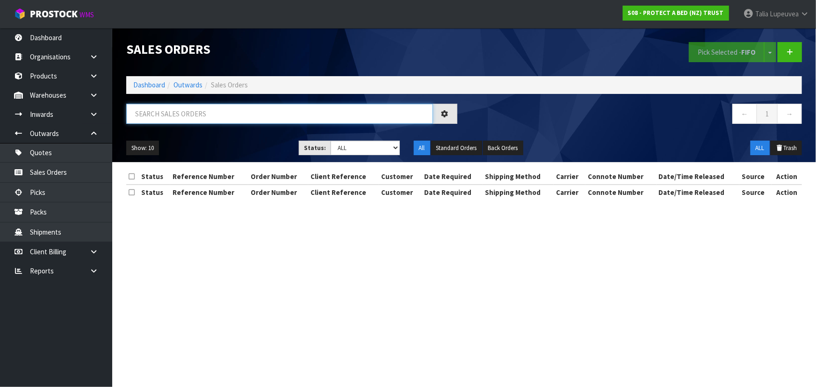
click at [274, 116] on input "text" at bounding box center [279, 114] width 307 height 20
type input "JOB-0416161"
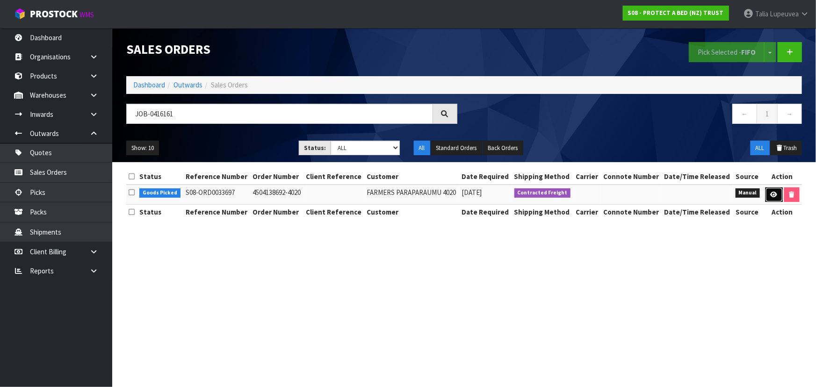
click at [778, 195] on link at bounding box center [773, 194] width 17 height 15
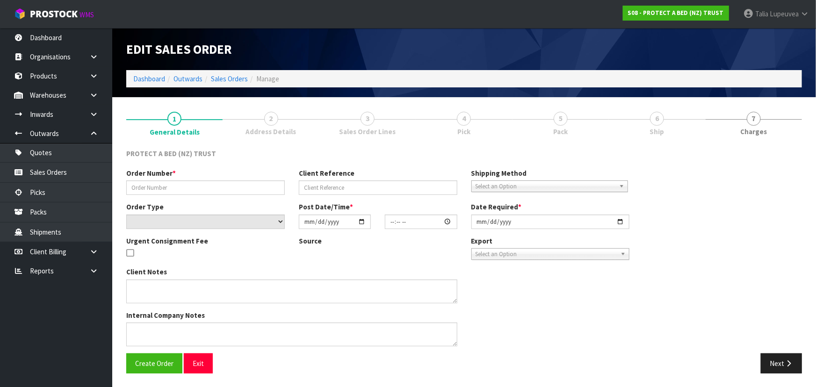
type input "4504138692-4020"
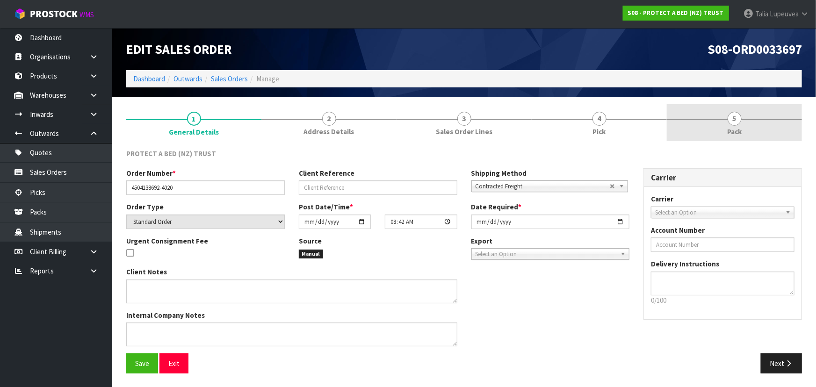
click at [753, 130] on link "5 Pack" at bounding box center [734, 122] width 135 height 37
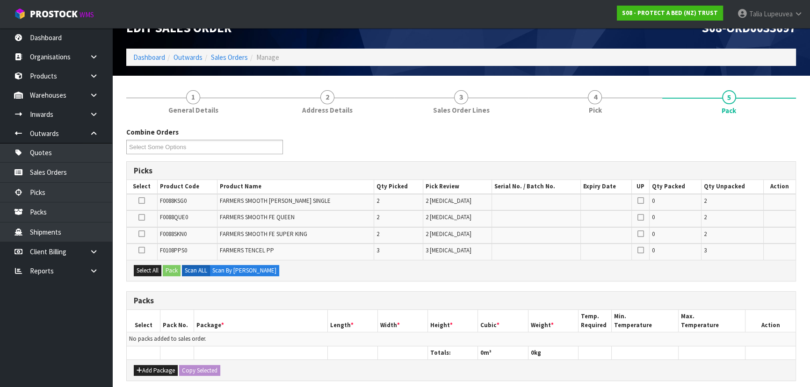
scroll to position [42, 0]
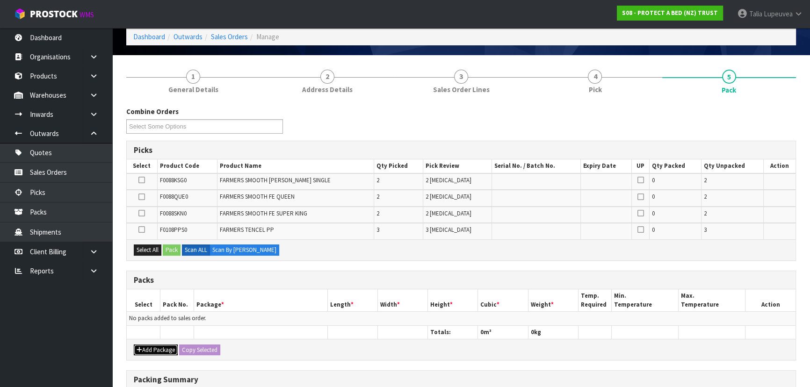
click at [161, 349] on button "Add Package" at bounding box center [156, 350] width 44 height 11
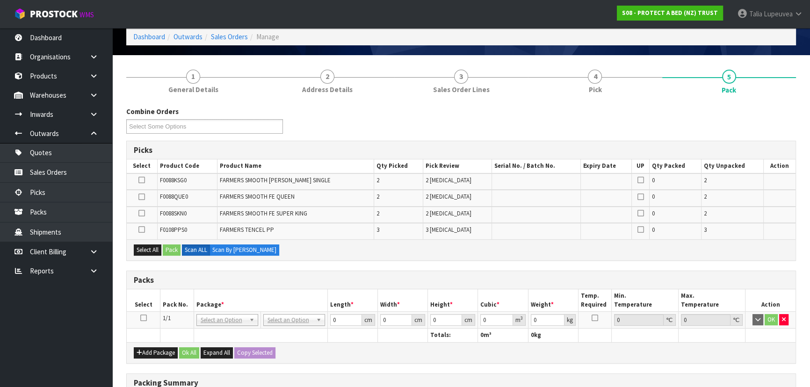
click at [143, 318] on icon at bounding box center [143, 318] width 7 height 0
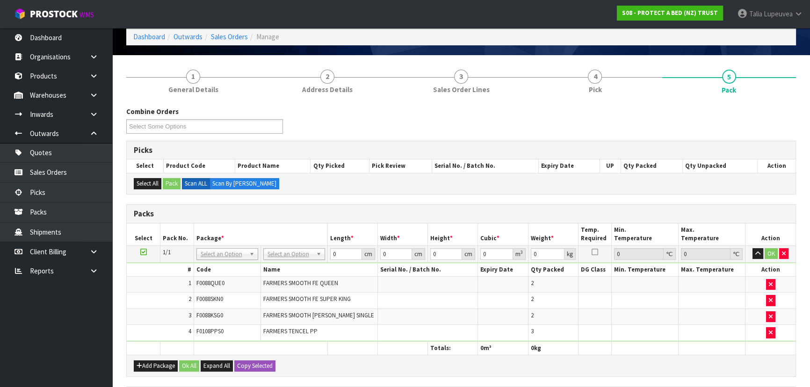
click at [262, 248] on td "No Packaging Cartons PLT GEN120 (1200 X 1000) PLT ONE WAY SKID CHEP HIRE PALLET…" at bounding box center [293, 253] width 67 height 17
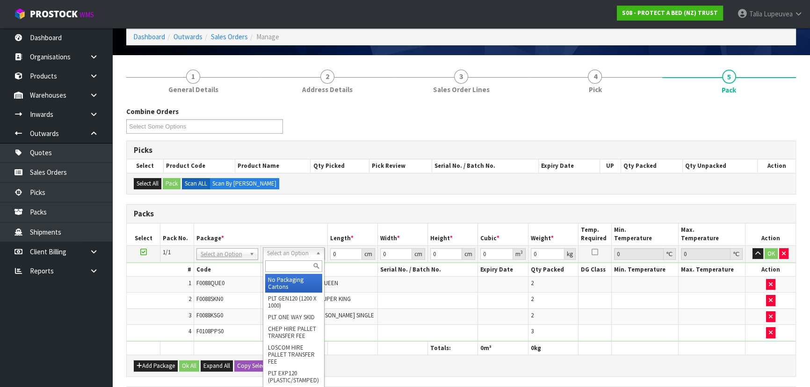
click at [271, 264] on input "text" at bounding box center [293, 266] width 57 height 12
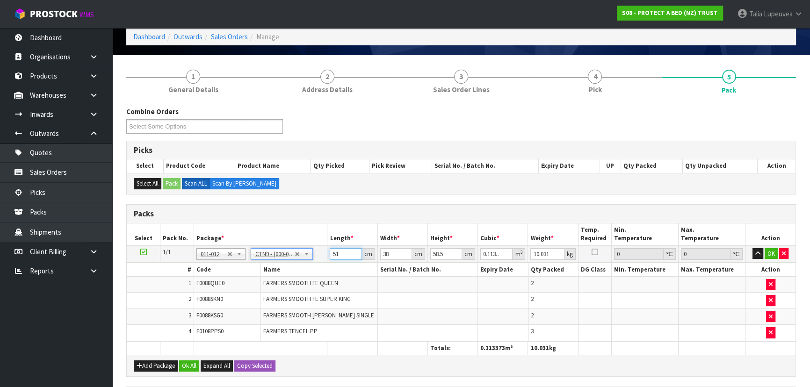
drag, startPoint x: 340, startPoint y: 252, endPoint x: 313, endPoint y: 256, distance: 26.9
click at [313, 256] on tr "1/1 NONE 007-001 007-002 007-004 007-009 007-013 007-014 007-015 007-017 007-01…" at bounding box center [461, 253] width 669 height 17
click at [767, 252] on button "OK" at bounding box center [770, 253] width 13 height 11
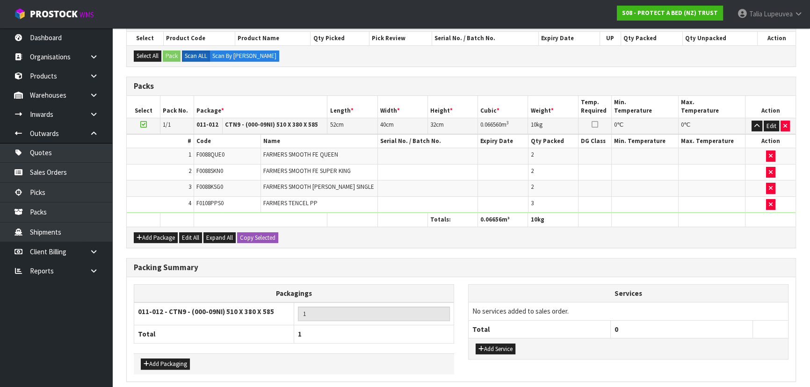
scroll to position [206, 0]
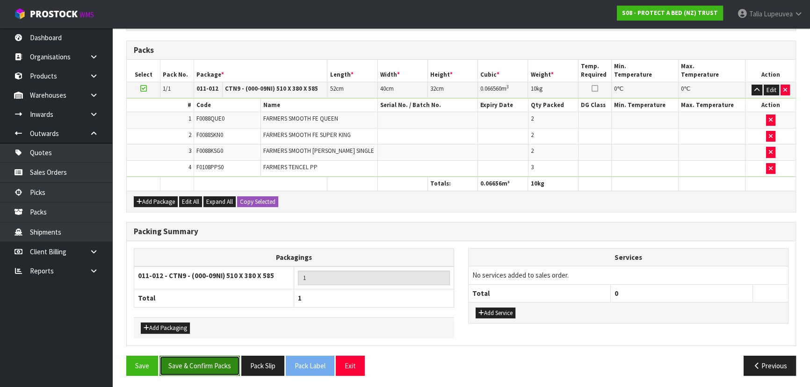
click at [201, 364] on button "Save & Confirm Packs" at bounding box center [199, 366] width 80 height 20
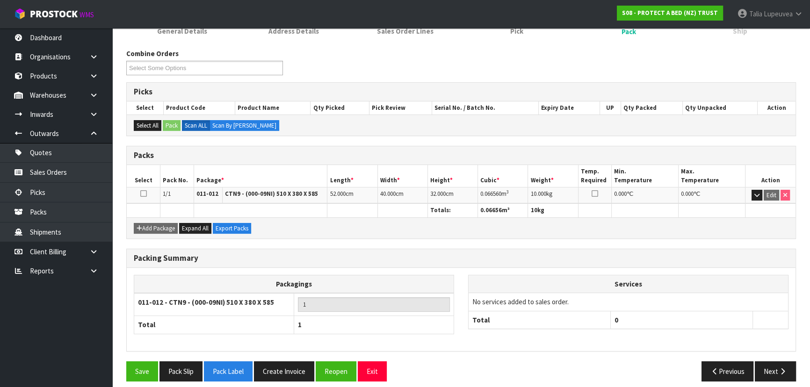
scroll to position [140, 0]
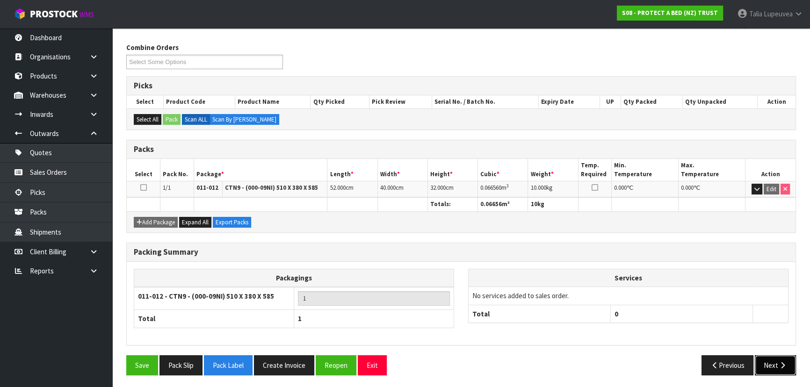
click at [767, 363] on button "Next" at bounding box center [775, 365] width 41 height 20
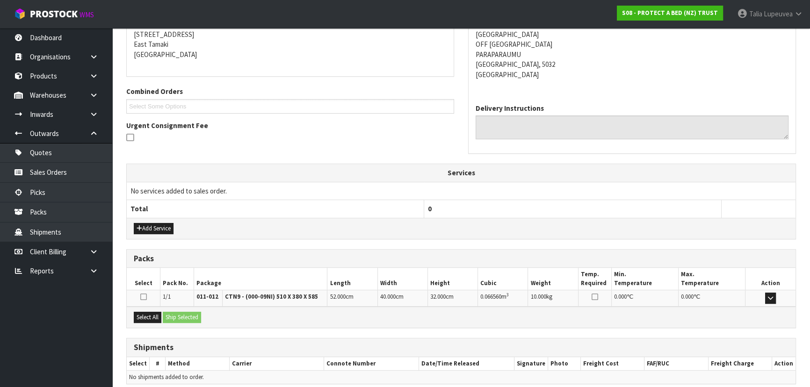
scroll to position [229, 0]
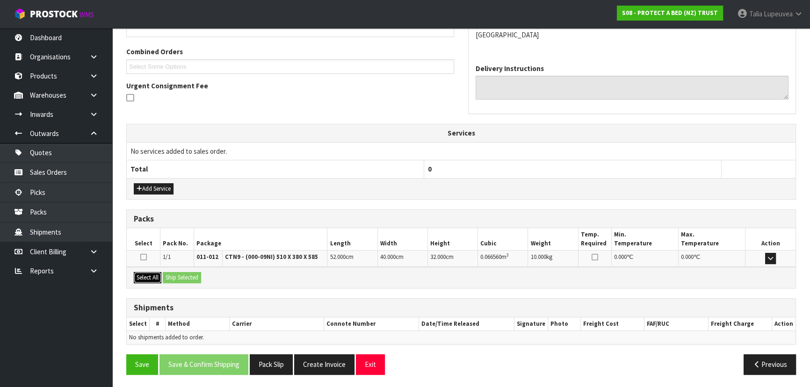
click at [144, 279] on button "Select All" at bounding box center [148, 277] width 28 height 11
click at [188, 278] on button "Ship Selected" at bounding box center [182, 277] width 38 height 11
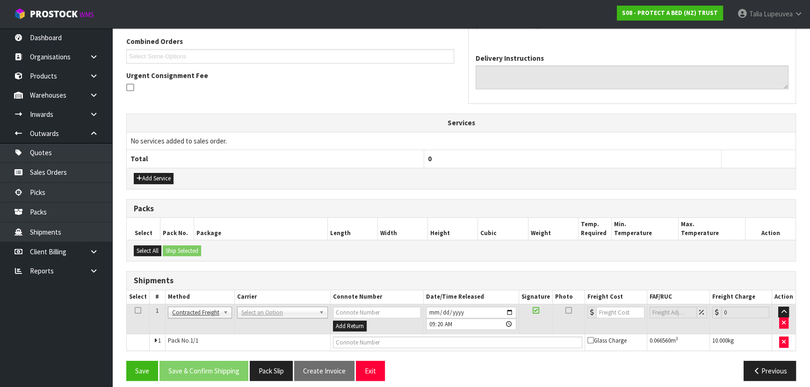
scroll to position [245, 0]
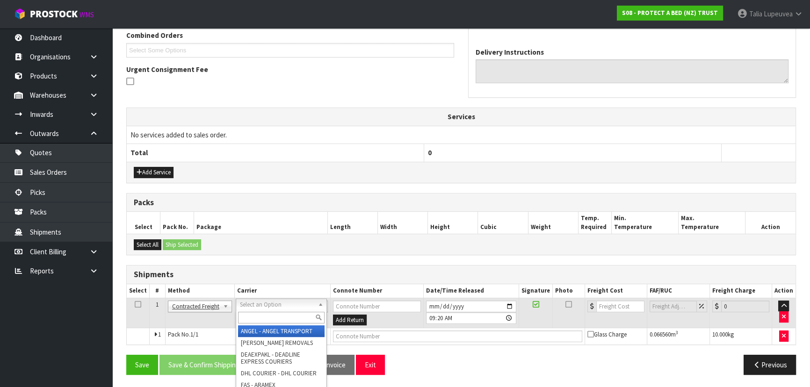
drag, startPoint x: 266, startPoint y: 317, endPoint x: 271, endPoint y: 313, distance: 6.1
click at [271, 315] on input "text" at bounding box center [281, 318] width 87 height 12
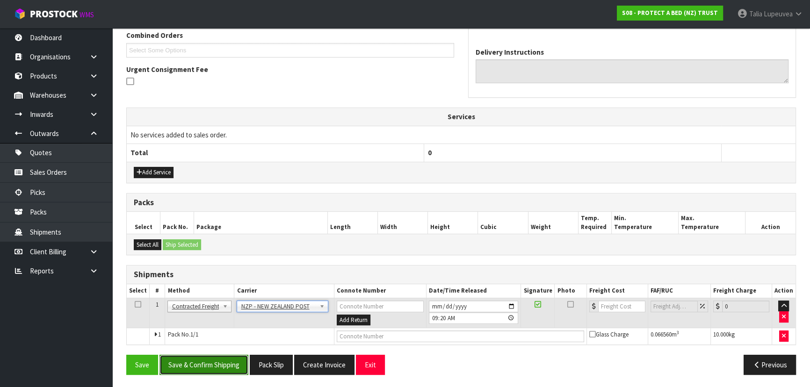
click at [193, 357] on button "Save & Confirm Shipping" at bounding box center [203, 365] width 89 height 20
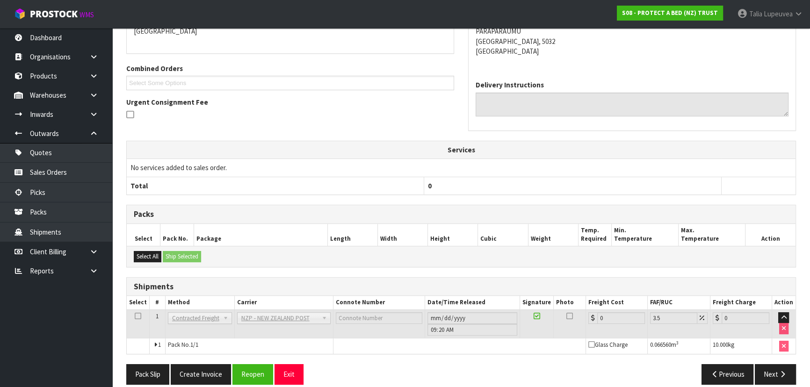
scroll to position [232, 0]
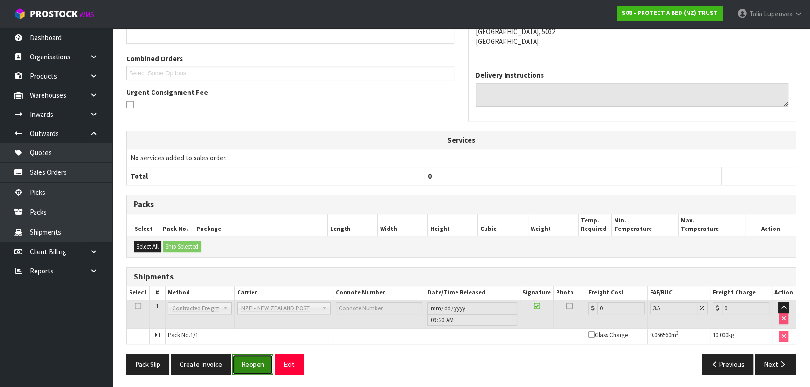
click at [252, 366] on button "Reopen" at bounding box center [252, 364] width 41 height 20
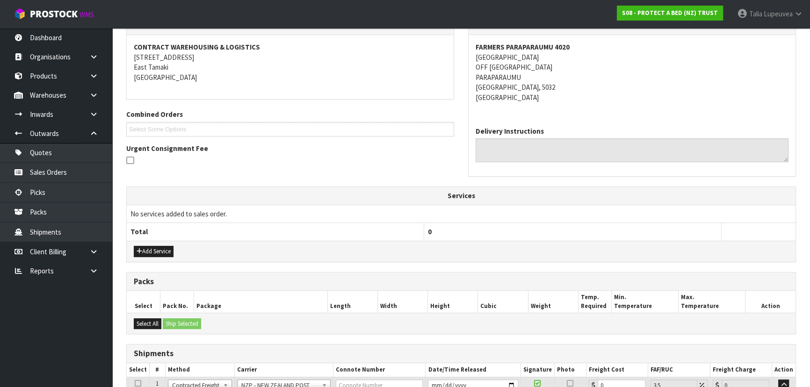
scroll to position [245, 0]
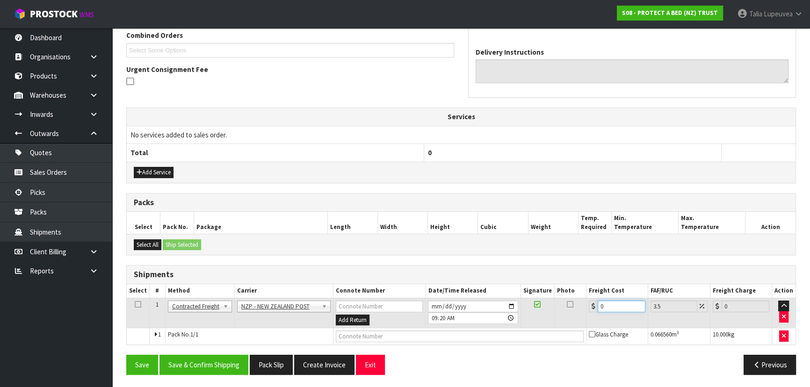
drag, startPoint x: 607, startPoint y: 301, endPoint x: 576, endPoint y: 307, distance: 32.4
click at [576, 307] on tr "1 Client Local Pickup Customer Local Pickup Company Freight Contracted Freight …" at bounding box center [461, 313] width 669 height 30
click at [202, 360] on button "Save & Confirm Shipping" at bounding box center [203, 365] width 89 height 20
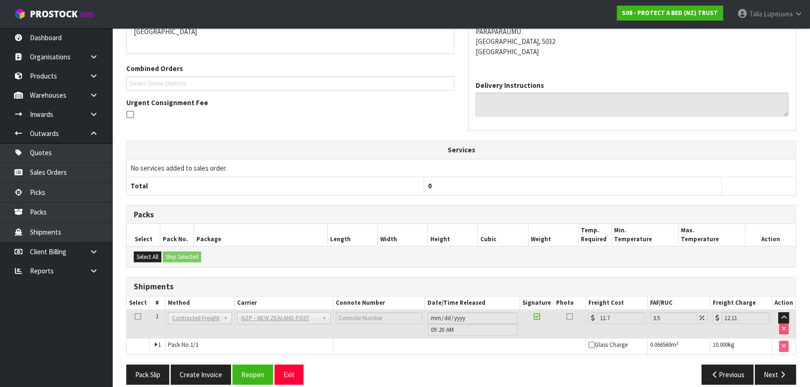
scroll to position [0, 0]
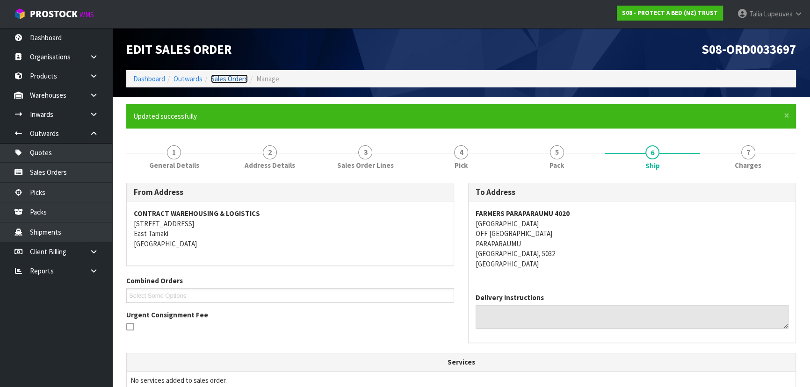
click at [228, 79] on link "Sales Orders" at bounding box center [229, 78] width 37 height 9
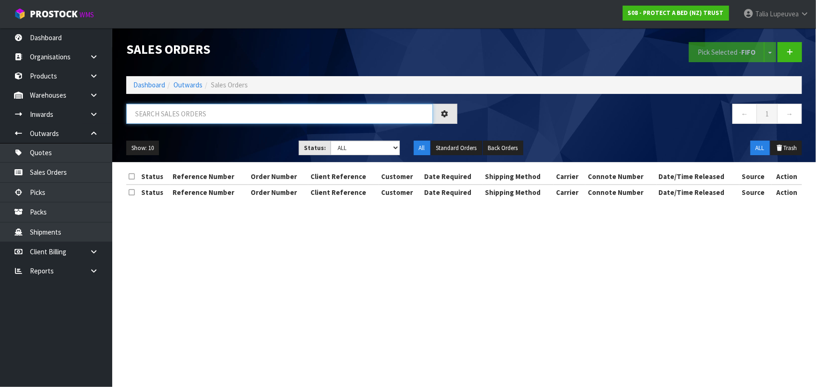
click at [216, 117] on input "text" at bounding box center [279, 114] width 307 height 20
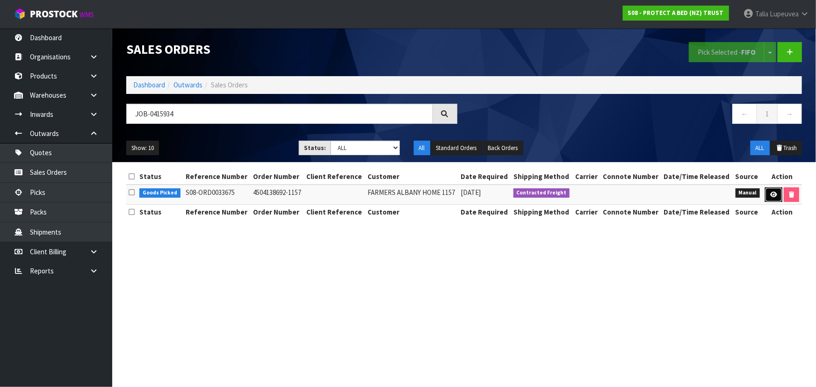
click at [780, 195] on link at bounding box center [773, 194] width 17 height 15
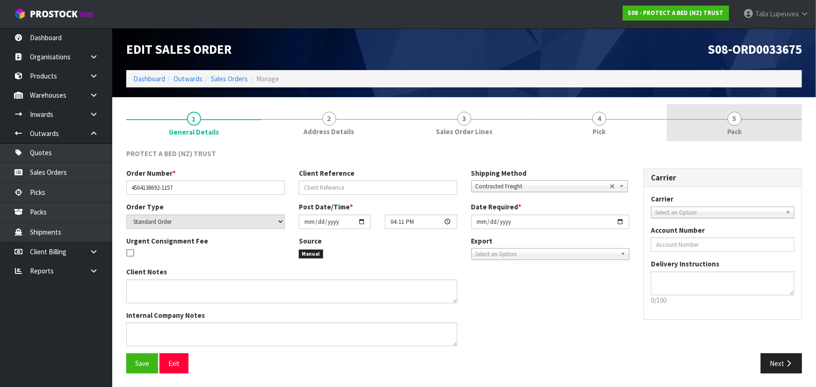
click at [745, 137] on link "5 Pack" at bounding box center [734, 122] width 135 height 37
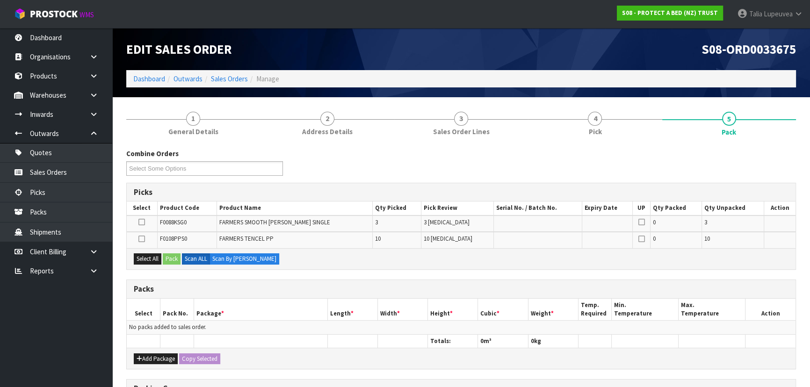
scroll to position [42, 0]
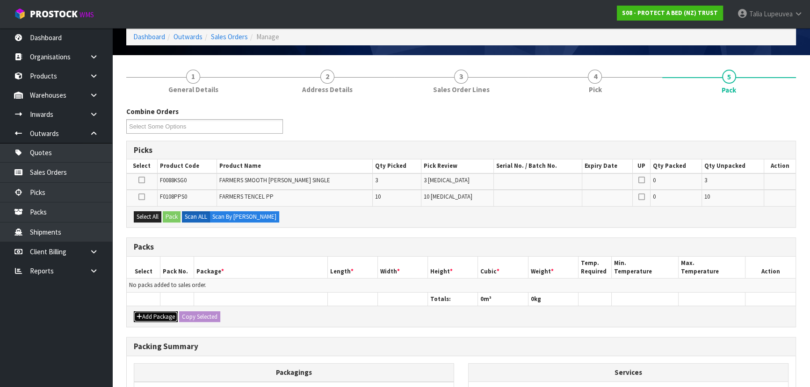
click at [151, 315] on button "Add Package" at bounding box center [156, 316] width 44 height 11
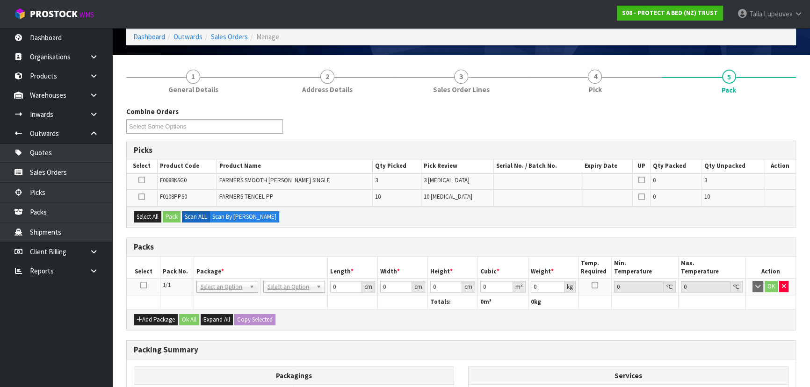
click at [141, 285] on icon at bounding box center [143, 285] width 7 height 0
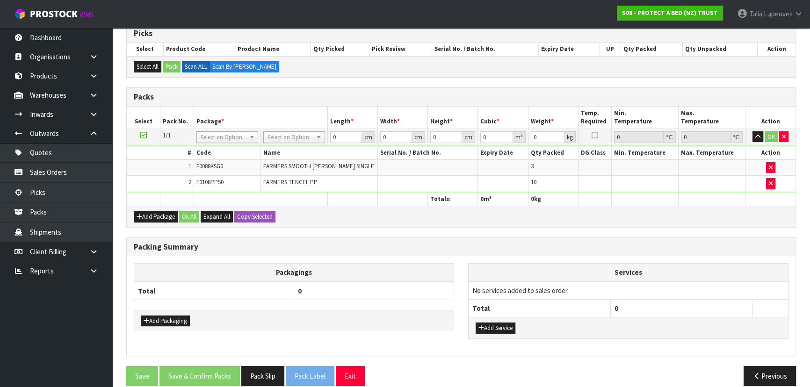
scroll to position [169, 0]
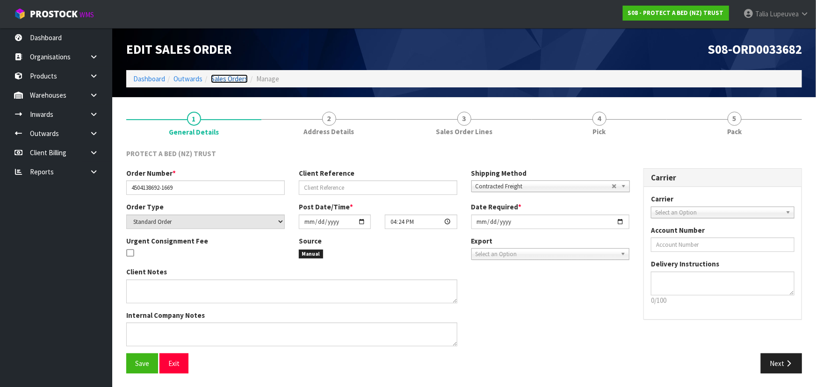
click at [214, 80] on link "Sales Orders" at bounding box center [229, 78] width 37 height 9
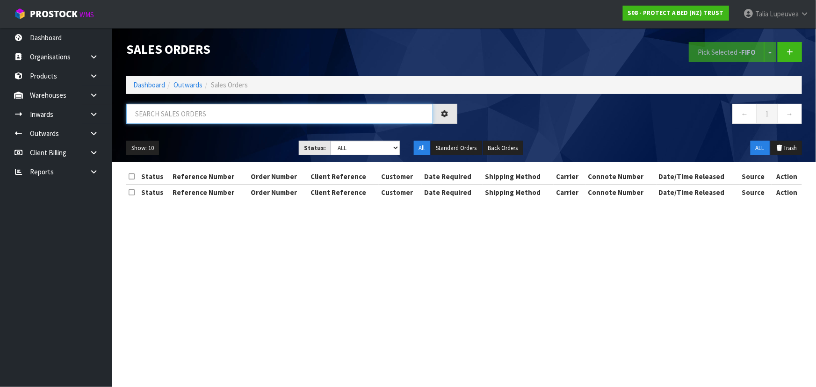
click at [213, 111] on input "text" at bounding box center [279, 114] width 307 height 20
type input "JOB-0416253"
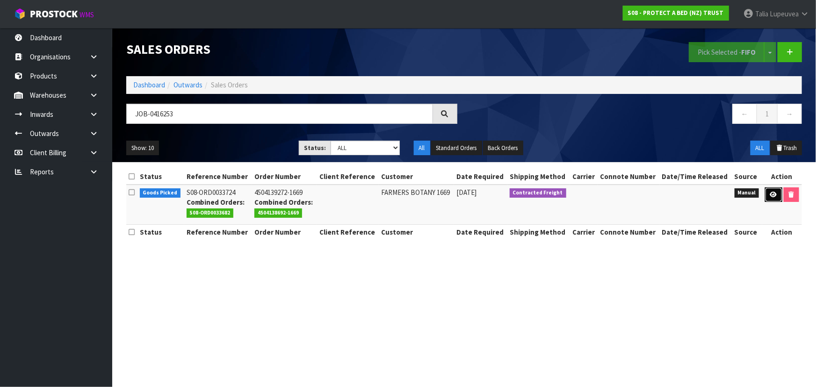
click at [771, 195] on icon at bounding box center [773, 195] width 7 height 6
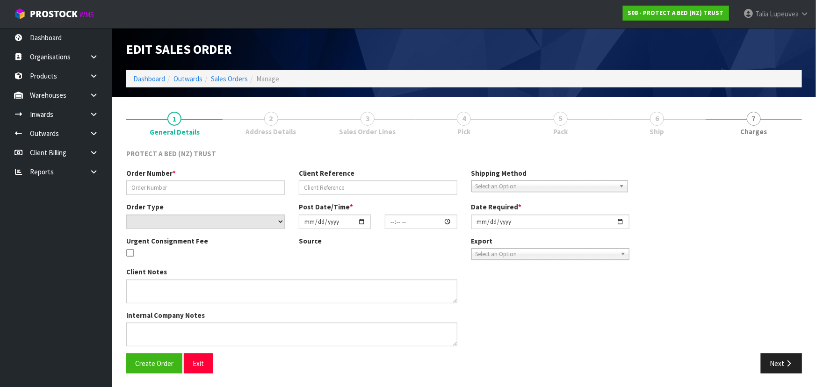
type input "4504139272-1669"
select select "number:0"
type input "[DATE]"
type input "10:12:00.000"
type input "[DATE]"
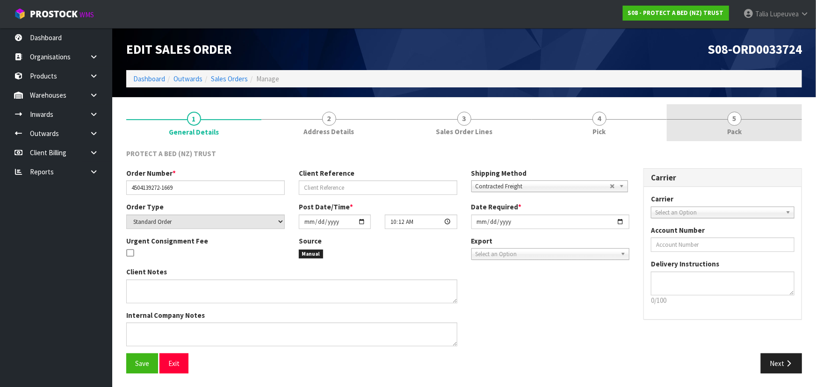
click at [725, 137] on link "5 Pack" at bounding box center [734, 122] width 135 height 37
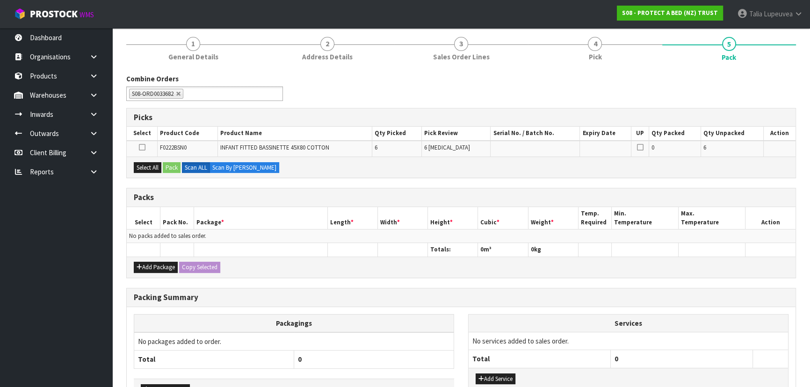
scroll to position [85, 0]
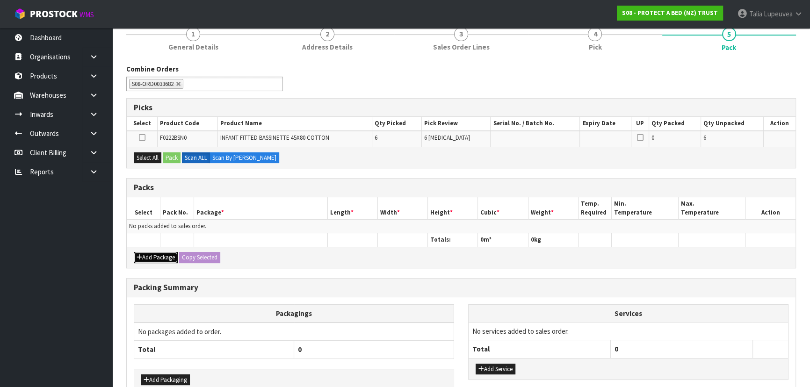
click at [165, 256] on button "Add Package" at bounding box center [156, 257] width 44 height 11
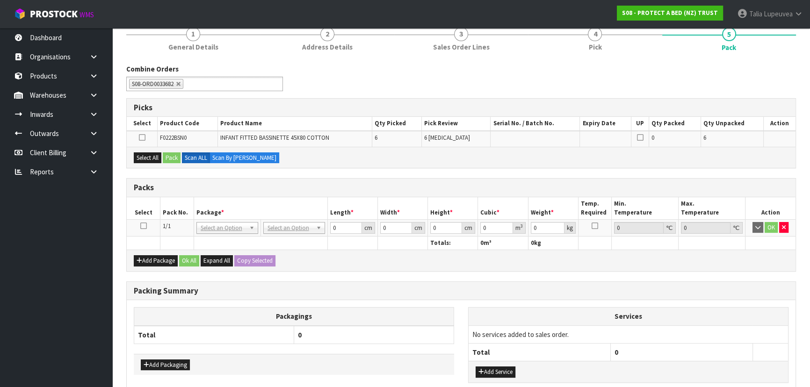
click at [142, 226] on icon at bounding box center [143, 226] width 7 height 0
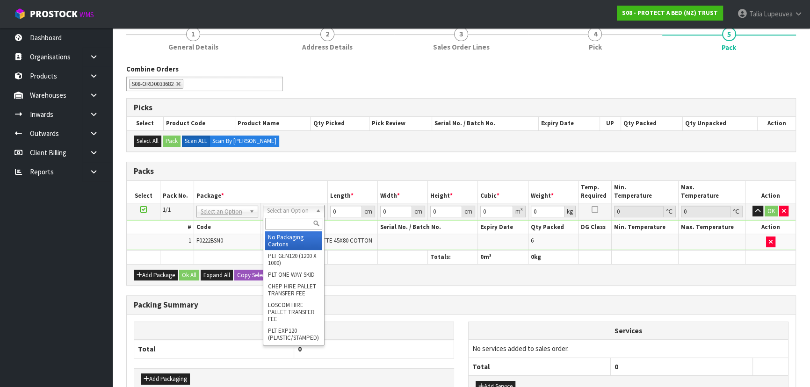
drag, startPoint x: 296, startPoint y: 240, endPoint x: 307, endPoint y: 231, distance: 14.6
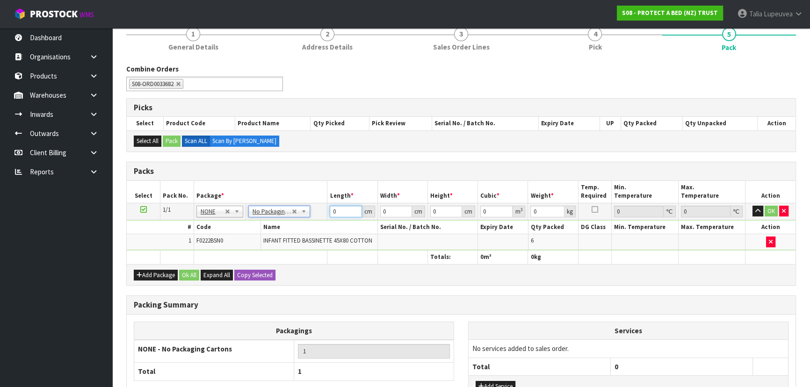
drag, startPoint x: 342, startPoint y: 210, endPoint x: 296, endPoint y: 225, distance: 48.3
click at [296, 225] on tbody "1/1 NONE 007-001 007-002 007-004 007-009 007-013 007-014 007-015 007-017 007-01…" at bounding box center [461, 227] width 669 height 48
type input "47"
type input "39"
type input "3"
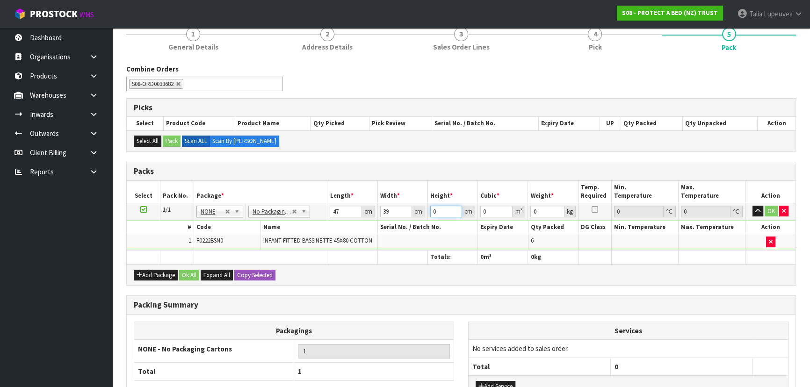
type input "0.005499"
type input "30"
type input "0.05499"
type input "30"
type input "8"
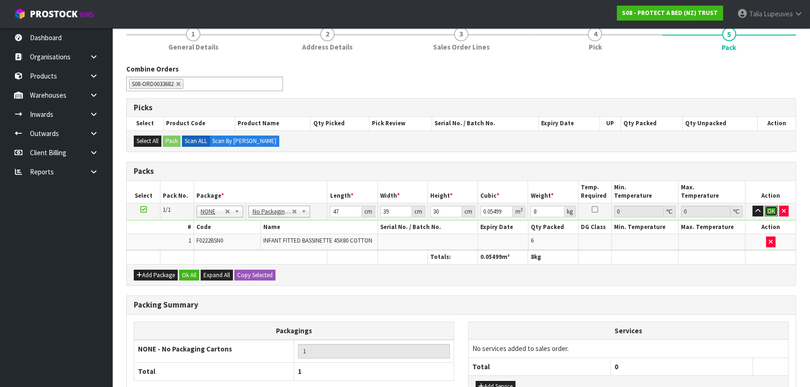
click at [767, 209] on button "OK" at bounding box center [770, 211] width 13 height 11
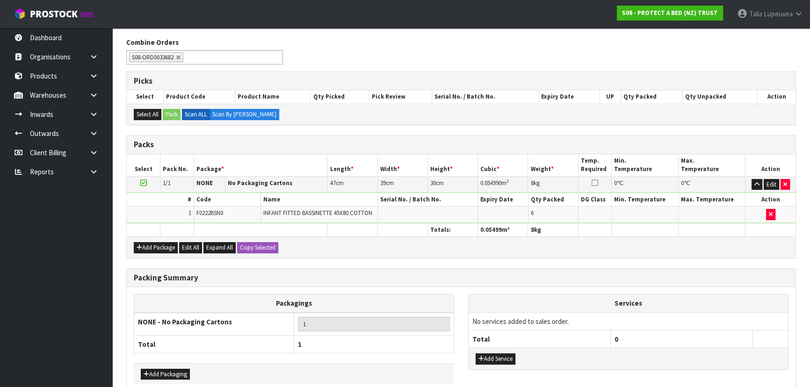
scroll to position [158, 0]
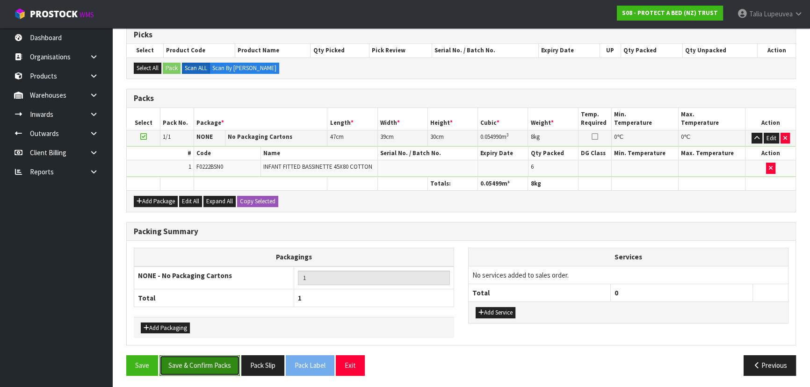
click at [220, 361] on button "Save & Confirm Packs" at bounding box center [199, 365] width 80 height 20
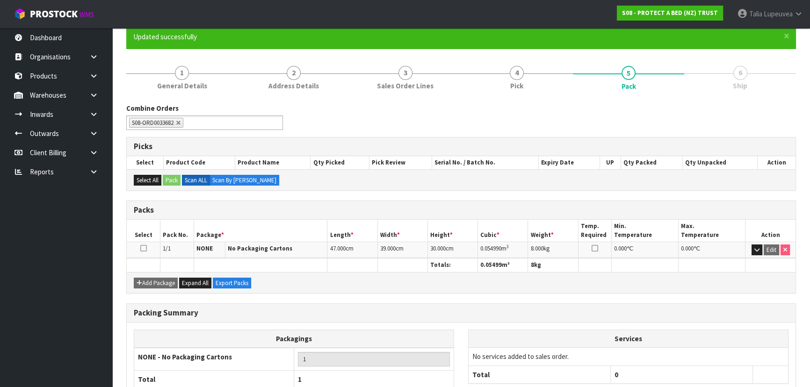
scroll to position [140, 0]
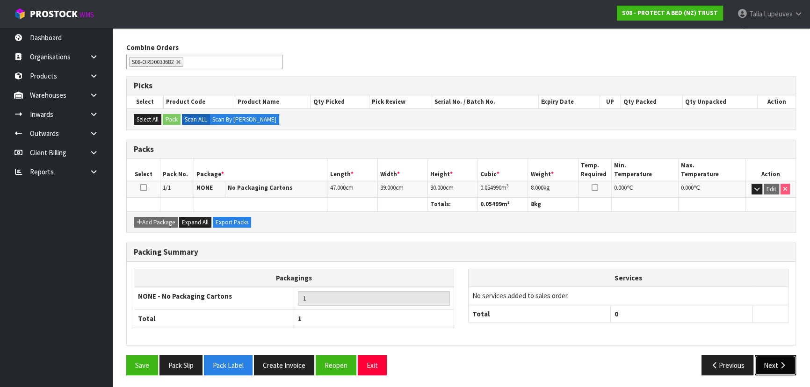
click at [764, 363] on button "Next" at bounding box center [775, 365] width 41 height 20
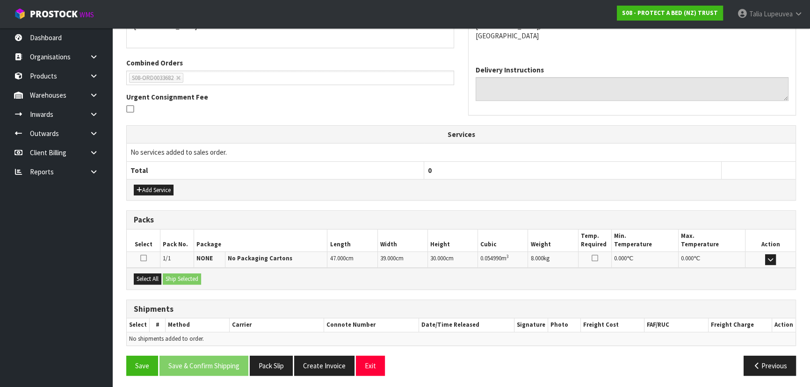
scroll to position [219, 0]
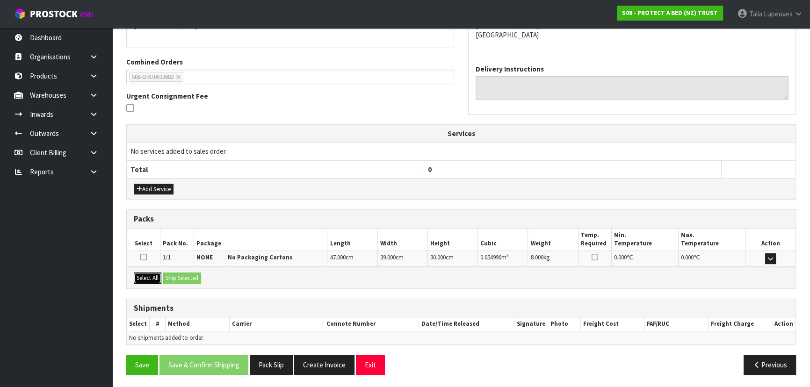
drag, startPoint x: 156, startPoint y: 274, endPoint x: 199, endPoint y: 274, distance: 42.5
click at [159, 274] on button "Select All" at bounding box center [148, 278] width 28 height 11
click at [199, 274] on button "Ship Selected" at bounding box center [182, 278] width 38 height 11
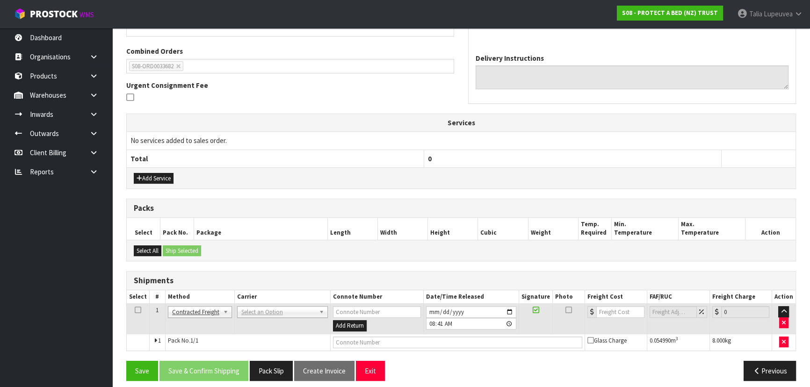
scroll to position [236, 0]
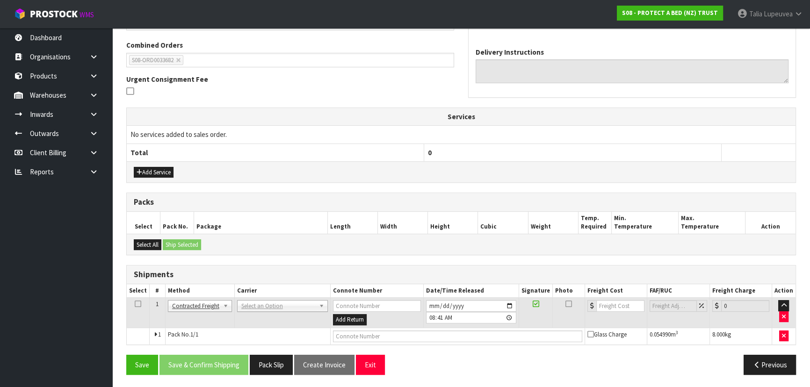
drag, startPoint x: 244, startPoint y: 301, endPoint x: 256, endPoint y: 317, distance: 20.1
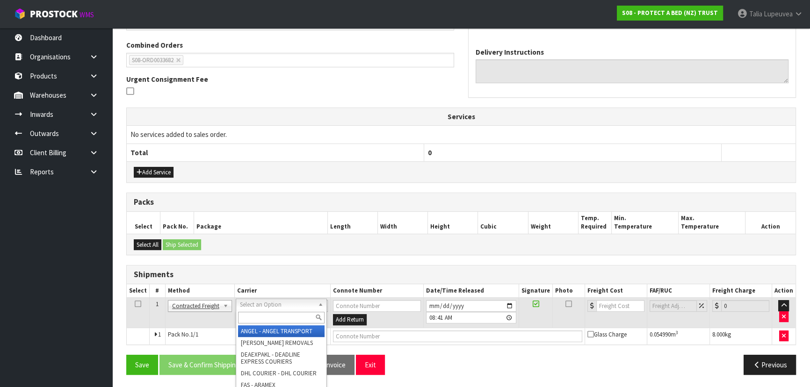
click at [258, 318] on input "text" at bounding box center [281, 318] width 87 height 12
type input "NZP"
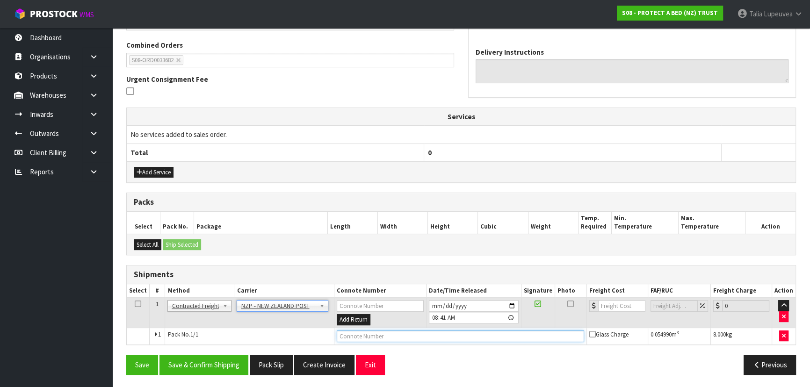
click at [341, 337] on input "text" at bounding box center [460, 337] width 247 height 12
type input "00894210392607919992"
click at [126, 355] on button "Save" at bounding box center [142, 365] width 32 height 20
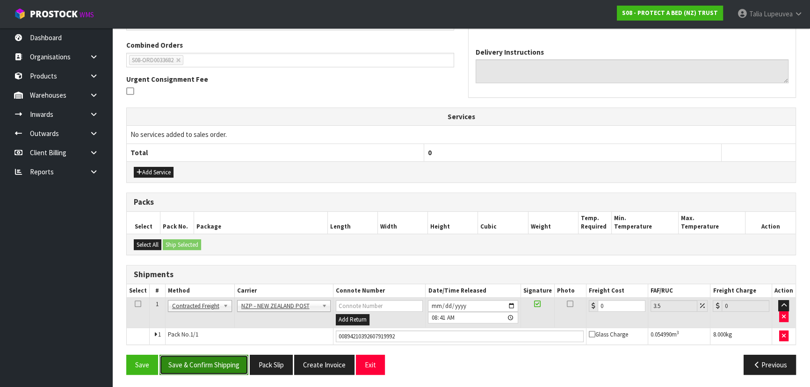
click at [223, 369] on button "Save & Confirm Shipping" at bounding box center [203, 365] width 89 height 20
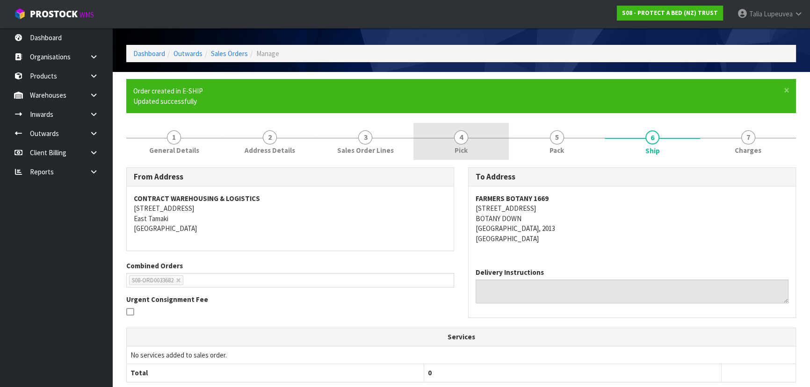
scroll to position [0, 0]
